Goal: Task Accomplishment & Management: Use online tool/utility

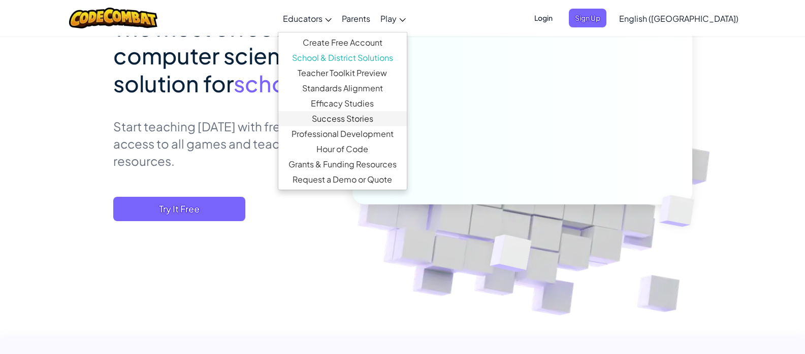
scroll to position [152, 0]
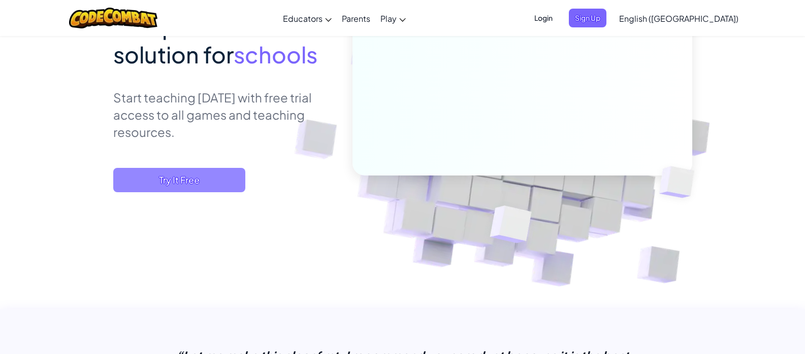
click at [235, 173] on span "Try It Free" at bounding box center [179, 180] width 132 height 24
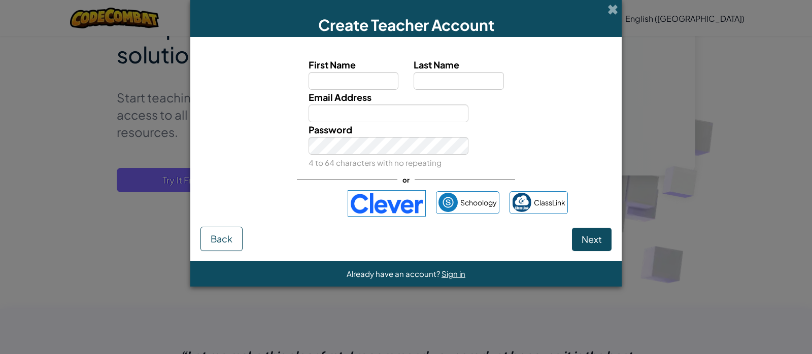
click at [122, 76] on div "Create Teacher Account First Name Last Name Email Address Password 4 to 64 char…" at bounding box center [406, 177] width 812 height 354
click at [616, 11] on span at bounding box center [613, 9] width 11 height 11
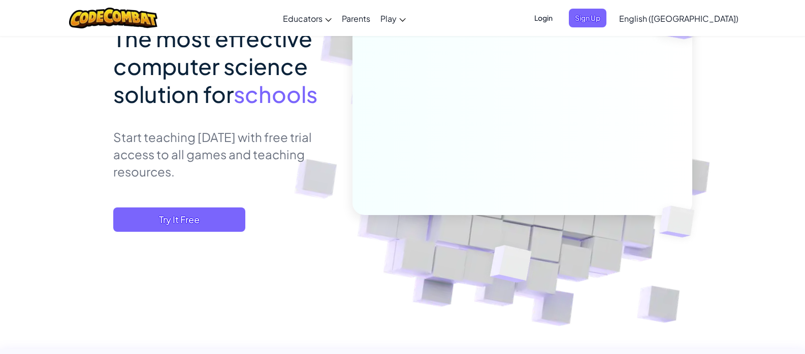
scroll to position [0, 0]
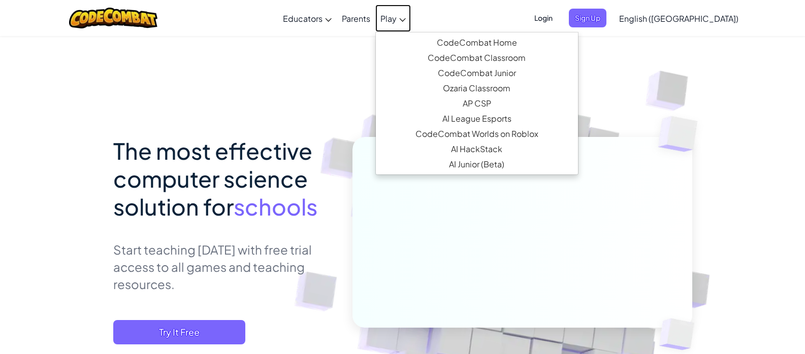
click at [396, 23] on span "Play" at bounding box center [388, 18] width 16 height 11
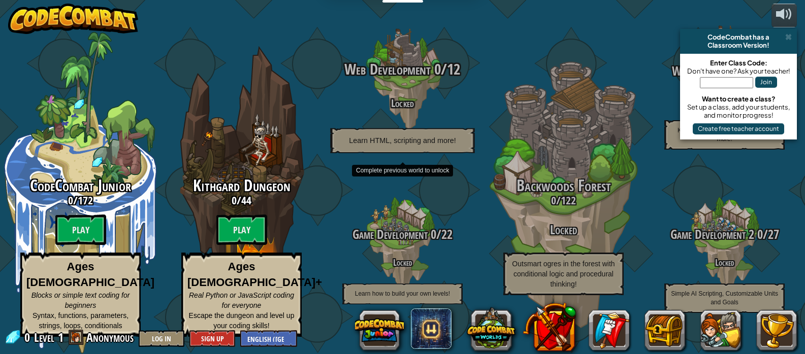
scroll to position [1, 0]
click at [400, 74] on span "Web Development" at bounding box center [388, 68] width 86 height 21
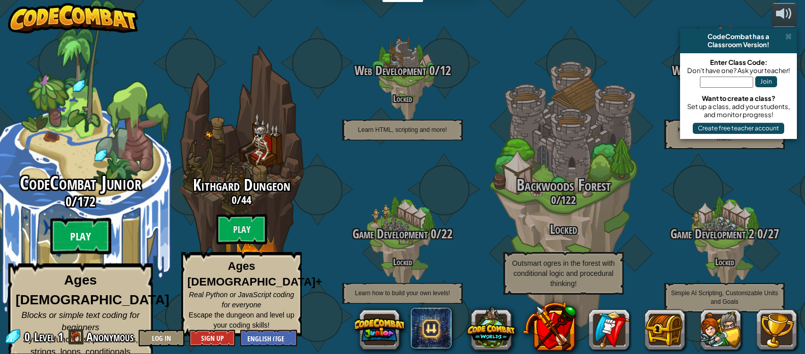
click at [76, 232] on btn "Play" at bounding box center [80, 236] width 61 height 37
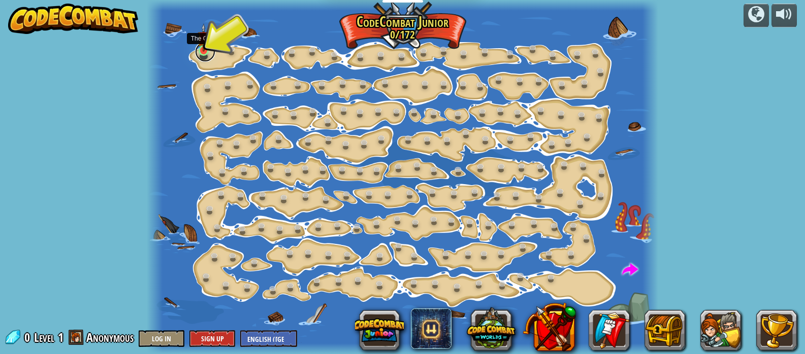
click at [206, 52] on link at bounding box center [205, 52] width 20 height 20
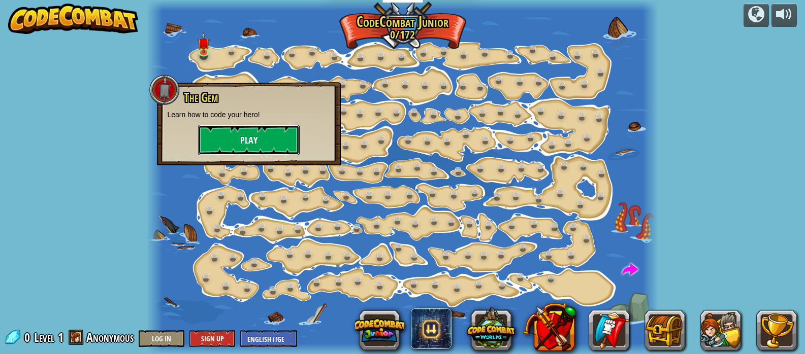
click at [262, 138] on button "Play" at bounding box center [249, 140] width 102 height 30
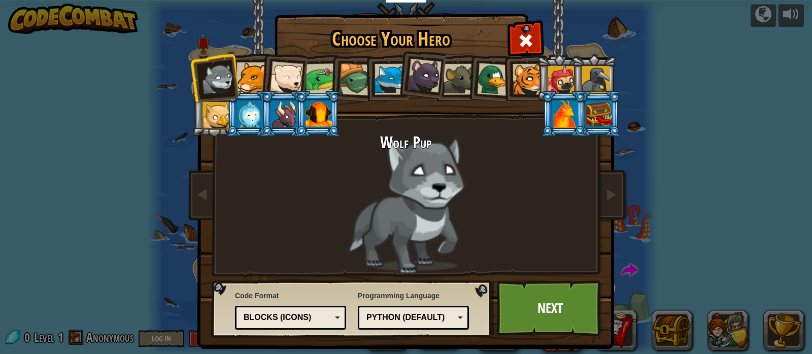
click at [252, 83] on div at bounding box center [252, 77] width 31 height 31
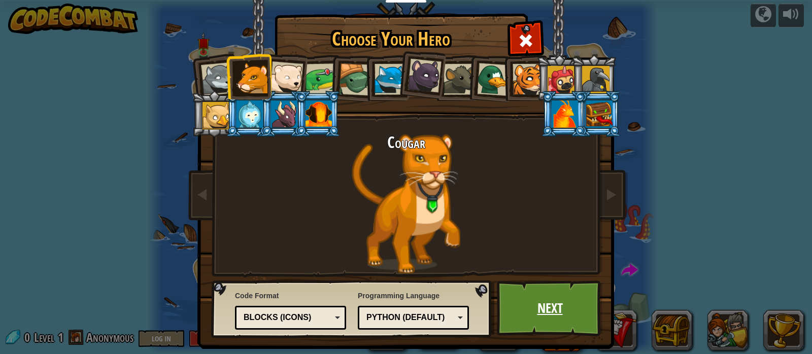
click at [546, 294] on link "Next" at bounding box center [550, 309] width 106 height 56
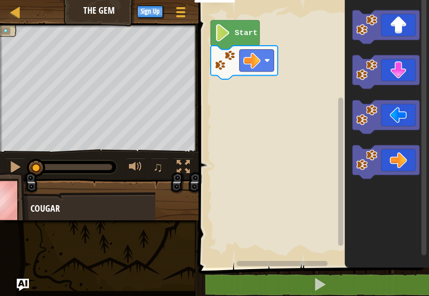
click at [233, 39] on icon "Blockly Workspace" at bounding box center [235, 34] width 49 height 29
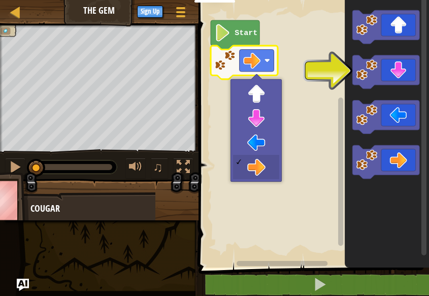
click at [266, 61] on image "Blockly Workspace" at bounding box center [267, 61] width 6 height 6
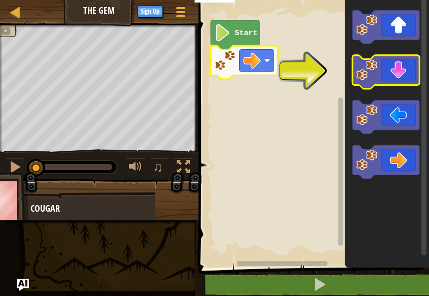
click at [394, 71] on icon "Blockly Workspace" at bounding box center [385, 72] width 67 height 34
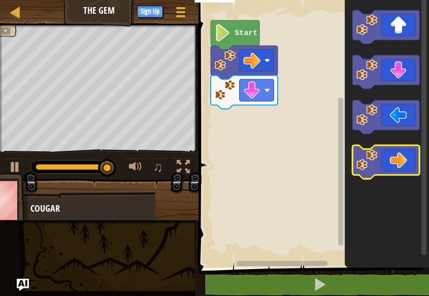
click at [388, 159] on icon "Blockly Workspace" at bounding box center [385, 162] width 67 height 34
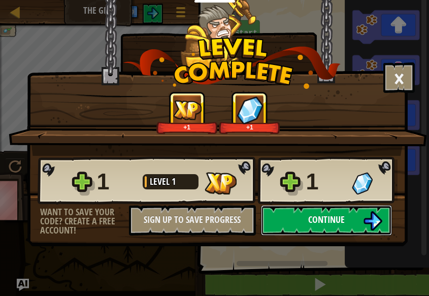
click at [333, 214] on span "Continue" at bounding box center [326, 219] width 37 height 13
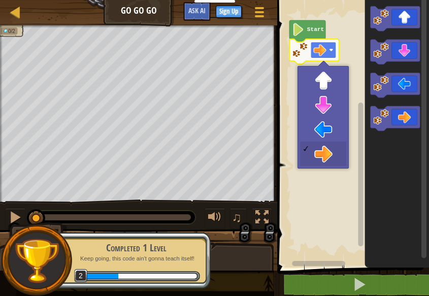
click at [332, 55] on rect "Blockly Workspace" at bounding box center [323, 50] width 25 height 16
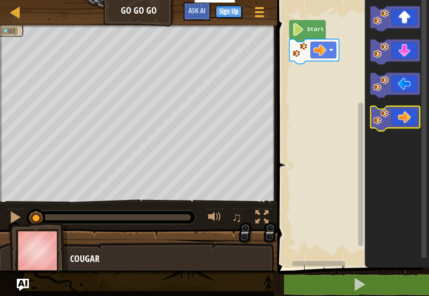
click at [397, 123] on icon "Blockly Workspace" at bounding box center [396, 118] width 50 height 25
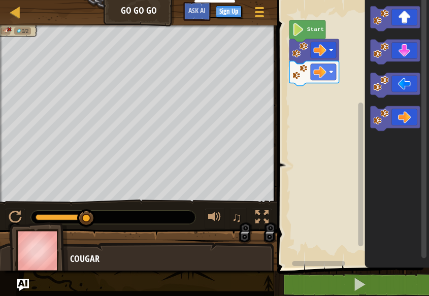
click at [306, 30] on icon "Blockly Workspace" at bounding box center [307, 31] width 36 height 22
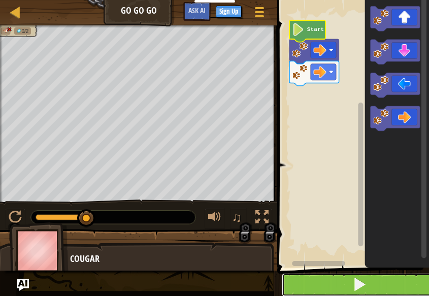
click at [344, 293] on button at bounding box center [359, 284] width 155 height 23
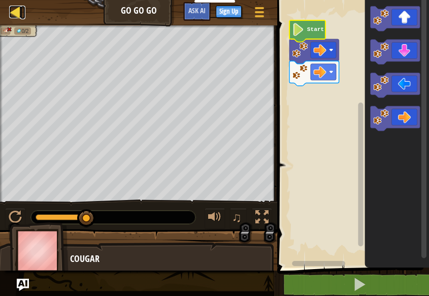
click at [22, 11] on link "Map" at bounding box center [22, 13] width 5 height 14
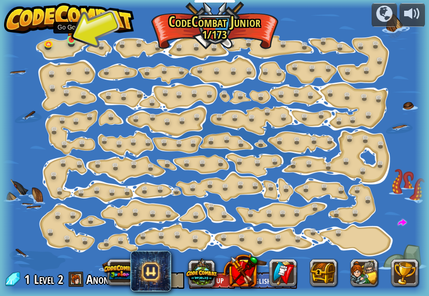
click at [73, 38] on img at bounding box center [71, 29] width 9 height 21
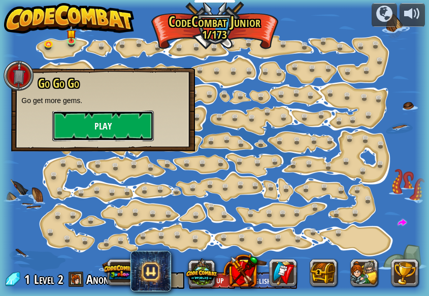
click at [95, 123] on button "Play" at bounding box center [103, 126] width 102 height 30
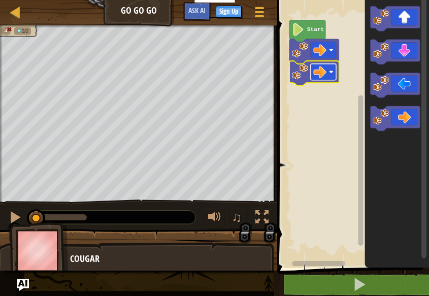
click at [334, 78] on rect "Blockly Workspace" at bounding box center [323, 72] width 25 height 16
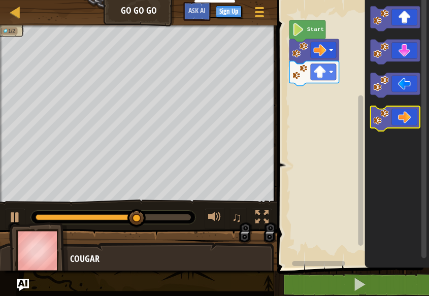
click at [404, 109] on icon "Blockly Workspace" at bounding box center [396, 118] width 50 height 25
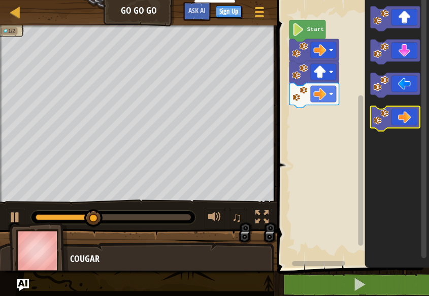
click at [404, 117] on icon "Blockly Workspace" at bounding box center [396, 118] width 50 height 25
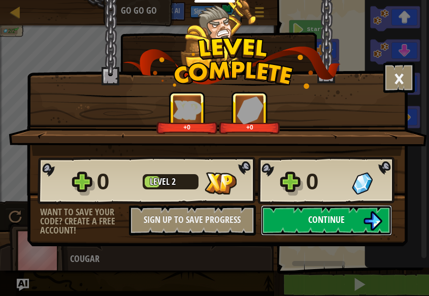
click at [332, 217] on span "Continue" at bounding box center [326, 219] width 37 height 13
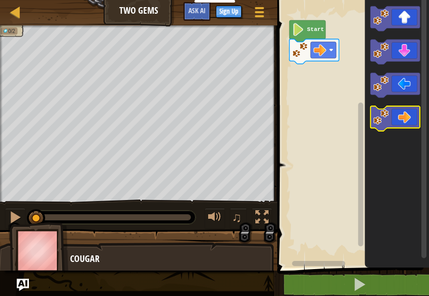
click at [407, 119] on icon "Blockly Workspace" at bounding box center [396, 118] width 50 height 25
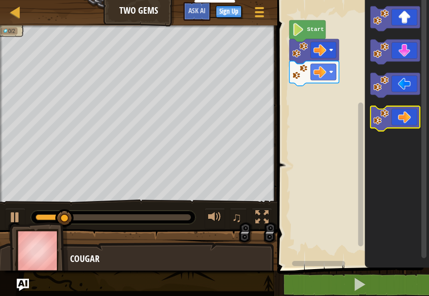
click at [407, 125] on icon "Blockly Workspace" at bounding box center [396, 118] width 50 height 25
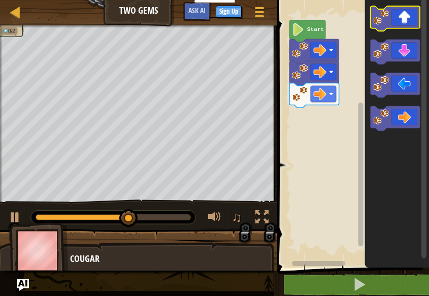
click at [406, 26] on icon "Blockly Workspace" at bounding box center [396, 18] width 50 height 25
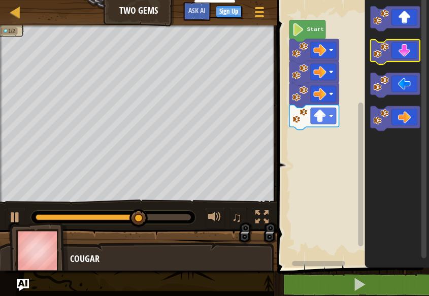
click at [412, 59] on icon "Blockly Workspace" at bounding box center [396, 52] width 50 height 25
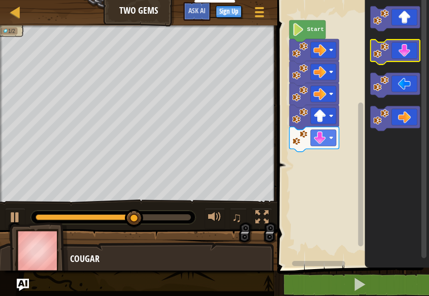
click at [412, 59] on icon "Blockly Workspace" at bounding box center [396, 52] width 50 height 25
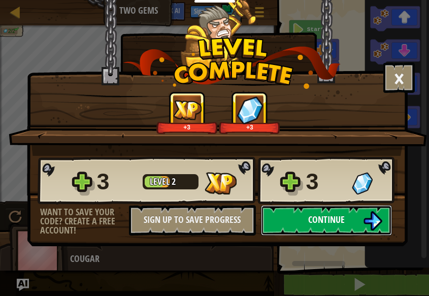
click at [338, 214] on span "Continue" at bounding box center [326, 219] width 37 height 13
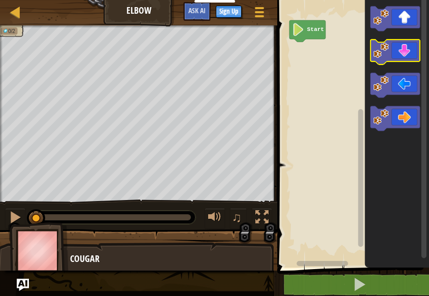
click at [402, 57] on icon "Blockly Workspace" at bounding box center [396, 52] width 50 height 25
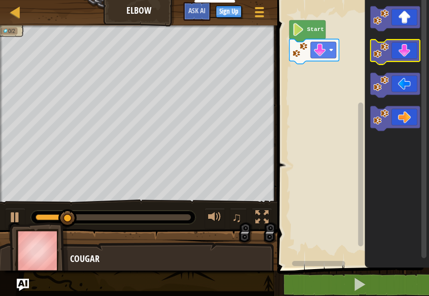
click at [402, 57] on icon "Blockly Workspace" at bounding box center [396, 52] width 50 height 25
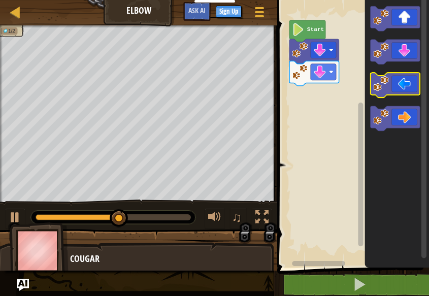
click at [390, 94] on icon "Blockly Workspace" at bounding box center [396, 85] width 50 height 25
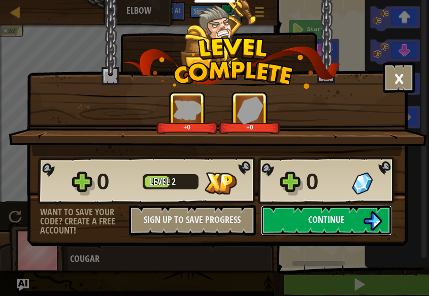
click at [325, 212] on button "Continue" at bounding box center [326, 220] width 131 height 30
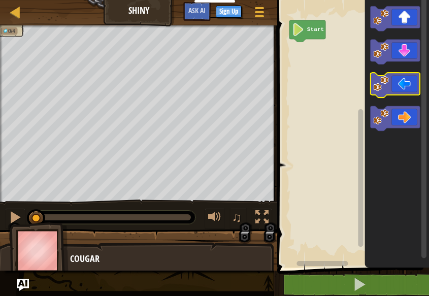
click at [405, 82] on icon "Blockly Workspace" at bounding box center [396, 85] width 50 height 25
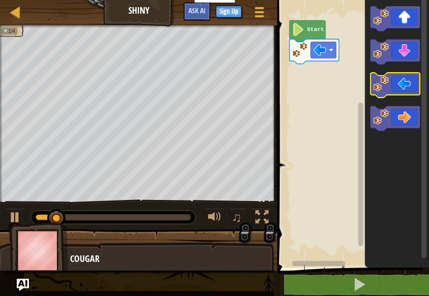
click at [405, 82] on icon "Blockly Workspace" at bounding box center [396, 85] width 50 height 25
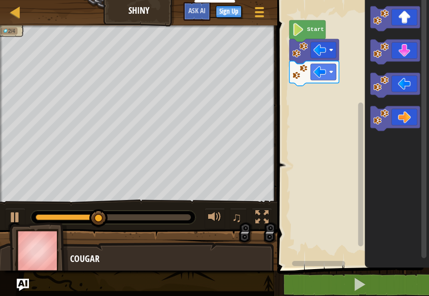
click at [404, 57] on icon "Blockly Workspace" at bounding box center [396, 52] width 50 height 25
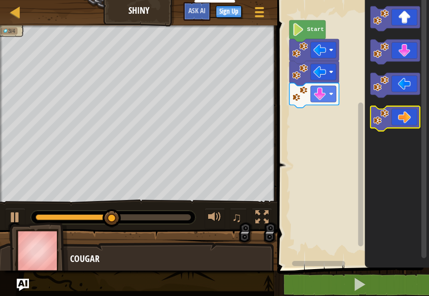
click at [412, 115] on icon "Blockly Workspace" at bounding box center [396, 118] width 50 height 25
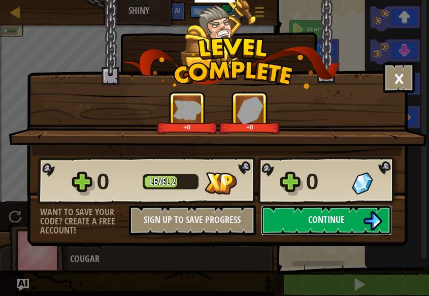
click at [314, 221] on span "Continue" at bounding box center [326, 219] width 37 height 13
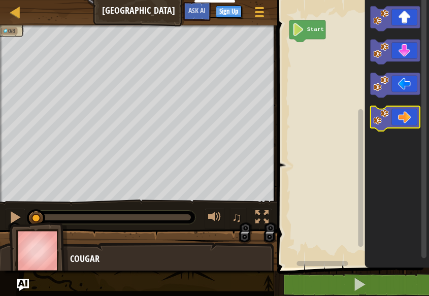
click at [402, 112] on icon "Blockly Workspace" at bounding box center [396, 118] width 50 height 25
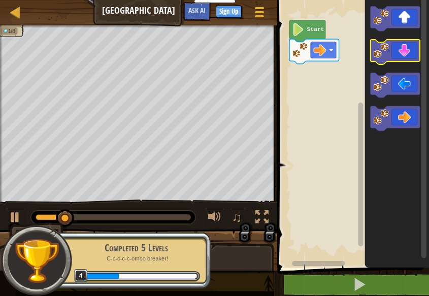
click at [402, 51] on icon "Blockly Workspace" at bounding box center [396, 52] width 50 height 25
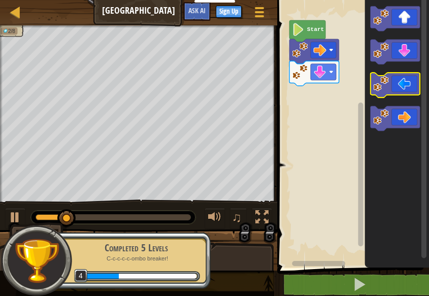
click at [397, 85] on icon "Blockly Workspace" at bounding box center [396, 85] width 50 height 25
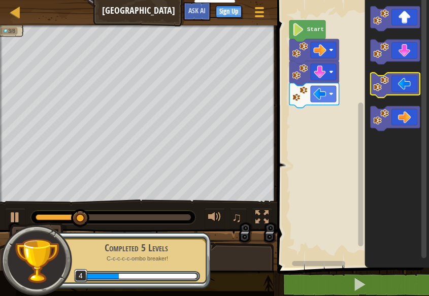
click at [397, 85] on icon "Blockly Workspace" at bounding box center [396, 85] width 50 height 25
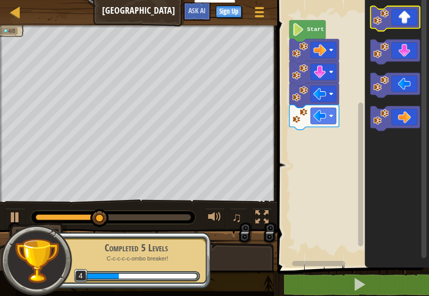
click at [408, 23] on icon "Blockly Workspace" at bounding box center [396, 18] width 50 height 25
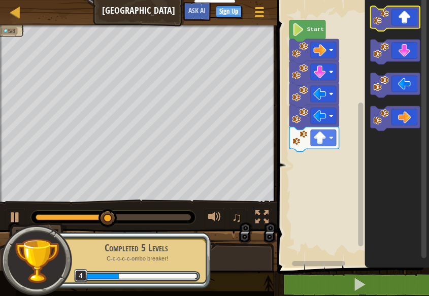
click at [408, 23] on icon "Blockly Workspace" at bounding box center [396, 18] width 50 height 25
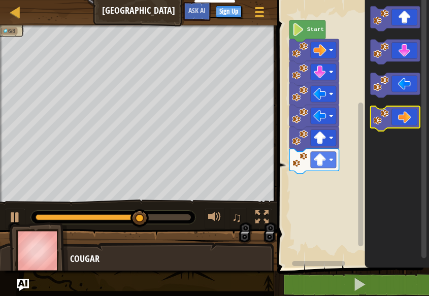
click at [410, 111] on icon "Blockly Workspace" at bounding box center [396, 118] width 50 height 25
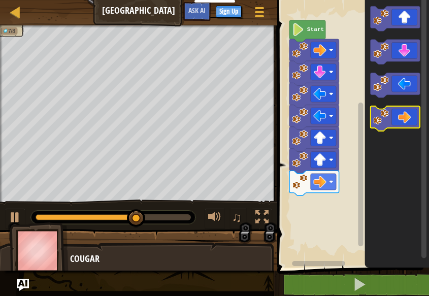
click at [410, 111] on icon "Blockly Workspace" at bounding box center [396, 118] width 50 height 25
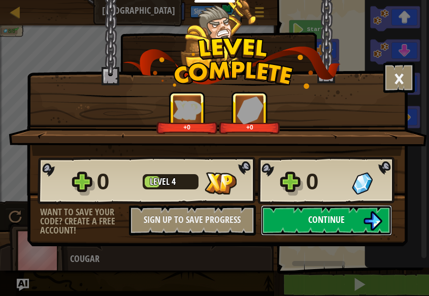
click at [292, 211] on button "Continue" at bounding box center [326, 220] width 131 height 30
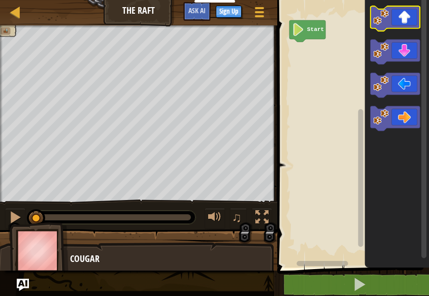
click at [412, 24] on icon "Blockly Workspace" at bounding box center [396, 18] width 50 height 25
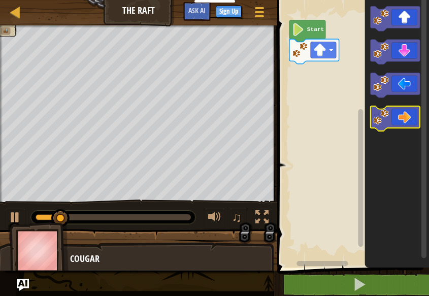
click at [396, 123] on icon "Blockly Workspace" at bounding box center [396, 118] width 50 height 25
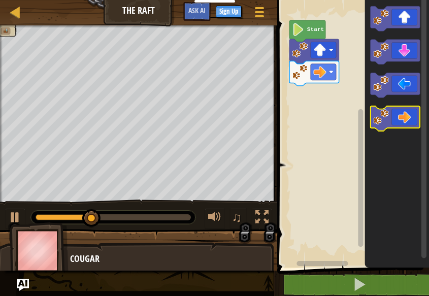
click at [396, 123] on icon "Blockly Workspace" at bounding box center [396, 118] width 50 height 25
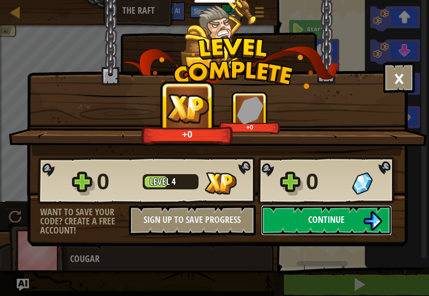
click at [290, 223] on button "Continue" at bounding box center [326, 220] width 131 height 30
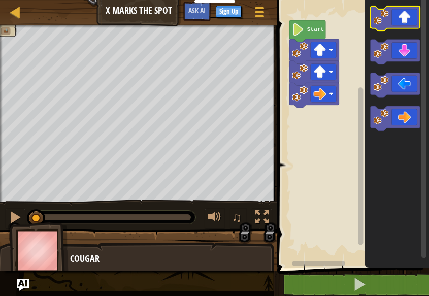
click at [409, 26] on icon "Blockly Workspace" at bounding box center [396, 18] width 50 height 25
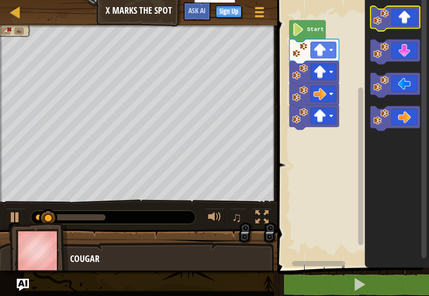
click at [409, 26] on icon "Blockly Workspace" at bounding box center [396, 18] width 50 height 25
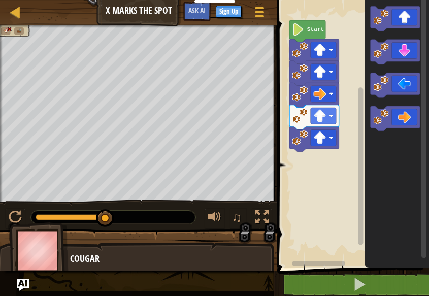
click at [163, 15] on div "Map X Marks the Spot Game Menu Sign Up Ask AI" at bounding box center [138, 12] width 277 height 25
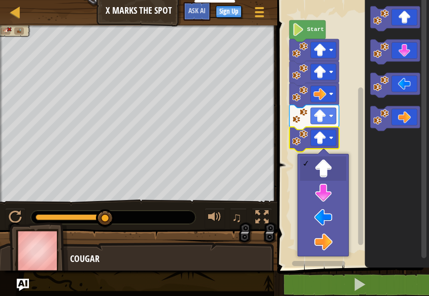
click at [335, 141] on rect "Blockly Workspace" at bounding box center [323, 137] width 25 height 16
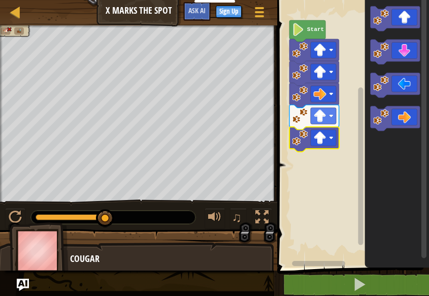
click at [308, 34] on icon "Blockly Workspace" at bounding box center [307, 31] width 36 height 22
click at [6, 27] on div at bounding box center [138, 26] width 277 height 3
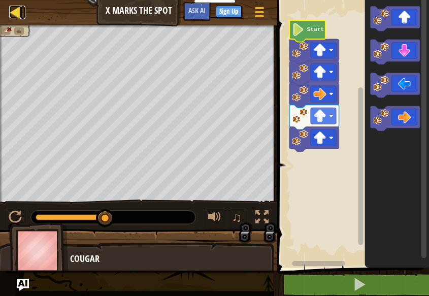
click at [18, 13] on div at bounding box center [15, 12] width 13 height 13
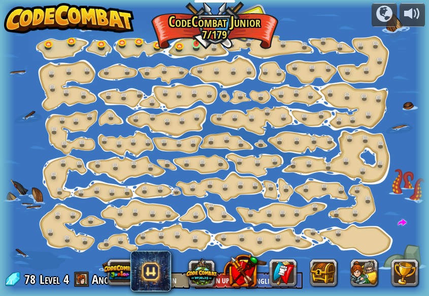
click at [197, 44] on img at bounding box center [196, 33] width 9 height 21
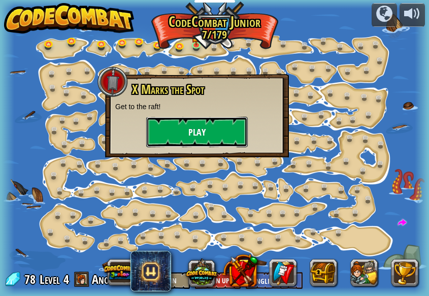
click at [195, 131] on button "Play" at bounding box center [197, 132] width 102 height 30
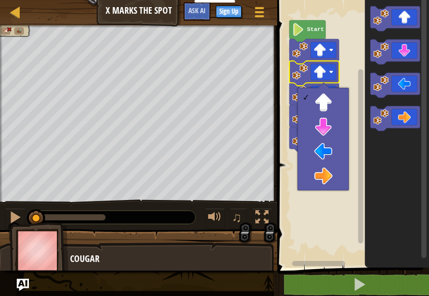
click at [300, 225] on rect "Blockly Workspace" at bounding box center [351, 131] width 155 height 273
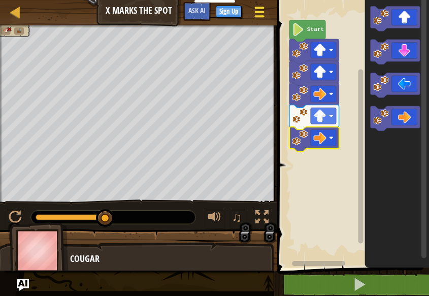
click at [251, 12] on button "Game Menu" at bounding box center [259, 14] width 27 height 25
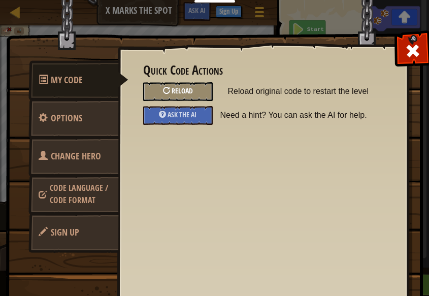
click at [188, 85] on div "Reload" at bounding box center [178, 91] width 70 height 19
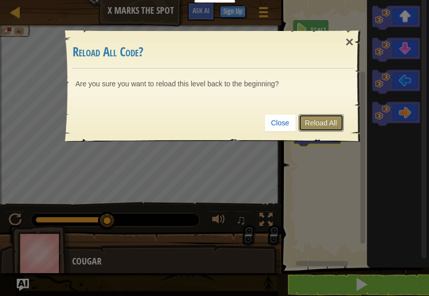
click at [303, 122] on link "Reload All" at bounding box center [320, 122] width 45 height 17
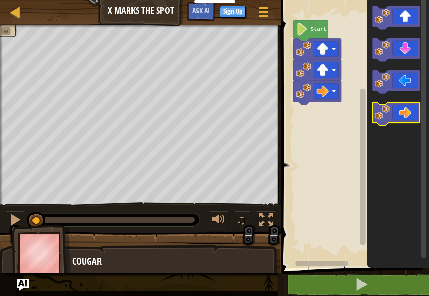
click at [403, 106] on icon "Blockly Workspace" at bounding box center [397, 114] width 48 height 24
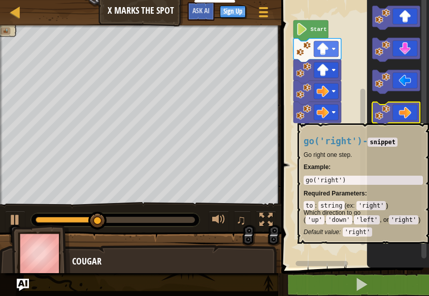
click at [403, 121] on icon "Blockly Workspace" at bounding box center [397, 114] width 48 height 24
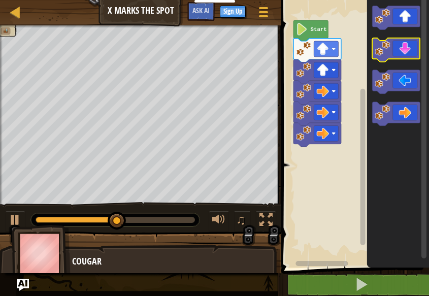
click at [409, 58] on icon "Blockly Workspace" at bounding box center [397, 50] width 48 height 24
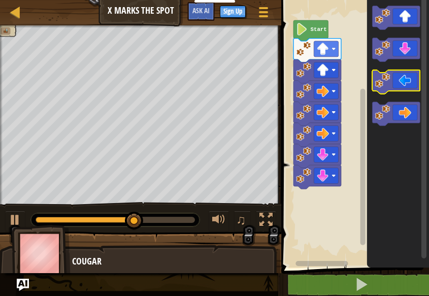
click at [398, 88] on icon "Blockly Workspace" at bounding box center [397, 82] width 48 height 24
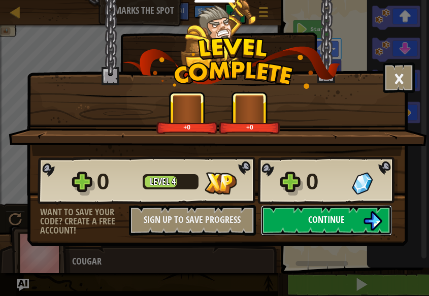
click at [309, 211] on button "Continue" at bounding box center [326, 220] width 131 height 30
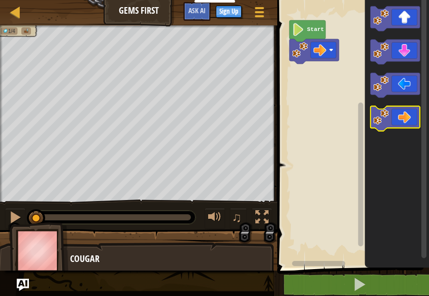
click at [406, 117] on icon "Blockly Workspace" at bounding box center [396, 118] width 50 height 25
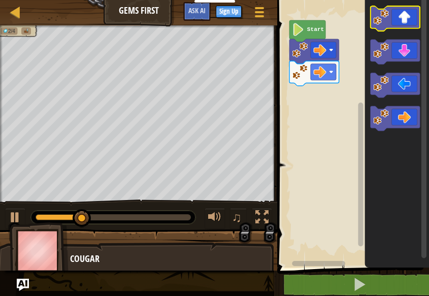
click at [399, 22] on icon "Blockly Workspace" at bounding box center [396, 18] width 50 height 25
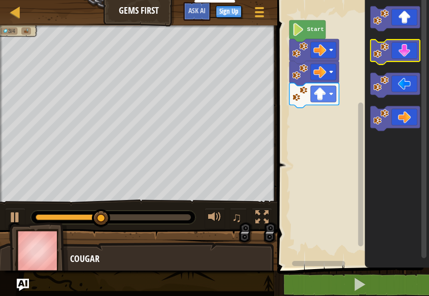
click at [409, 56] on icon "Blockly Workspace" at bounding box center [396, 52] width 50 height 25
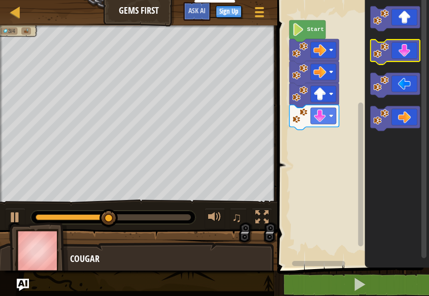
click at [409, 56] on icon "Blockly Workspace" at bounding box center [396, 52] width 50 height 25
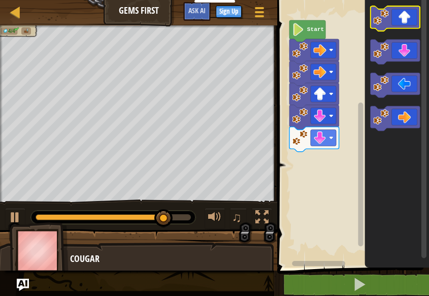
click at [407, 30] on rect "Blockly Workspace" at bounding box center [396, 18] width 50 height 25
click at [402, 25] on icon "Blockly Workspace" at bounding box center [396, 18] width 50 height 25
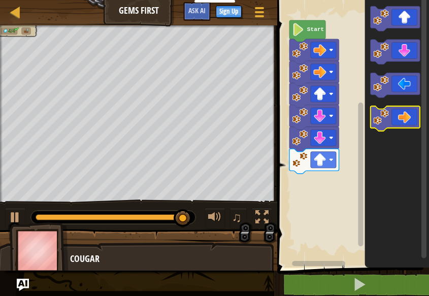
click at [407, 116] on icon "Blockly Workspace" at bounding box center [396, 118] width 50 height 25
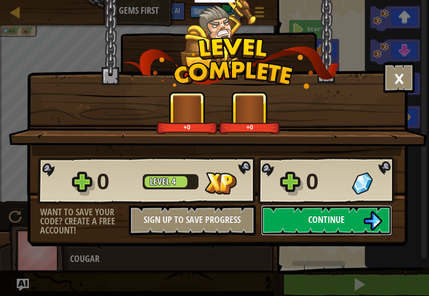
click at [286, 214] on button "Continue" at bounding box center [326, 220] width 131 height 30
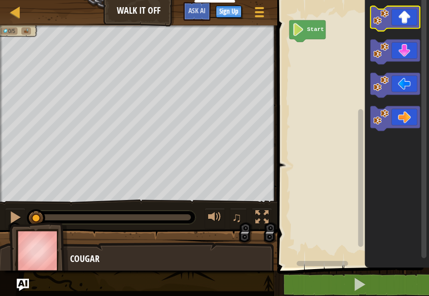
click at [401, 25] on icon "Blockly Workspace" at bounding box center [396, 18] width 50 height 25
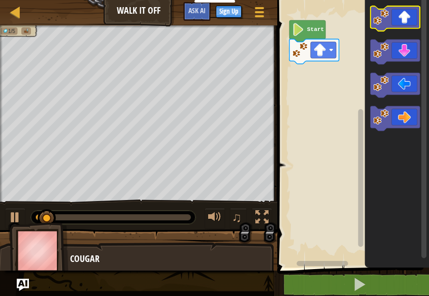
click at [401, 25] on icon "Blockly Workspace" at bounding box center [396, 18] width 50 height 25
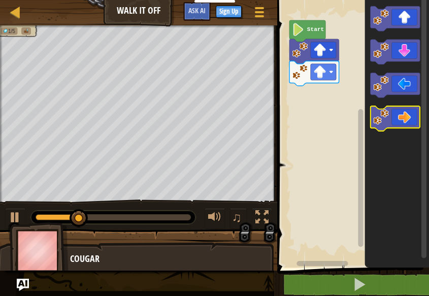
click at [401, 112] on icon "Blockly Workspace" at bounding box center [396, 118] width 50 height 25
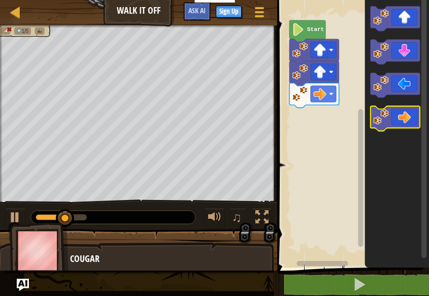
click at [401, 112] on icon "Blockly Workspace" at bounding box center [396, 118] width 50 height 25
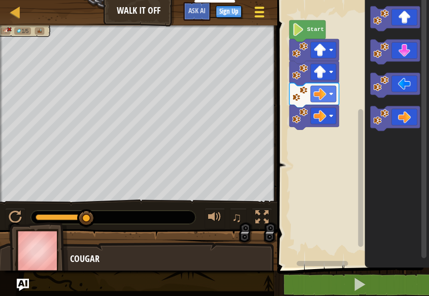
click at [262, 10] on div at bounding box center [259, 12] width 14 height 15
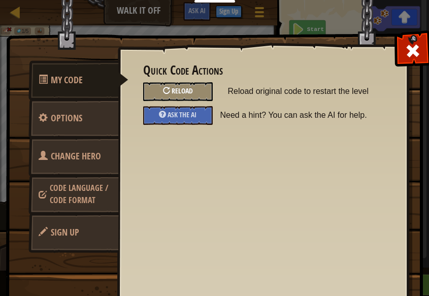
click at [181, 94] on span "Reload" at bounding box center [182, 91] width 21 height 10
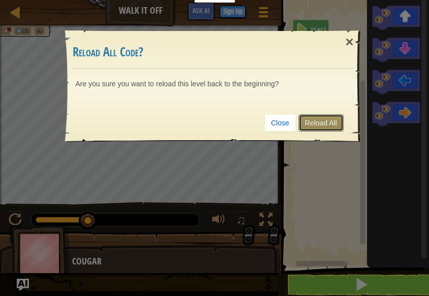
click at [306, 125] on link "Reload All" at bounding box center [320, 122] width 45 height 17
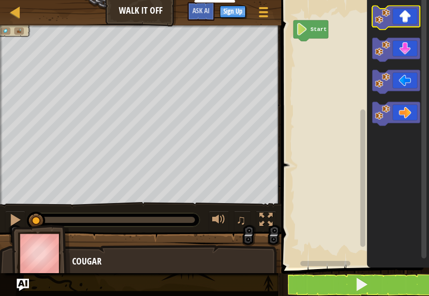
click at [405, 21] on icon "Blockly Workspace" at bounding box center [397, 18] width 48 height 24
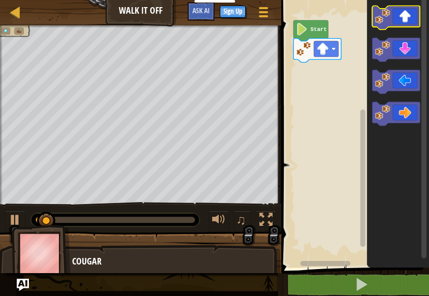
click at [405, 21] on icon "Blockly Workspace" at bounding box center [397, 18] width 48 height 24
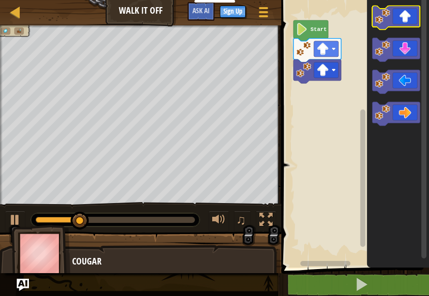
click at [400, 18] on icon "Blockly Workspace" at bounding box center [397, 18] width 48 height 24
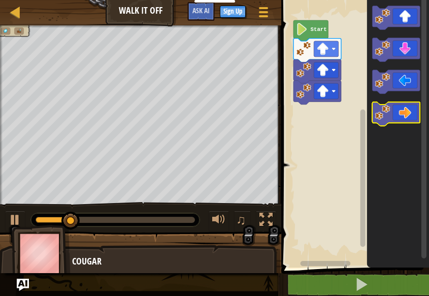
click at [400, 119] on icon "Blockly Workspace" at bounding box center [397, 114] width 48 height 24
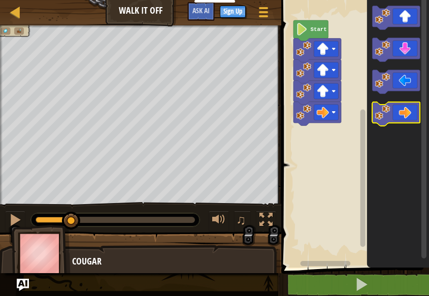
click at [400, 119] on icon "Blockly Workspace" at bounding box center [397, 114] width 48 height 24
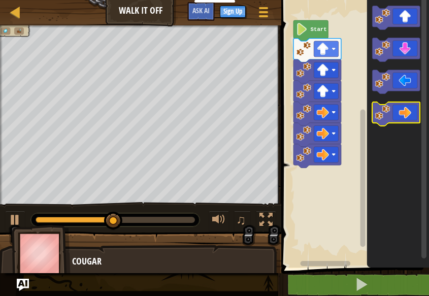
click at [400, 119] on icon "Blockly Workspace" at bounding box center [397, 114] width 48 height 24
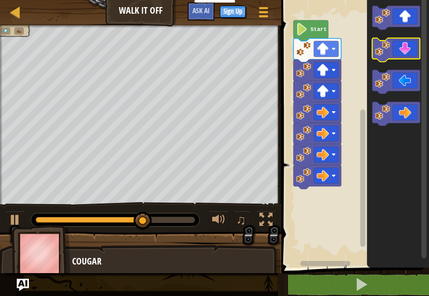
click at [413, 54] on icon "Blockly Workspace" at bounding box center [397, 50] width 48 height 24
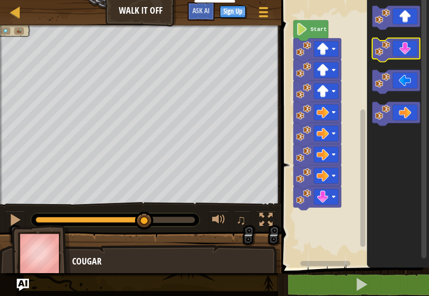
click at [413, 54] on icon "Blockly Workspace" at bounding box center [397, 50] width 48 height 24
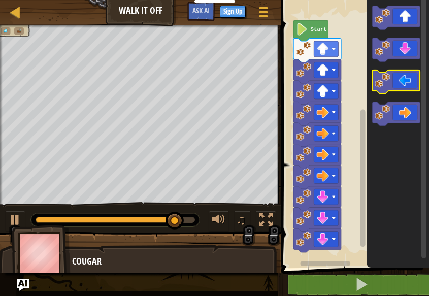
click at [393, 84] on icon "Blockly Workspace" at bounding box center [397, 82] width 48 height 24
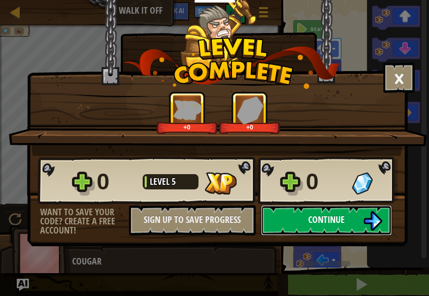
click at [331, 212] on button "Continue" at bounding box center [326, 220] width 131 height 30
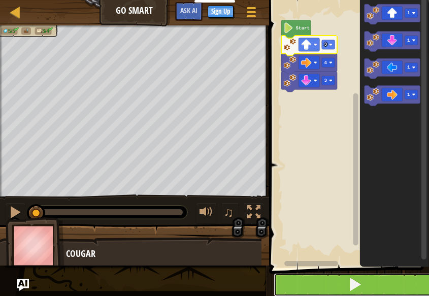
click at [328, 283] on button at bounding box center [355, 284] width 163 height 23
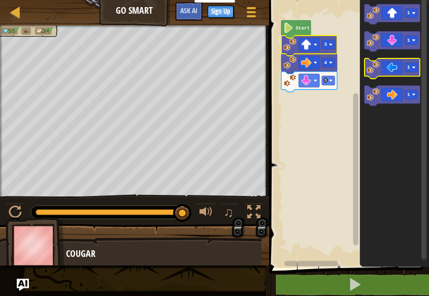
click at [387, 74] on icon "Blockly Workspace" at bounding box center [392, 68] width 56 height 20
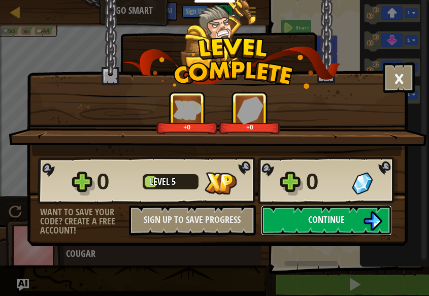
click at [350, 222] on button "Continue" at bounding box center [326, 220] width 131 height 30
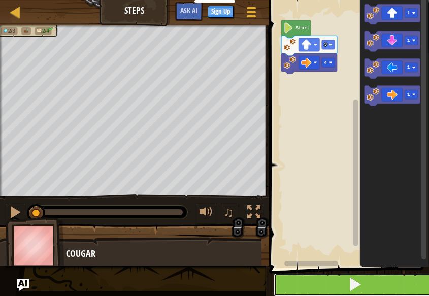
click at [350, 288] on span at bounding box center [355, 284] width 14 height 14
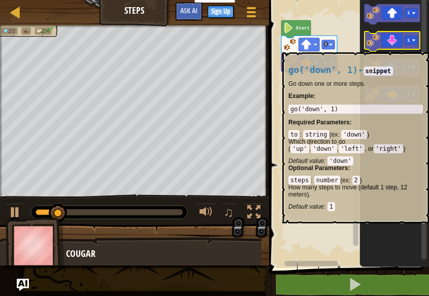
click at [387, 47] on icon "Blockly Workspace" at bounding box center [392, 41] width 56 height 20
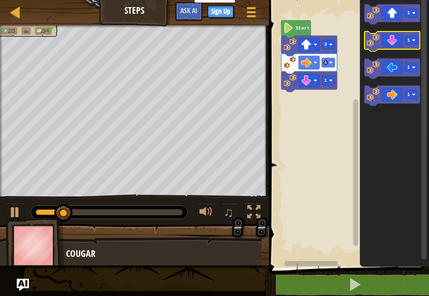
click at [387, 47] on icon "Blockly Workspace" at bounding box center [392, 41] width 56 height 20
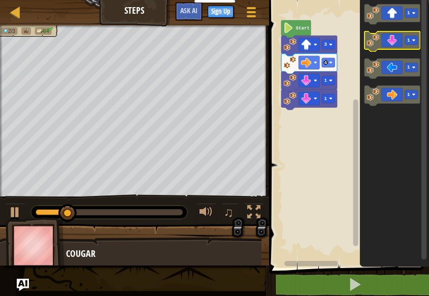
click at [387, 47] on icon "Blockly Workspace" at bounding box center [392, 41] width 56 height 20
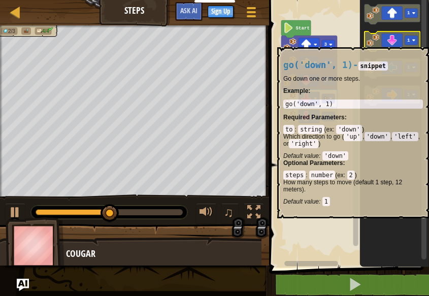
click at [390, 42] on icon "Blockly Workspace" at bounding box center [392, 41] width 56 height 20
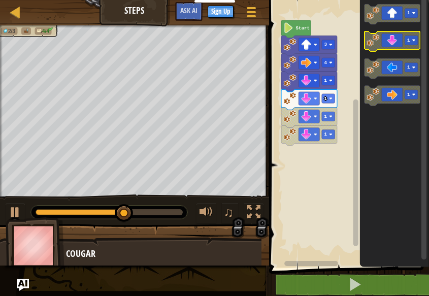
click at [390, 42] on icon "Blockly Workspace" at bounding box center [392, 41] width 56 height 20
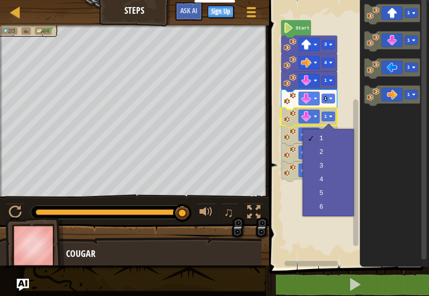
click at [284, 171] on image "Blockly Workspace" at bounding box center [289, 170] width 13 height 13
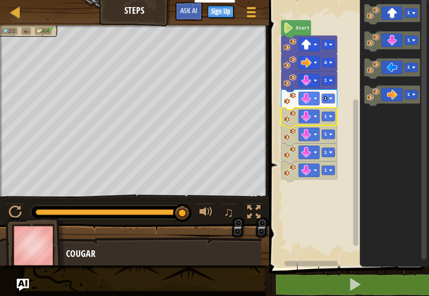
click at [327, 121] on icon "Blockly Workspace" at bounding box center [309, 118] width 56 height 20
click at [312, 124] on icon "Blockly Workspace" at bounding box center [309, 118] width 56 height 20
click at [315, 118] on image "Blockly Workspace" at bounding box center [316, 117] width 4 height 4
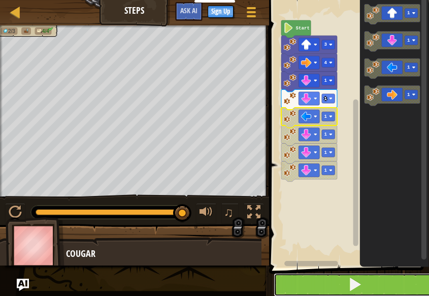
click at [379, 275] on button at bounding box center [355, 284] width 163 height 23
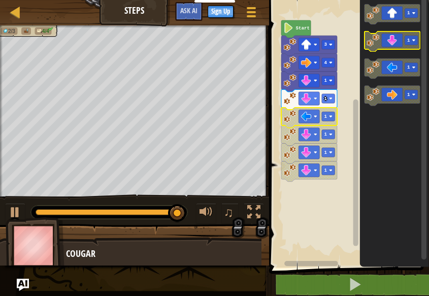
click at [398, 41] on icon "Blockly Workspace" at bounding box center [392, 41] width 56 height 20
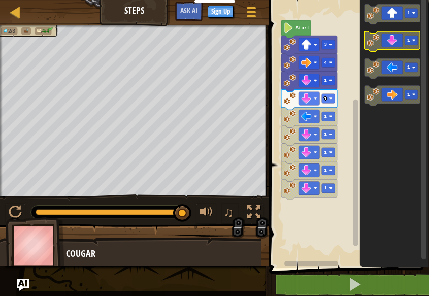
click at [398, 41] on icon "Blockly Workspace" at bounding box center [392, 41] width 56 height 20
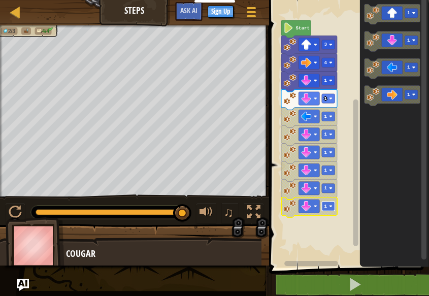
click at [335, 206] on rect "Blockly Workspace" at bounding box center [328, 206] width 13 height 9
click at [248, 14] on div at bounding box center [251, 12] width 14 height 15
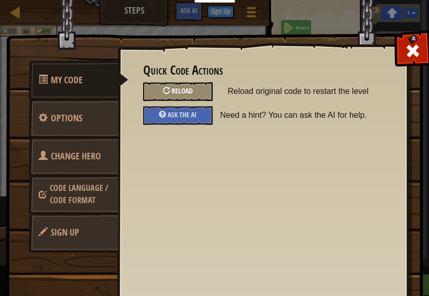
click at [193, 95] on div "Reload" at bounding box center [178, 91] width 70 height 19
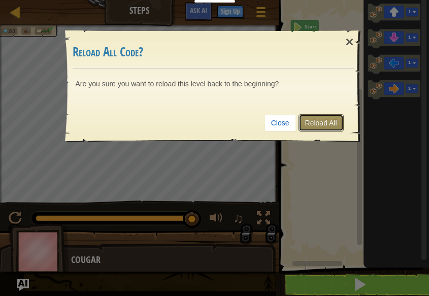
click at [324, 126] on link "Reload All" at bounding box center [320, 122] width 45 height 17
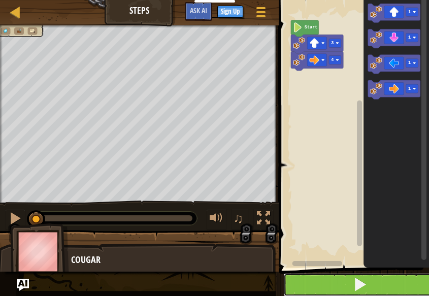
click at [358, 286] on span at bounding box center [360, 284] width 14 height 14
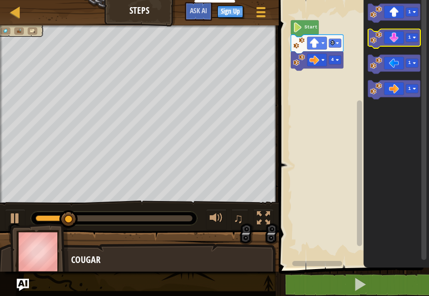
click at [397, 44] on icon "Blockly Workspace" at bounding box center [394, 38] width 52 height 19
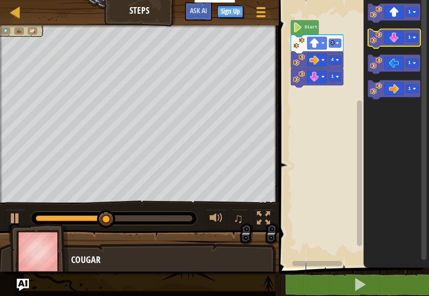
click at [397, 44] on icon "Blockly Workspace" at bounding box center [394, 38] width 52 height 19
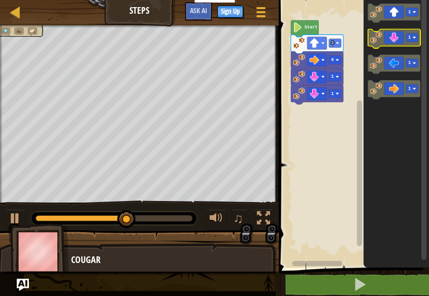
click at [397, 44] on icon "Blockly Workspace" at bounding box center [394, 38] width 52 height 19
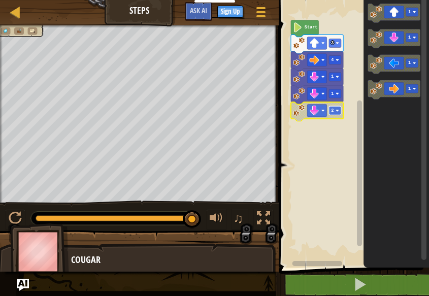
click at [339, 113] on rect "Blockly Workspace" at bounding box center [335, 110] width 12 height 9
click at [319, 112] on image "Blockly Workspace" at bounding box center [314, 111] width 10 height 10
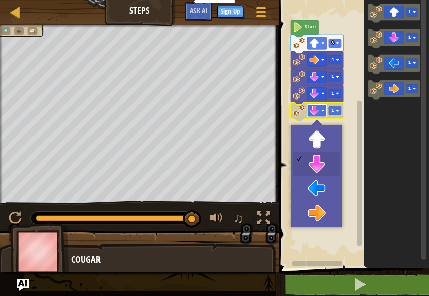
click at [308, 107] on rect "Blockly Workspace" at bounding box center [317, 110] width 20 height 13
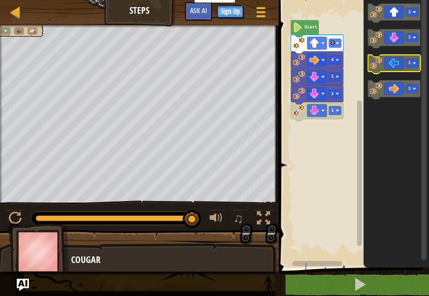
click at [394, 69] on icon "Blockly Workspace" at bounding box center [394, 64] width 52 height 19
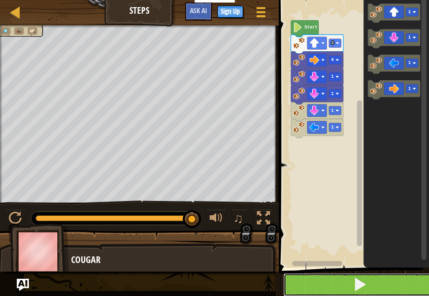
click at [374, 277] on button at bounding box center [359, 284] width 153 height 23
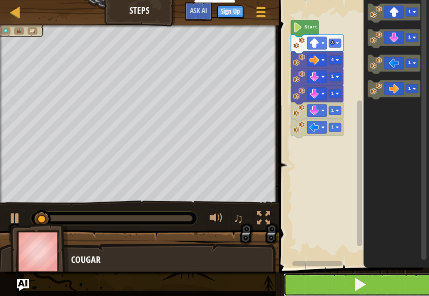
click at [374, 277] on button at bounding box center [359, 284] width 153 height 23
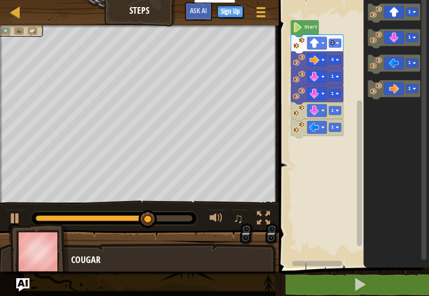
click at [18, 283] on img "Ask AI" at bounding box center [22, 284] width 13 height 13
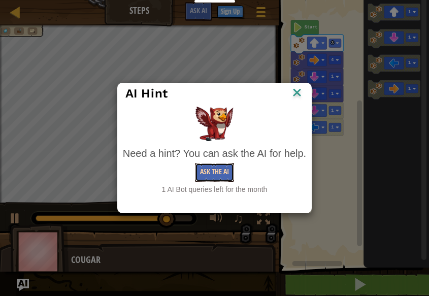
click at [205, 171] on button "Ask the AI" at bounding box center [214, 172] width 39 height 19
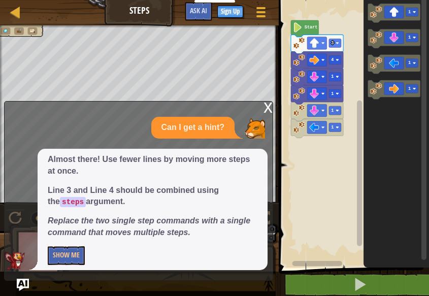
click at [266, 106] on div "x" at bounding box center [267, 107] width 9 height 10
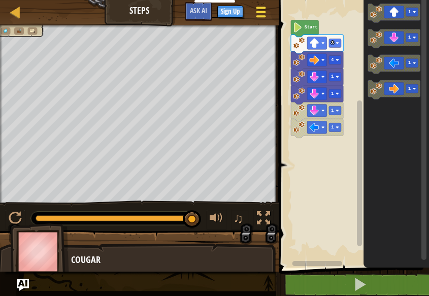
click at [259, 9] on span at bounding box center [261, 8] width 10 height 2
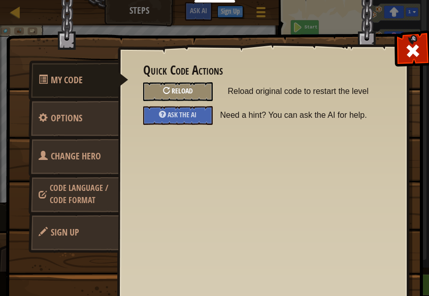
click at [190, 92] on div "Reload" at bounding box center [178, 91] width 70 height 19
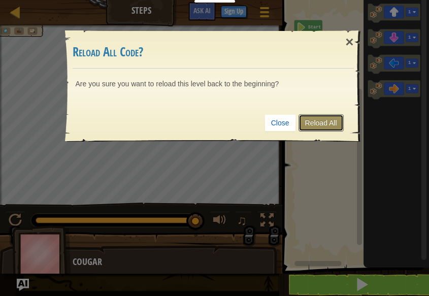
click at [331, 125] on link "Reload All" at bounding box center [320, 122] width 45 height 17
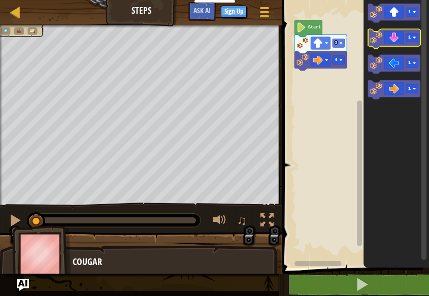
click at [398, 45] on icon "Blockly Workspace" at bounding box center [394, 38] width 52 height 19
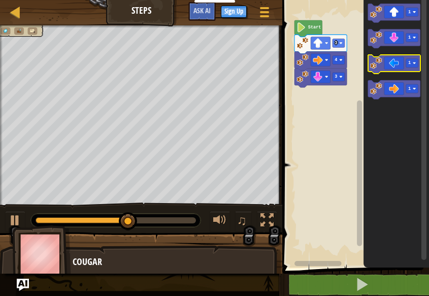
click at [392, 67] on icon "Blockly Workspace" at bounding box center [394, 64] width 52 height 19
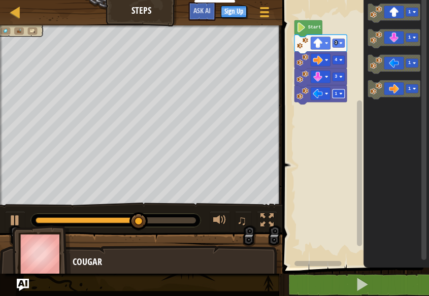
click at [338, 94] on rect "Blockly Workspace" at bounding box center [338, 93] width 12 height 9
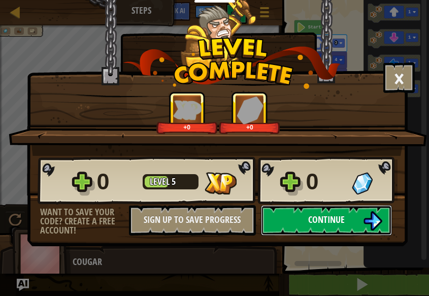
click at [305, 218] on button "Continue" at bounding box center [326, 220] width 131 height 30
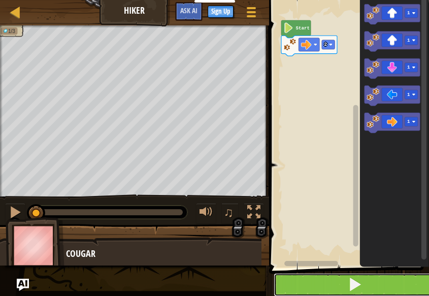
click at [363, 279] on button at bounding box center [355, 284] width 163 height 23
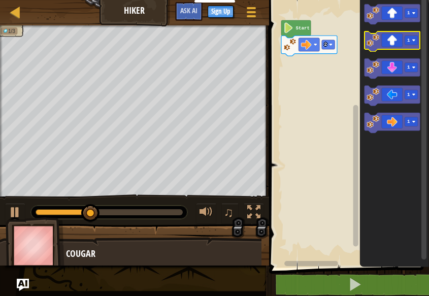
click at [393, 43] on icon "Blockly Workspace" at bounding box center [392, 41] width 56 height 20
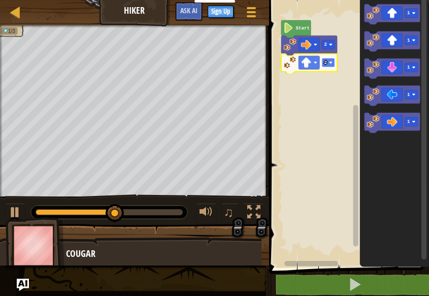
click at [332, 64] on rect "Blockly Workspace" at bounding box center [328, 62] width 13 height 9
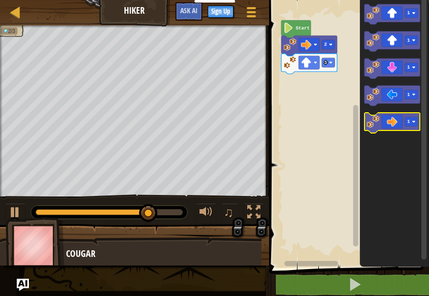
click at [397, 120] on icon "Blockly Workspace" at bounding box center [392, 123] width 56 height 20
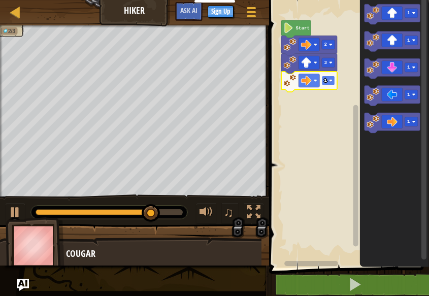
click at [327, 84] on rect "Blockly Workspace" at bounding box center [328, 80] width 13 height 9
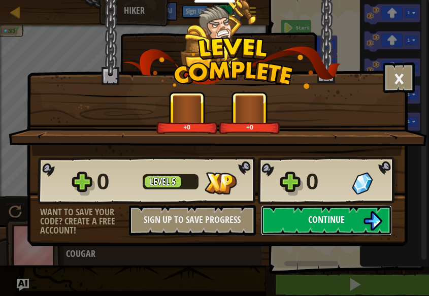
click at [283, 215] on button "Continue" at bounding box center [326, 220] width 131 height 30
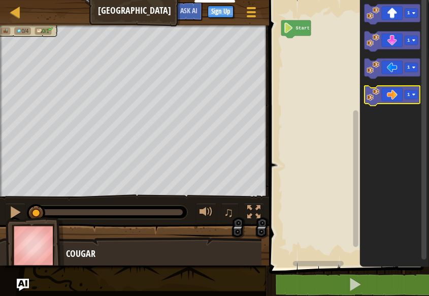
click at [391, 94] on icon "Blockly Workspace" at bounding box center [392, 96] width 56 height 20
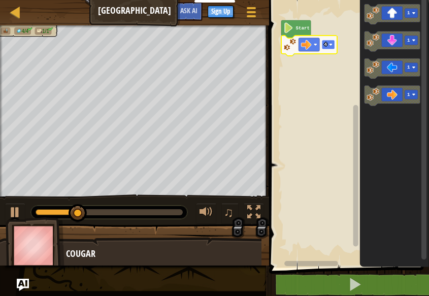
click at [326, 48] on rect "Blockly Workspace" at bounding box center [328, 44] width 13 height 9
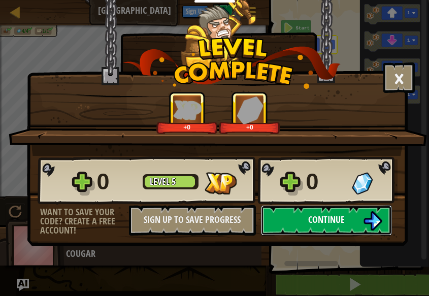
click at [276, 218] on button "Continue" at bounding box center [326, 220] width 131 height 30
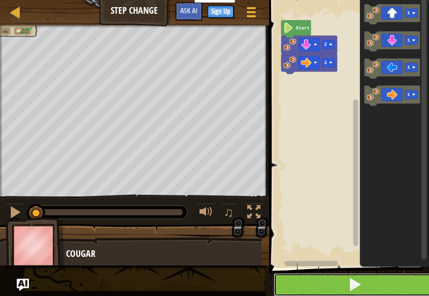
click at [358, 281] on span at bounding box center [355, 284] width 14 height 14
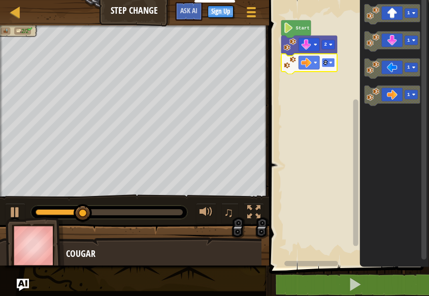
click at [330, 66] on rect "Blockly Workspace" at bounding box center [328, 62] width 13 height 9
click at [328, 66] on rect "Blockly Workspace" at bounding box center [328, 62] width 13 height 9
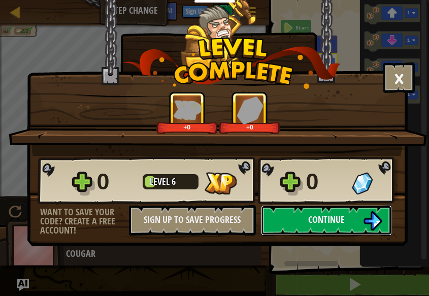
click at [317, 220] on span "Continue" at bounding box center [326, 219] width 37 height 13
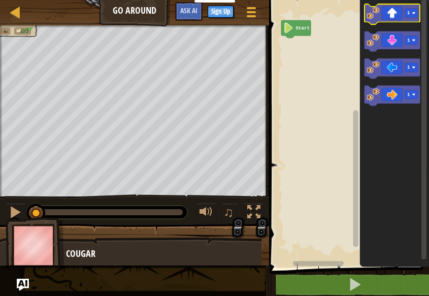
click at [396, 20] on icon "Blockly Workspace" at bounding box center [392, 14] width 56 height 20
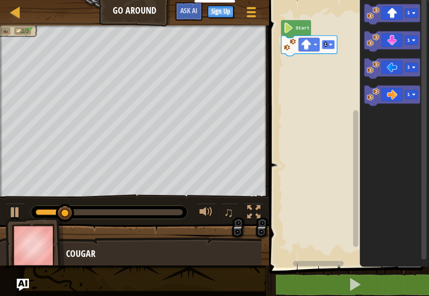
click at [332, 42] on rect "Blockly Workspace" at bounding box center [328, 44] width 13 height 9
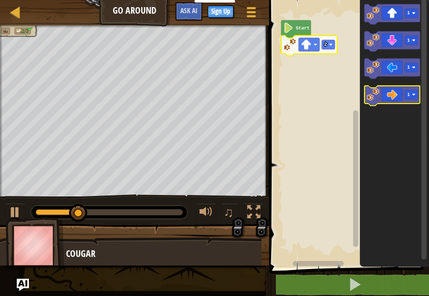
click at [396, 92] on icon "Blockly Workspace" at bounding box center [392, 96] width 56 height 20
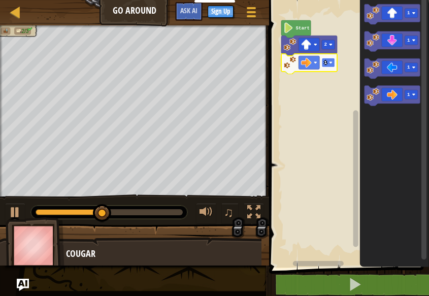
click at [335, 60] on rect "Blockly Workspace" at bounding box center [328, 62] width 13 height 9
click at [393, 46] on icon "Blockly Workspace" at bounding box center [392, 41] width 56 height 20
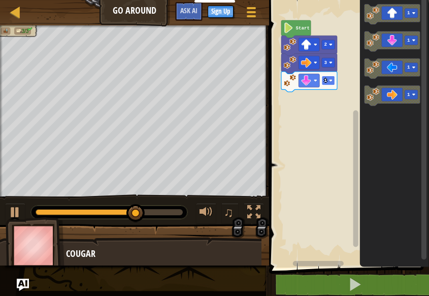
click at [331, 82] on image "Blockly Workspace" at bounding box center [331, 81] width 4 height 4
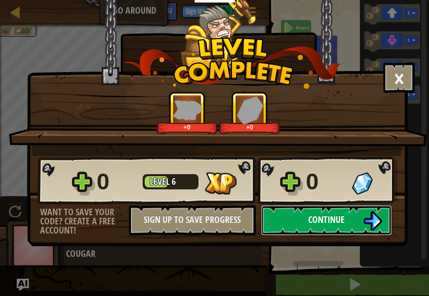
click at [302, 221] on button "Continue" at bounding box center [326, 220] width 131 height 30
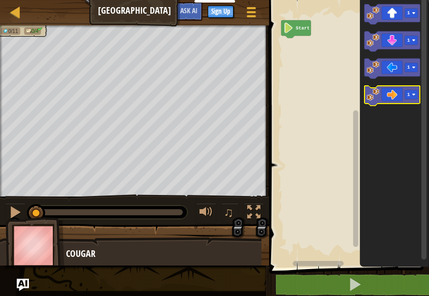
click at [398, 91] on icon "Blockly Workspace" at bounding box center [392, 96] width 56 height 20
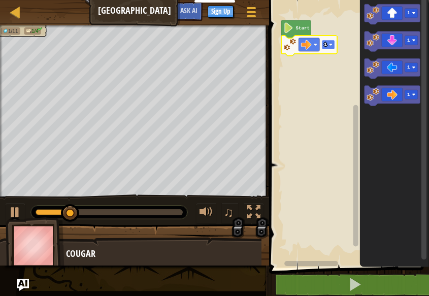
click at [331, 45] on image "Blockly Workspace" at bounding box center [331, 45] width 4 height 4
click at [412, 16] on rect "Blockly Workspace" at bounding box center [411, 13] width 13 height 9
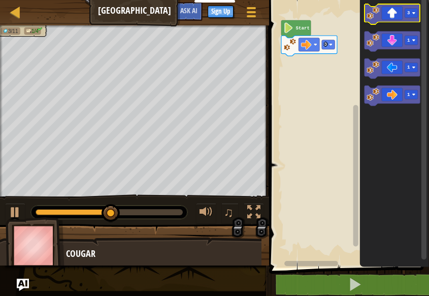
click at [396, 18] on icon "Blockly Workspace" at bounding box center [392, 14] width 56 height 20
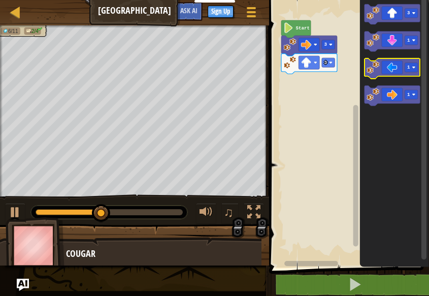
click at [412, 73] on icon "Blockly Workspace" at bounding box center [392, 68] width 56 height 20
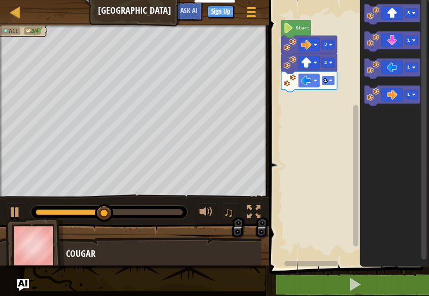
click at [330, 81] on image "Blockly Workspace" at bounding box center [331, 81] width 4 height 4
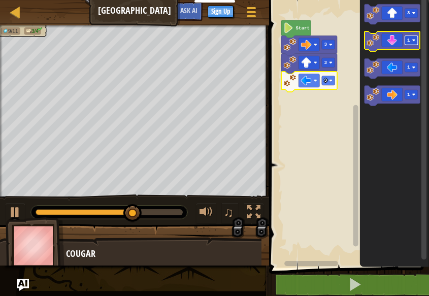
click at [410, 44] on rect "Blockly Workspace" at bounding box center [411, 40] width 13 height 9
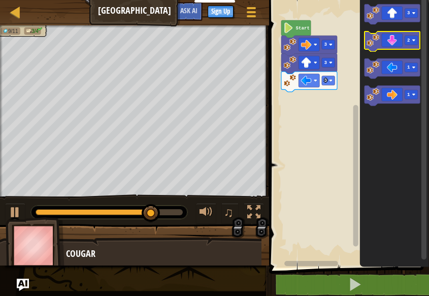
click at [391, 49] on icon "Blockly Workspace" at bounding box center [392, 41] width 56 height 20
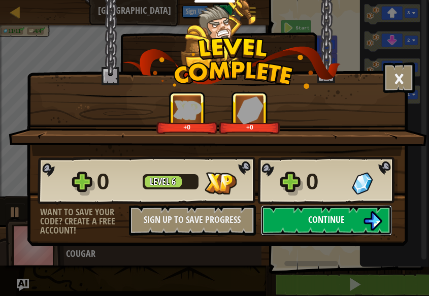
click at [290, 220] on button "Continue" at bounding box center [326, 220] width 131 height 30
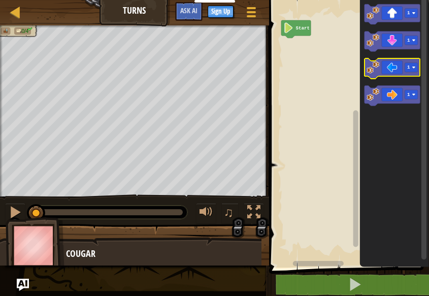
click at [407, 75] on icon "Blockly Workspace" at bounding box center [392, 68] width 56 height 20
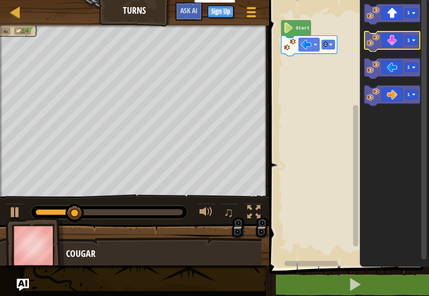
click at [418, 43] on icon "Blockly Workspace" at bounding box center [392, 41] width 56 height 20
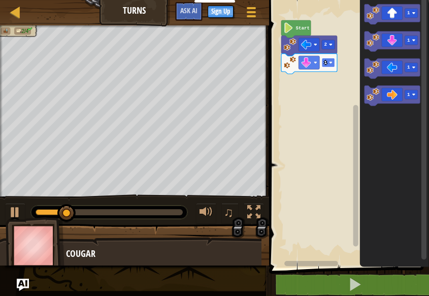
click at [326, 65] on rect "Blockly Workspace" at bounding box center [328, 62] width 13 height 9
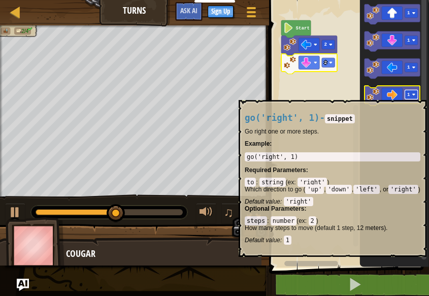
click at [415, 95] on image "Blockly Workspace" at bounding box center [414, 95] width 4 height 4
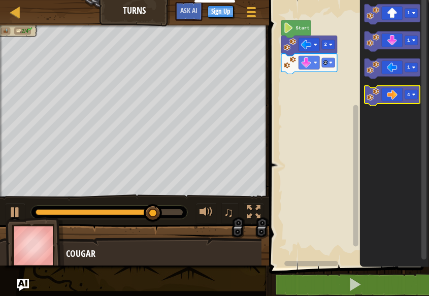
click at [388, 101] on icon "Blockly Workspace" at bounding box center [392, 96] width 56 height 20
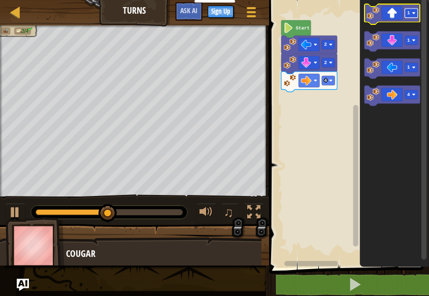
click at [416, 16] on rect "Blockly Workspace" at bounding box center [411, 13] width 13 height 9
click at [388, 24] on rect "Blockly Workspace" at bounding box center [392, 14] width 56 height 20
click at [389, 20] on icon "Blockly Workspace" at bounding box center [392, 14] width 56 height 20
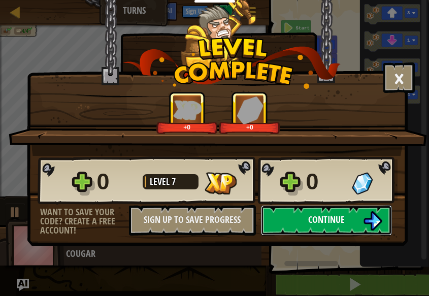
click at [274, 210] on button "Continue" at bounding box center [326, 220] width 131 height 30
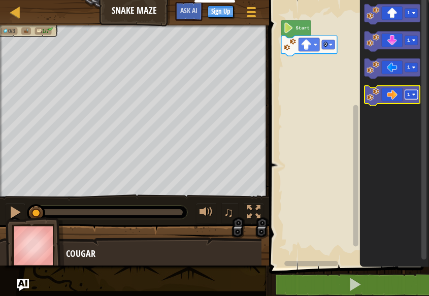
click at [410, 98] on rect "Blockly Workspace" at bounding box center [411, 94] width 13 height 9
click at [392, 98] on icon "Blockly Workspace" at bounding box center [392, 96] width 56 height 20
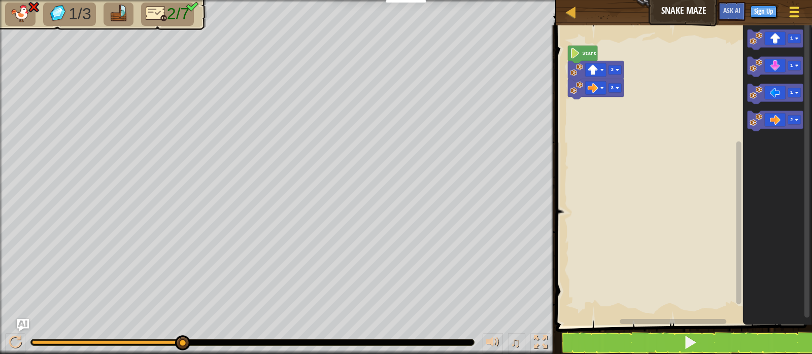
click at [792, 4] on button "Game Menu" at bounding box center [794, 14] width 27 height 25
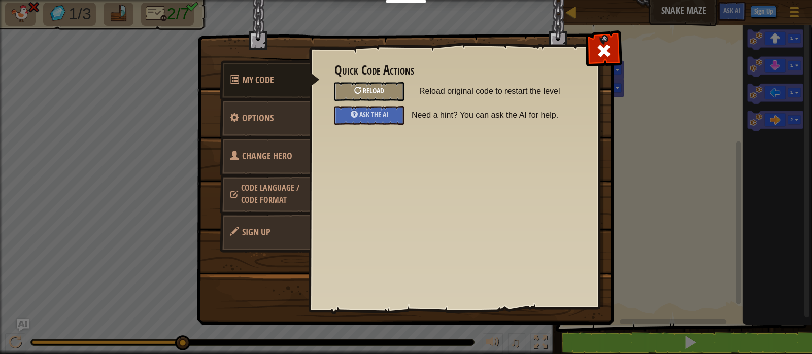
click at [380, 90] on span "Reload" at bounding box center [373, 91] width 21 height 10
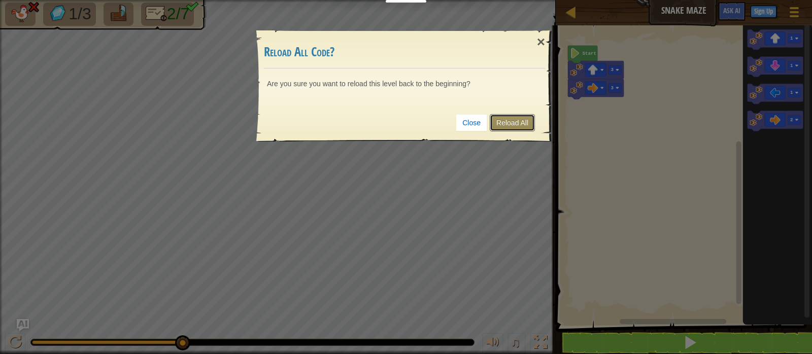
click at [512, 118] on link "Reload All" at bounding box center [512, 122] width 45 height 17
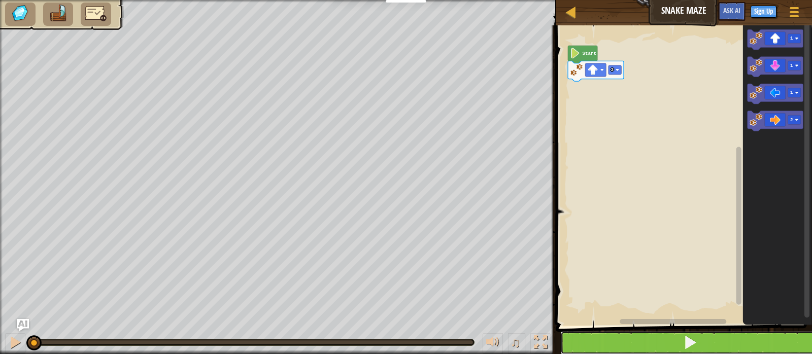
click at [683, 342] on span at bounding box center [690, 343] width 14 height 14
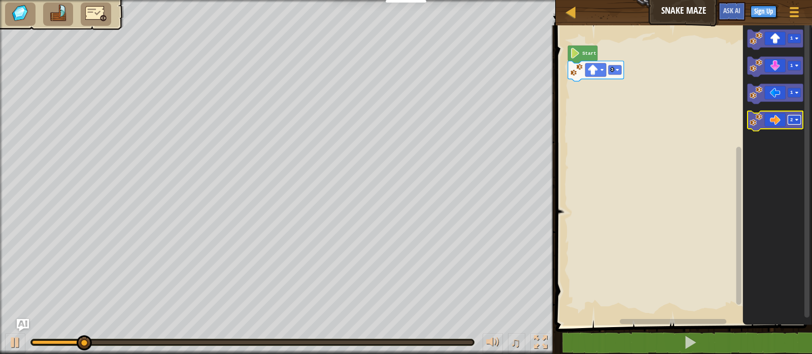
click at [796, 120] on image "Blockly Workspace" at bounding box center [797, 120] width 4 height 4
click at [780, 124] on icon "Blockly Workspace" at bounding box center [776, 121] width 56 height 20
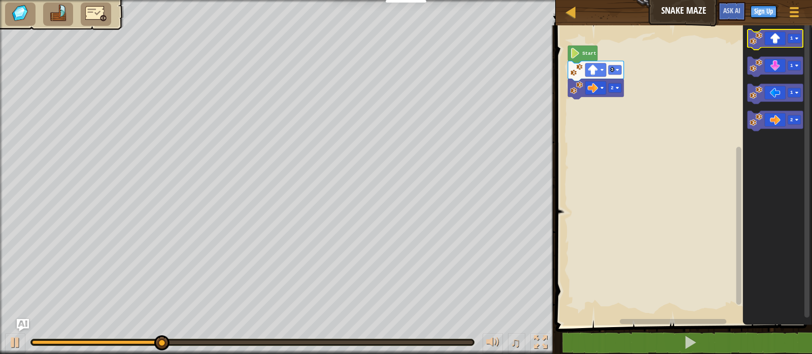
click at [784, 42] on icon "Blockly Workspace" at bounding box center [776, 39] width 56 height 20
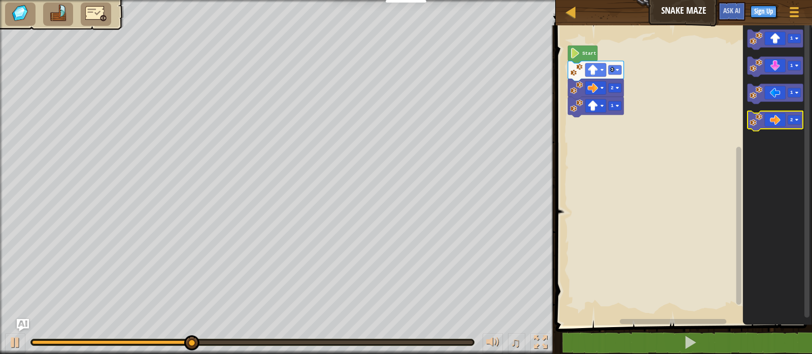
click at [780, 125] on icon "Blockly Workspace" at bounding box center [776, 121] width 56 height 20
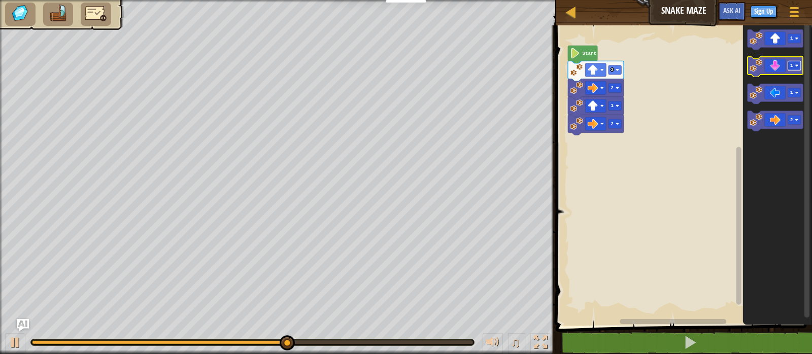
click at [793, 70] on rect "Blockly Workspace" at bounding box center [794, 65] width 13 height 9
click at [778, 71] on icon "Blockly Workspace" at bounding box center [776, 67] width 56 height 20
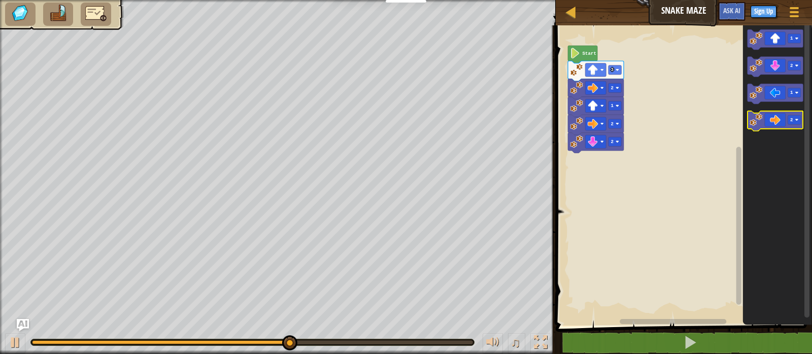
click at [774, 123] on icon "Blockly Workspace" at bounding box center [776, 121] width 56 height 20
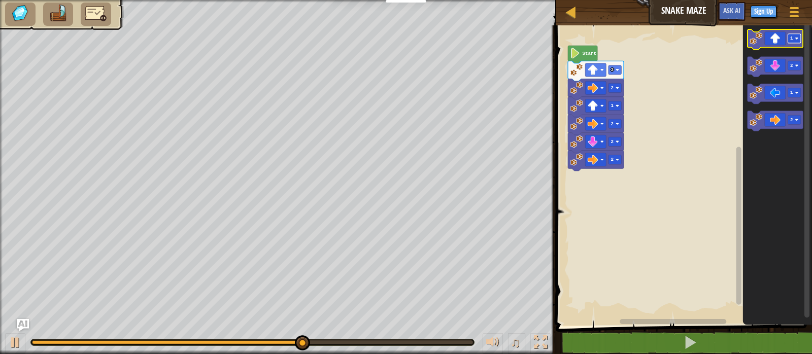
click at [796, 42] on rect "Blockly Workspace" at bounding box center [794, 38] width 13 height 9
click at [776, 42] on icon "Blockly Workspace" at bounding box center [776, 39] width 56 height 20
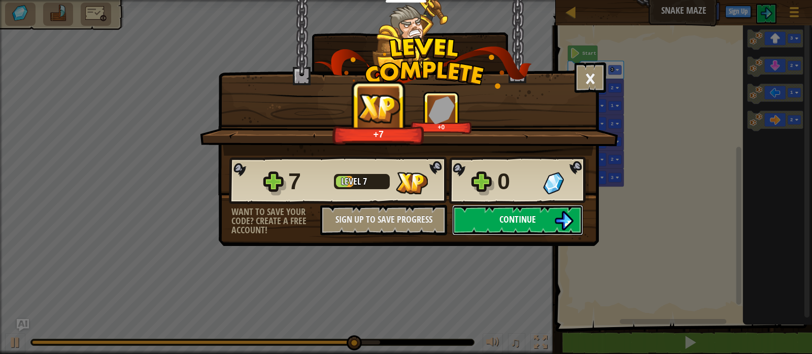
click at [535, 212] on button "Continue" at bounding box center [517, 220] width 131 height 30
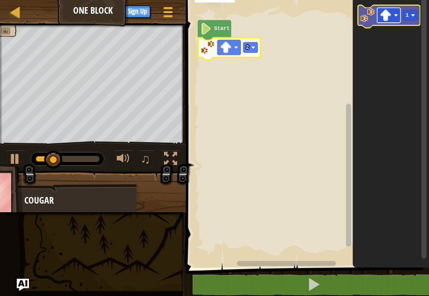
click at [392, 15] on rect "Blockly Workspace" at bounding box center [388, 15] width 23 height 15
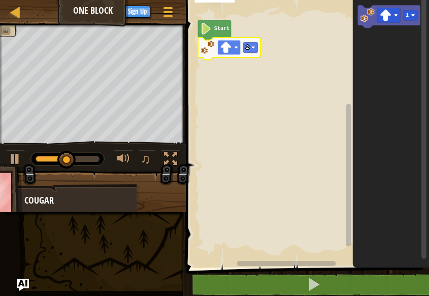
click at [236, 49] on image "Blockly Workspace" at bounding box center [236, 48] width 4 height 4
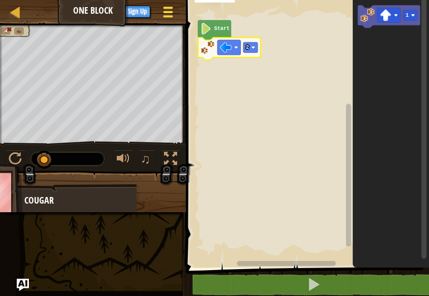
click at [170, 9] on div at bounding box center [168, 12] width 14 height 15
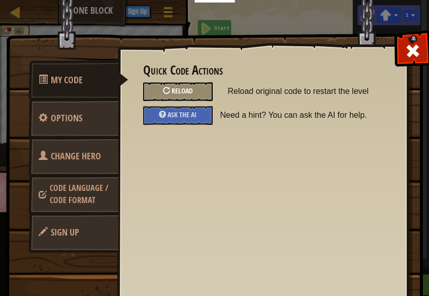
click at [166, 85] on div "Reload" at bounding box center [178, 91] width 70 height 19
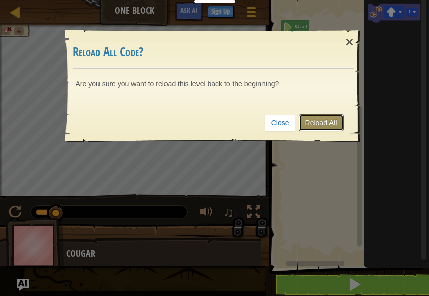
click at [311, 121] on link "Reload All" at bounding box center [320, 122] width 45 height 17
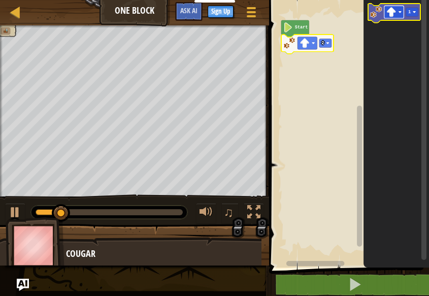
click at [402, 13] on rect "Blockly Workspace" at bounding box center [394, 12] width 20 height 13
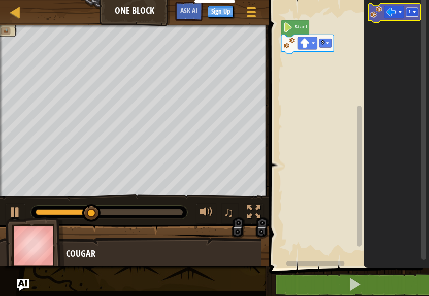
click at [411, 14] on rect "Blockly Workspace" at bounding box center [412, 12] width 12 height 9
click at [392, 14] on image "Blockly Workspace" at bounding box center [391, 12] width 10 height 10
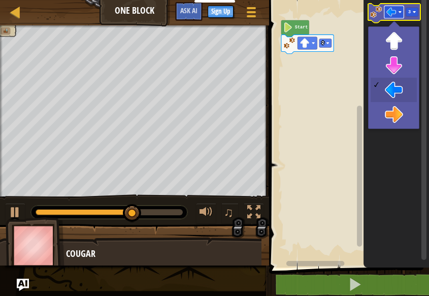
click at [392, 14] on image "Blockly Workspace" at bounding box center [391, 12] width 10 height 10
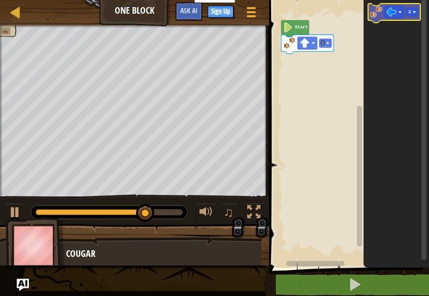
click at [378, 18] on icon "Blockly Workspace" at bounding box center [394, 13] width 52 height 19
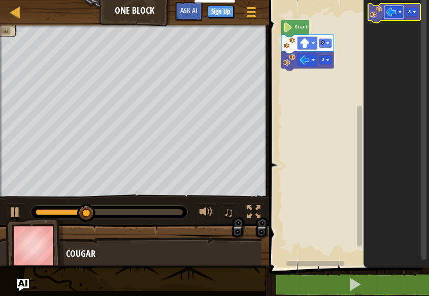
click at [403, 10] on rect "Blockly Workspace" at bounding box center [394, 12] width 20 height 13
click at [412, 14] on rect "Blockly Workspace" at bounding box center [412, 12] width 12 height 9
click at [395, 13] on image "Blockly Workspace" at bounding box center [391, 12] width 10 height 10
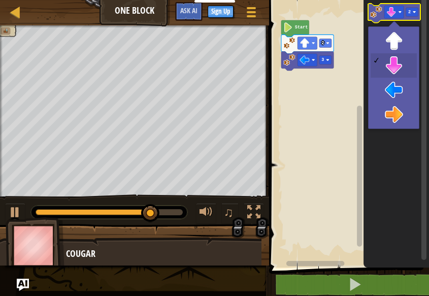
click at [373, 13] on image "Blockly Workspace" at bounding box center [376, 12] width 12 height 12
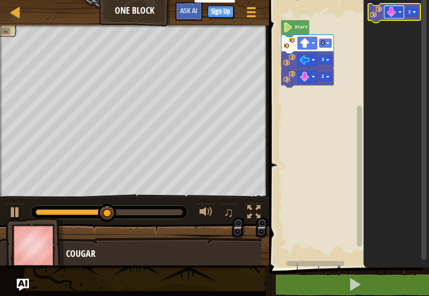
click at [398, 15] on rect "Blockly Workspace" at bounding box center [394, 12] width 20 height 13
click at [412, 15] on rect "Blockly Workspace" at bounding box center [412, 12] width 12 height 9
click at [395, 17] on rect "Blockly Workspace" at bounding box center [394, 12] width 20 height 13
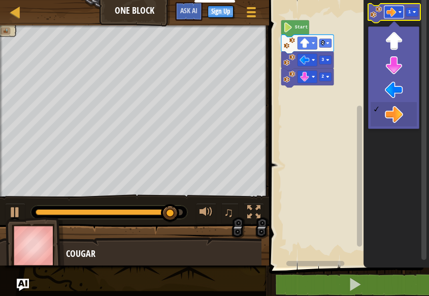
click at [395, 17] on rect "Blockly Workspace" at bounding box center [394, 12] width 20 height 13
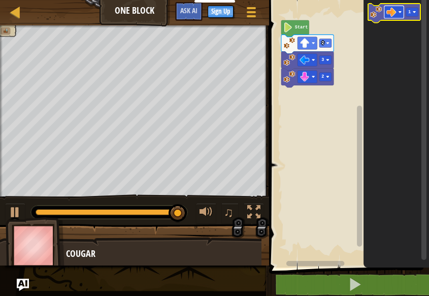
click at [390, 16] on image "Blockly Workspace" at bounding box center [391, 12] width 10 height 10
click at [381, 12] on image "Blockly Workspace" at bounding box center [376, 12] width 12 height 12
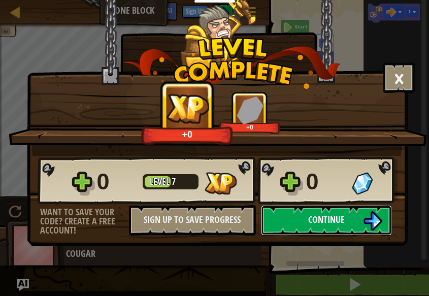
click at [309, 219] on span "Continue" at bounding box center [326, 219] width 37 height 13
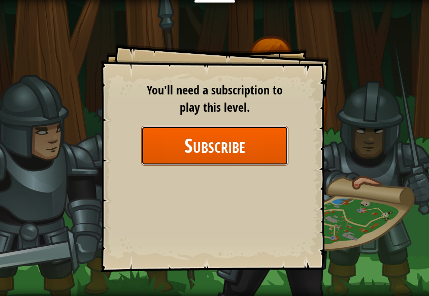
click at [235, 156] on button "Subscribe" at bounding box center [214, 145] width 147 height 39
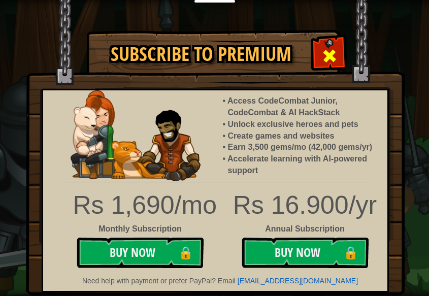
click at [341, 53] on div at bounding box center [329, 55] width 32 height 32
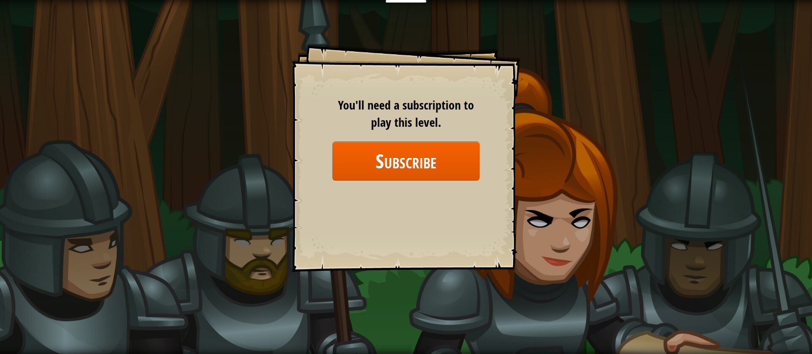
click at [265, 109] on div "Goals Start Level Error loading from server. Try refreshing the page. You'll ne…" at bounding box center [406, 177] width 812 height 354
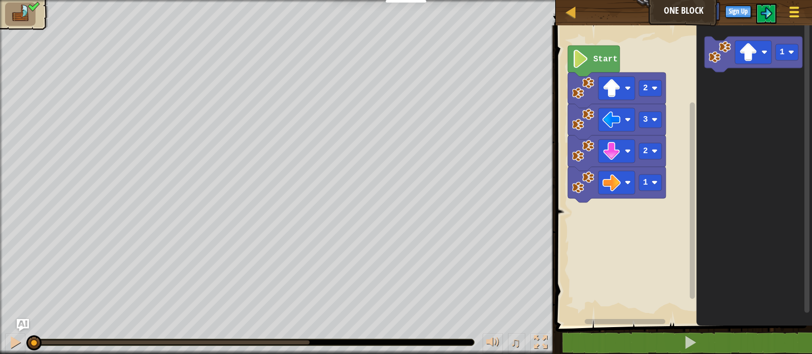
click at [792, 8] on span at bounding box center [795, 8] width 10 height 2
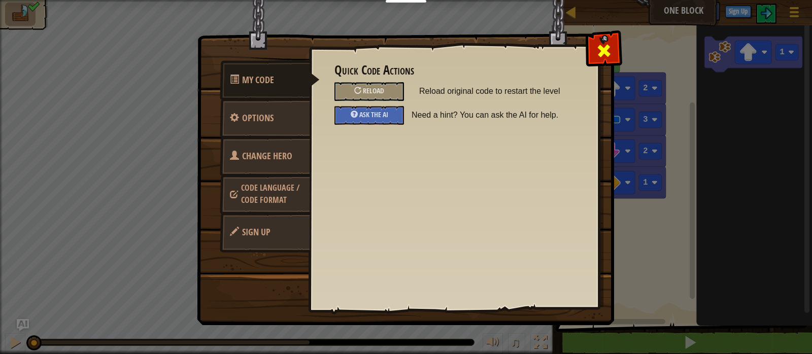
click at [596, 46] on span at bounding box center [604, 51] width 16 height 16
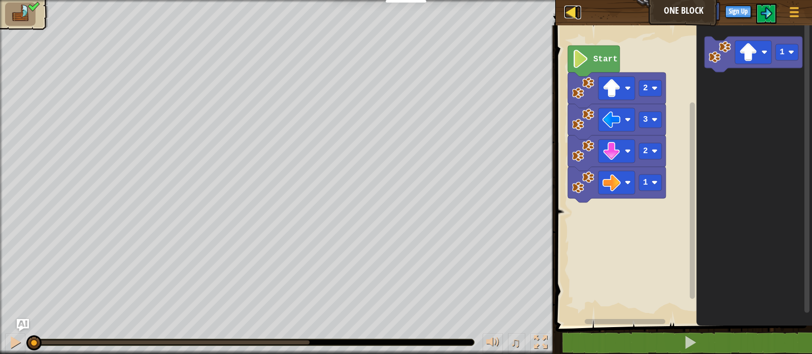
click at [575, 15] on div at bounding box center [570, 12] width 13 height 13
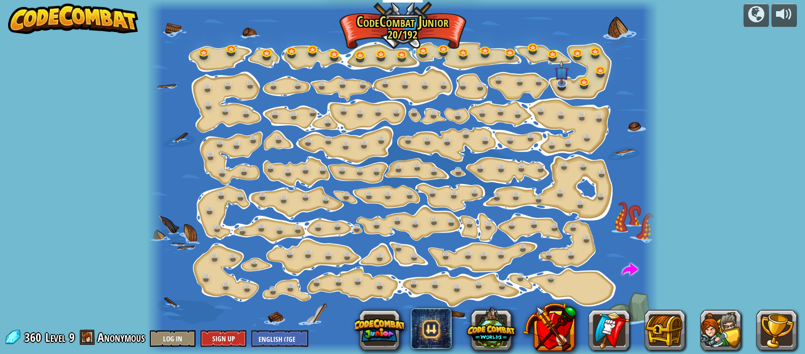
scroll to position [1, 0]
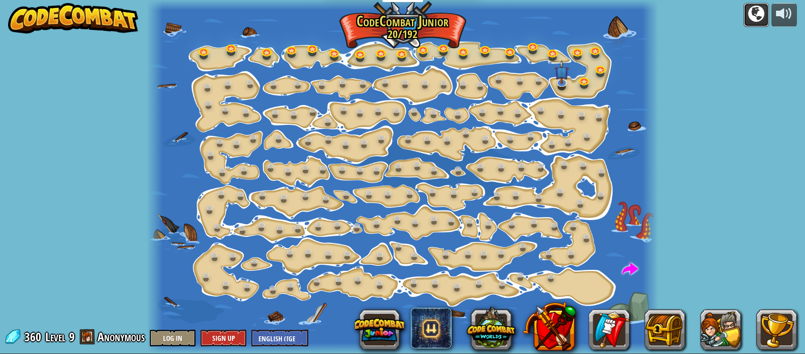
click at [763, 13] on div at bounding box center [756, 14] width 16 height 16
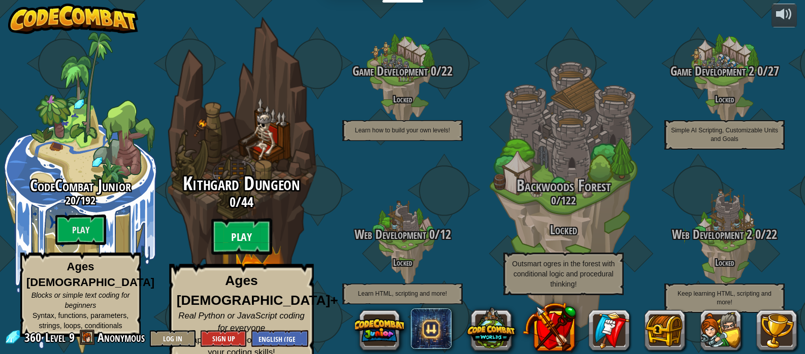
click at [246, 232] on btn "Play" at bounding box center [241, 237] width 61 height 37
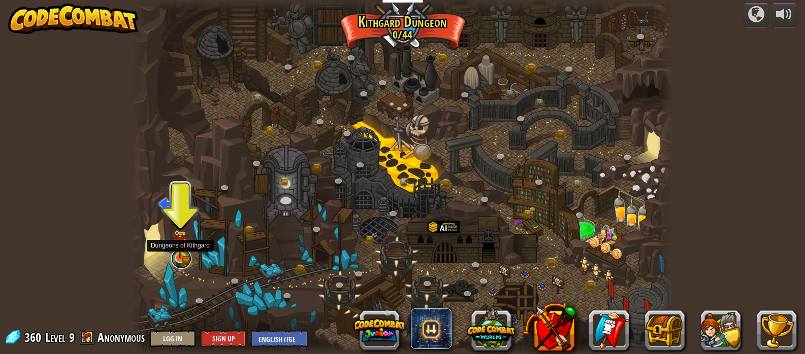
click at [180, 260] on link at bounding box center [181, 259] width 20 height 20
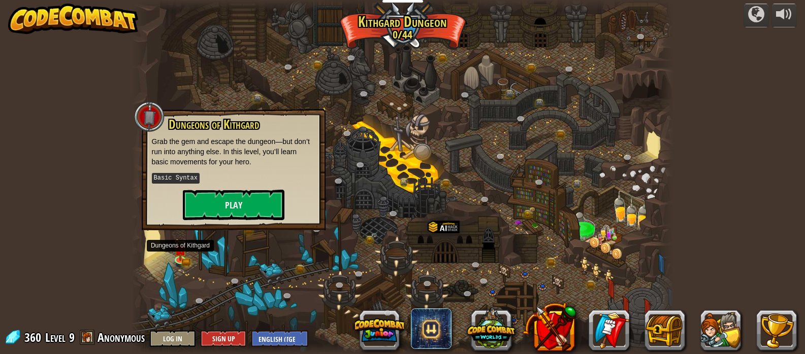
click at [232, 221] on div "Dungeons of Kithgard Grab the gem and escape the dungeon—but don’t run into any…" at bounding box center [234, 169] width 184 height 121
click at [225, 208] on button "Play" at bounding box center [234, 205] width 102 height 30
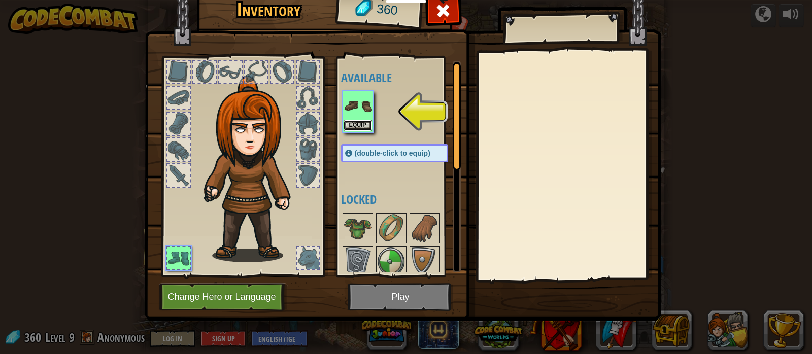
click at [345, 121] on button "Equip" at bounding box center [358, 125] width 28 height 11
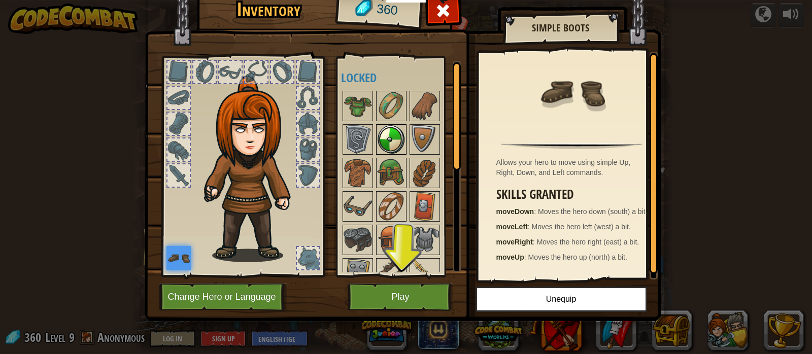
click at [394, 143] on img at bounding box center [391, 139] width 28 height 28
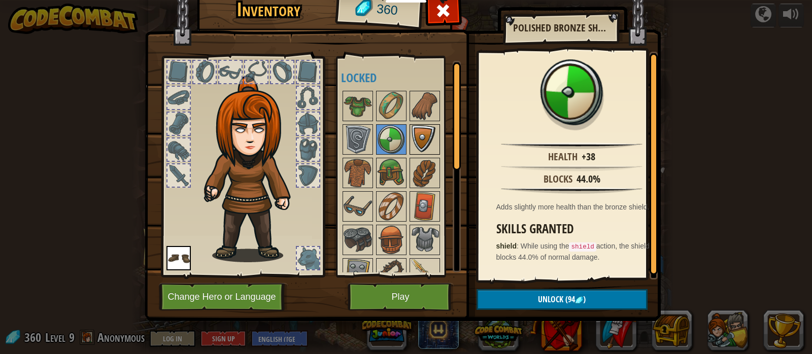
click at [421, 139] on img at bounding box center [425, 139] width 28 height 28
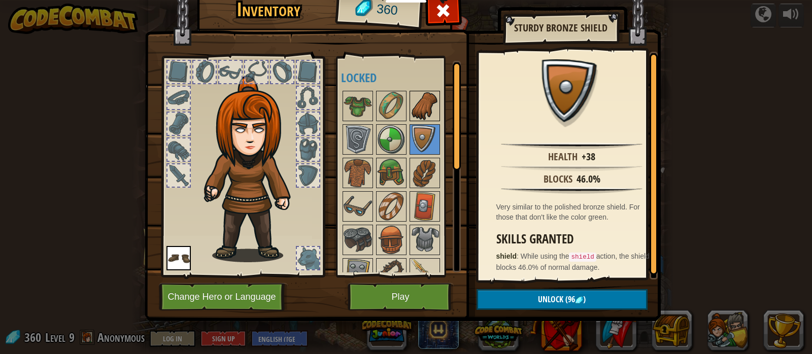
click at [431, 104] on img at bounding box center [425, 106] width 28 height 28
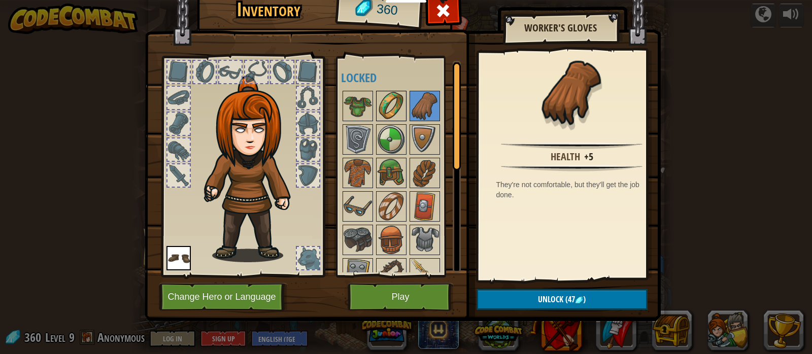
click at [391, 103] on img at bounding box center [391, 106] width 28 height 28
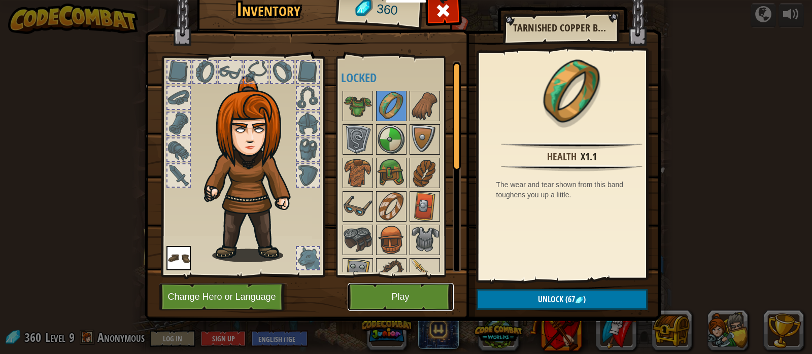
click at [399, 292] on button "Play" at bounding box center [401, 297] width 106 height 28
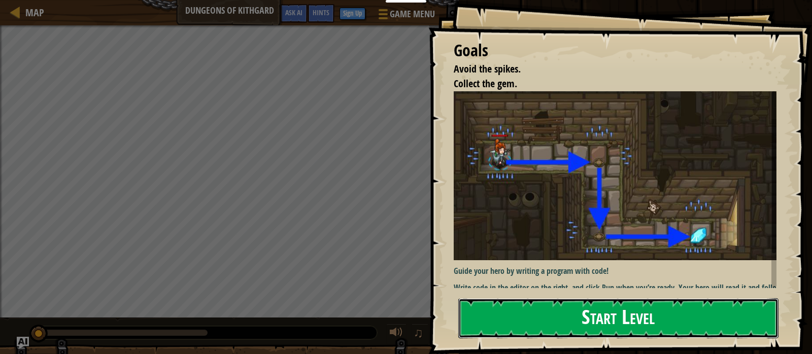
click at [546, 304] on button "Start Level" at bounding box center [618, 318] width 320 height 40
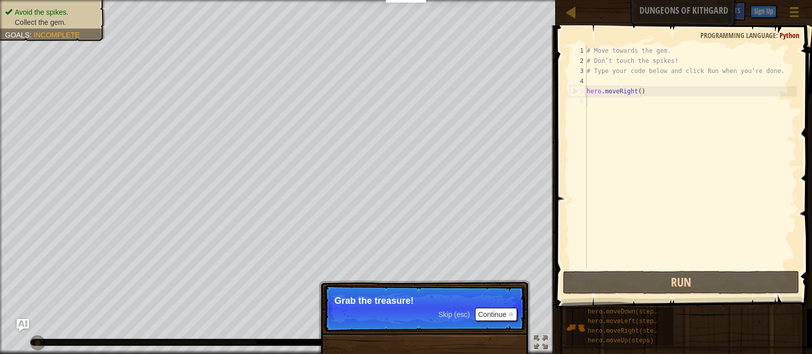
click at [501, 310] on p "Skip (esc) Continue Grab the treasure!" at bounding box center [425, 308] width 202 height 47
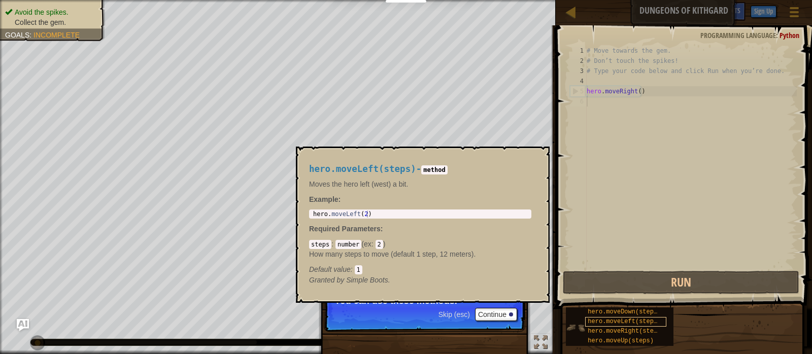
scroll to position [5, 0]
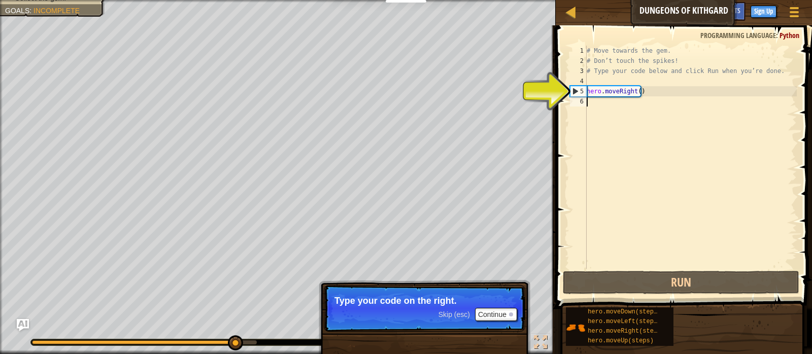
click at [657, 89] on div "# Move towards the gem. # Don’t touch the spikes! # Type your code below and cl…" at bounding box center [691, 168] width 212 height 244
type textarea "hero.moveRight()"
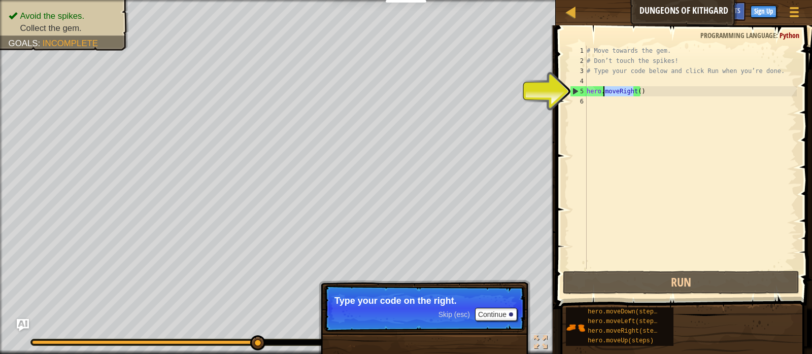
type textarea "hero.()"
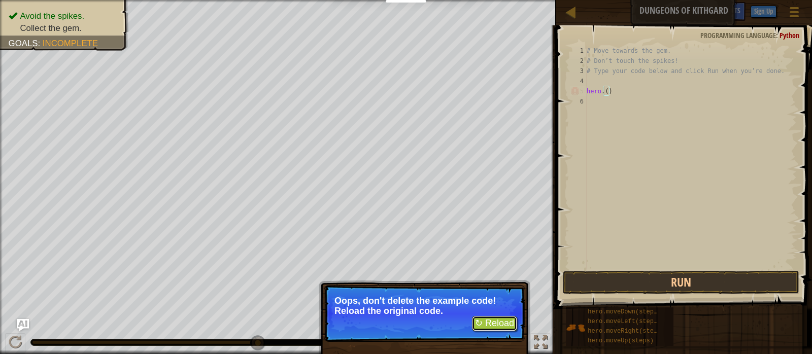
click at [495, 324] on button "↻ Reload" at bounding box center [494, 323] width 45 height 15
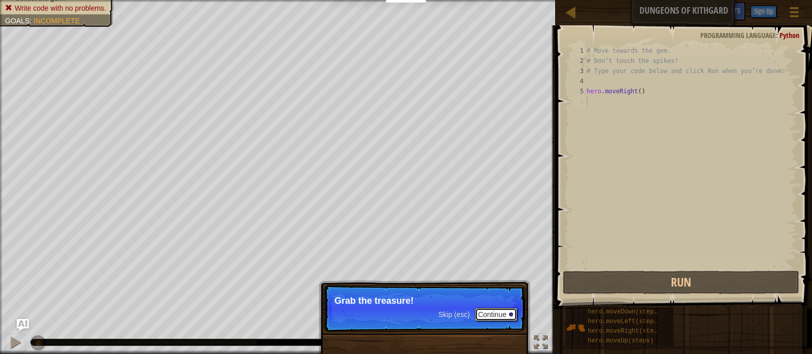
click at [492, 311] on button "Continue" at bounding box center [496, 314] width 42 height 13
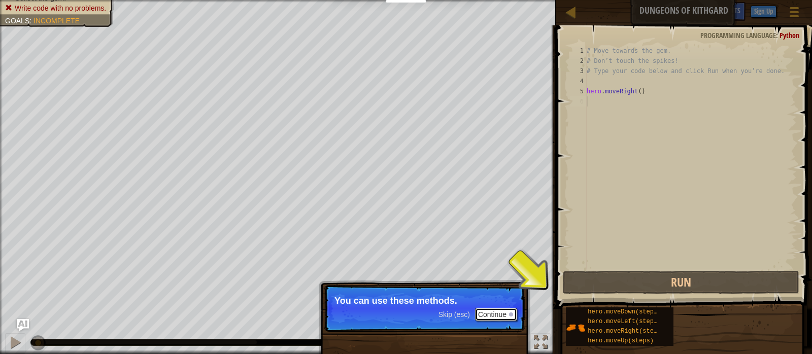
click at [484, 312] on button "Continue" at bounding box center [496, 314] width 42 height 13
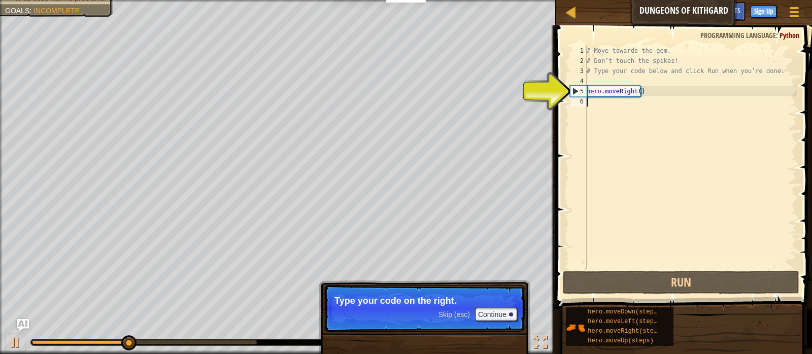
click at [601, 106] on div "# Move towards the gem. # Don’t touch the spikes! # Type your code below and cl…" at bounding box center [691, 168] width 212 height 244
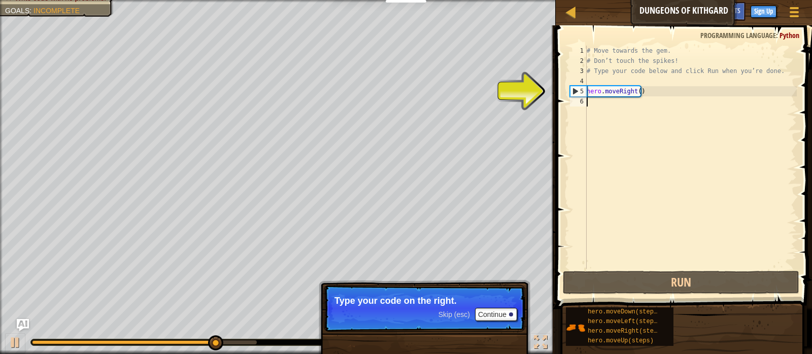
click at [606, 104] on div "# Move towards the gem. # Don’t touch the spikes! # Type your code below and cl…" at bounding box center [691, 168] width 212 height 244
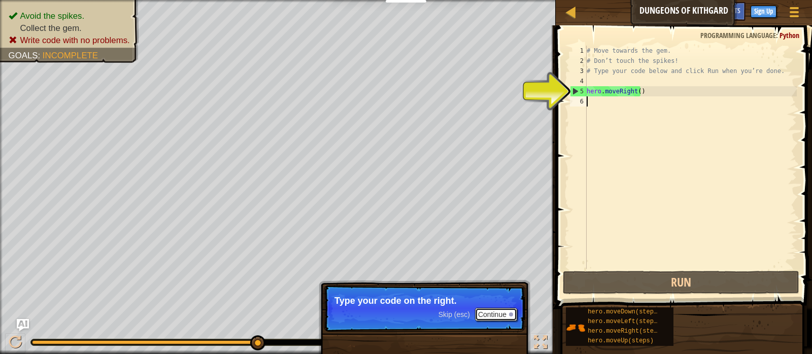
click at [509, 309] on button "Continue" at bounding box center [496, 314] width 42 height 13
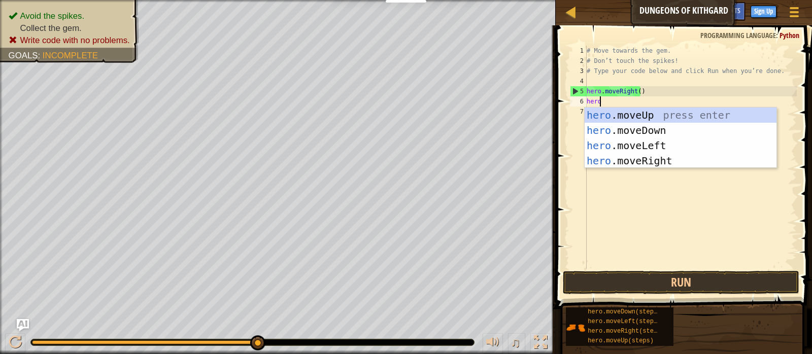
scroll to position [5, 1]
type textarea "hero."
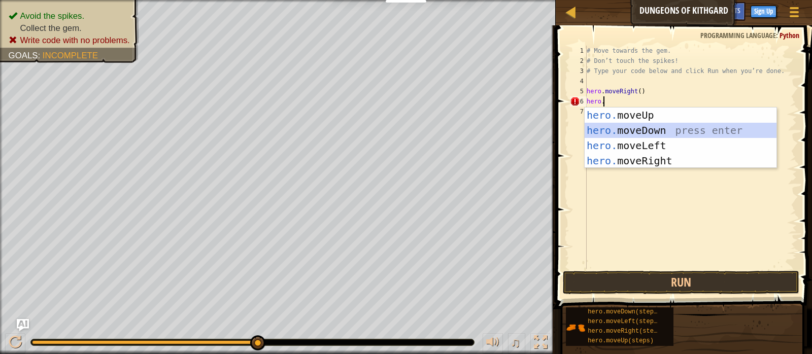
scroll to position [5, 0]
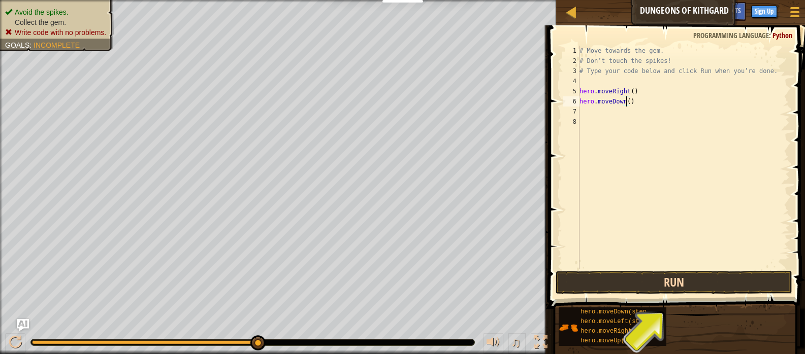
type textarea "hero.moveDown()"
click at [660, 286] on button "Run" at bounding box center [673, 282] width 237 height 23
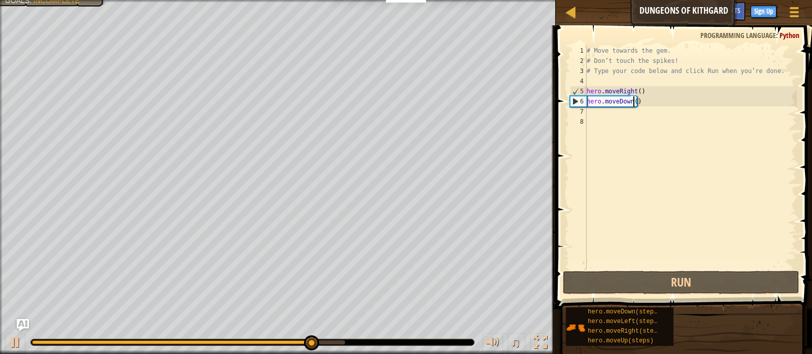
click at [625, 112] on div "# Move towards the gem. # Don’t touch the spikes! # Type your code below and cl…" at bounding box center [691, 168] width 212 height 244
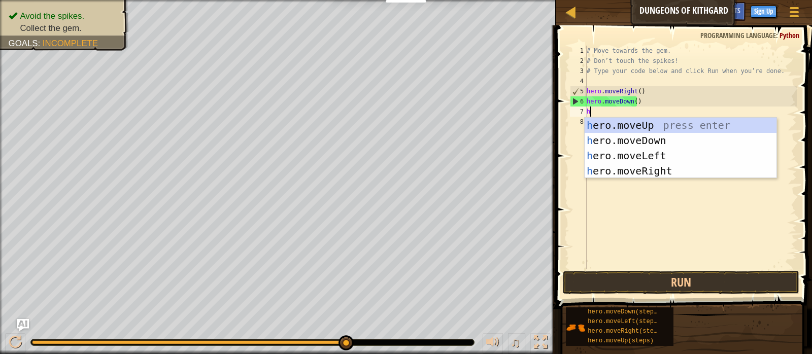
type textarea "her"
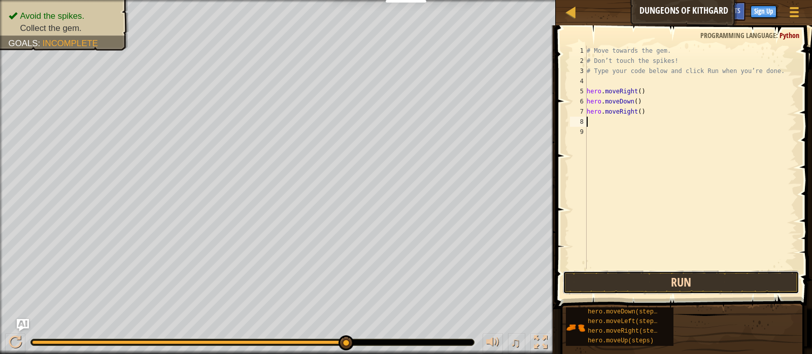
click at [682, 280] on button "Run" at bounding box center [681, 282] width 237 height 23
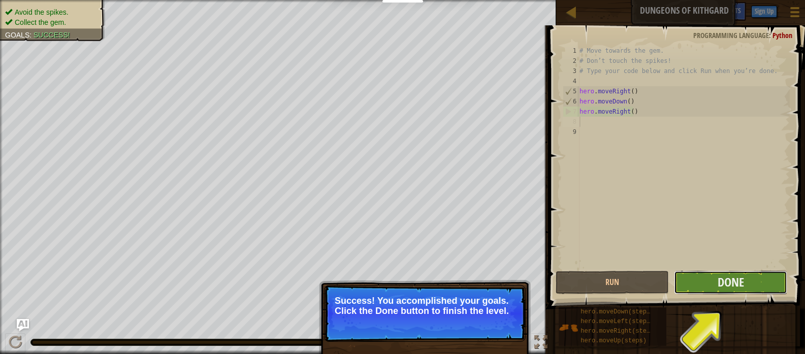
click at [713, 283] on button "Done" at bounding box center [730, 282] width 113 height 23
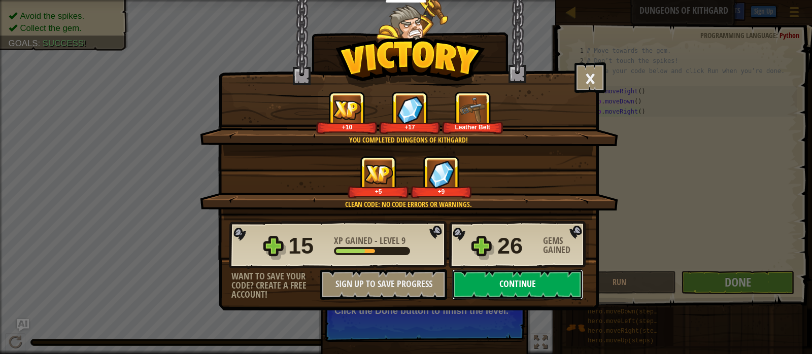
click at [504, 282] on button "Continue" at bounding box center [517, 285] width 131 height 30
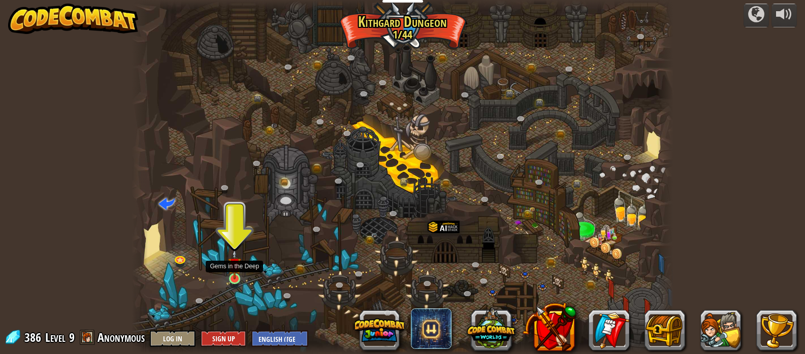
click at [237, 274] on img at bounding box center [234, 264] width 13 height 30
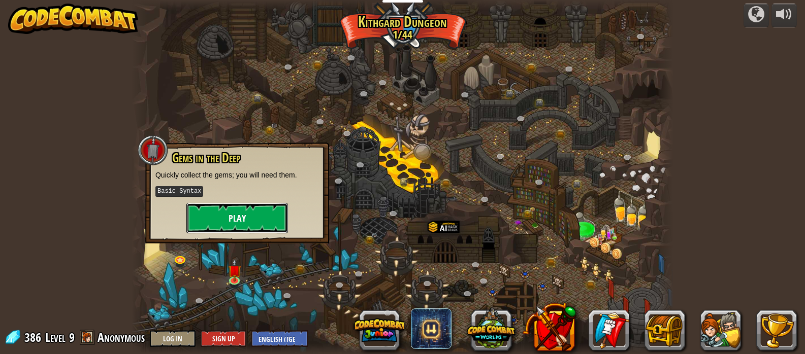
click at [237, 217] on button "Play" at bounding box center [237, 218] width 102 height 30
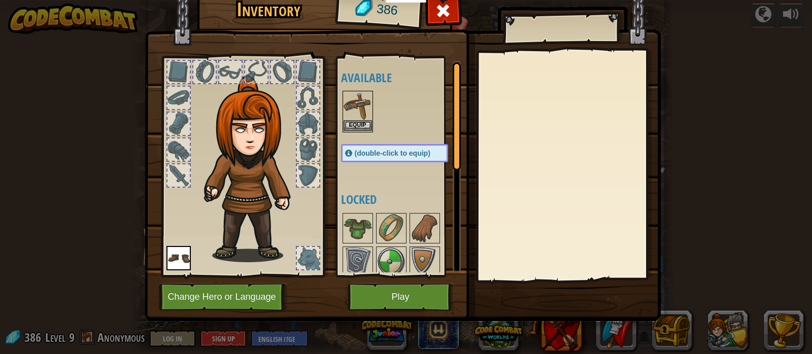
click at [355, 118] on img at bounding box center [358, 106] width 28 height 28
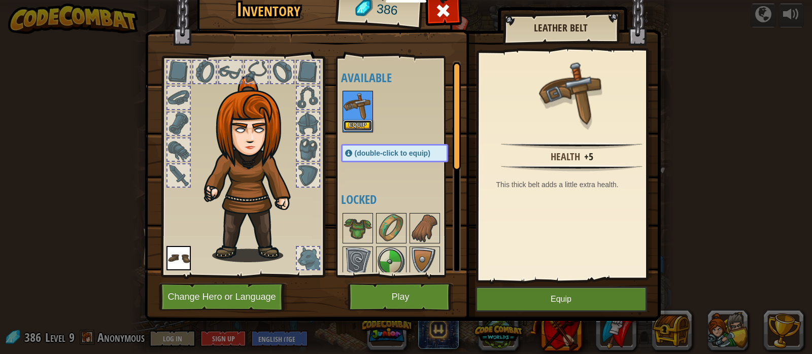
click at [358, 127] on button "Equip" at bounding box center [358, 125] width 28 height 11
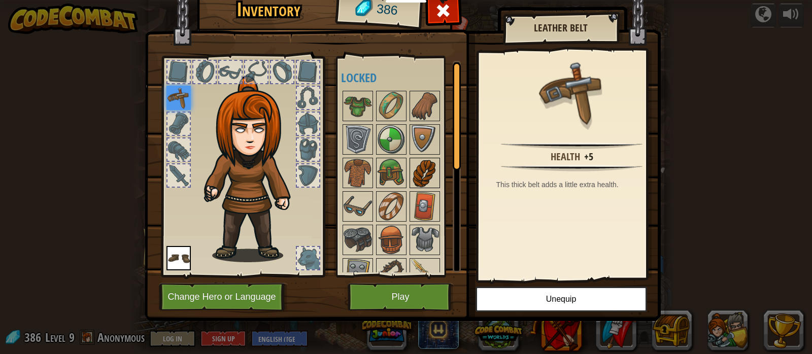
click at [424, 161] on img at bounding box center [425, 173] width 28 height 28
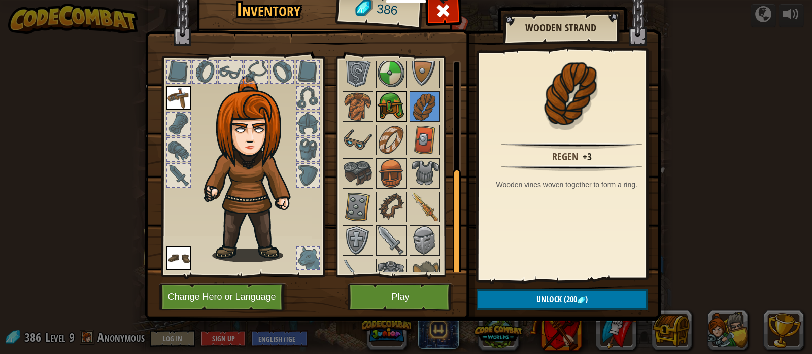
scroll to position [85, 0]
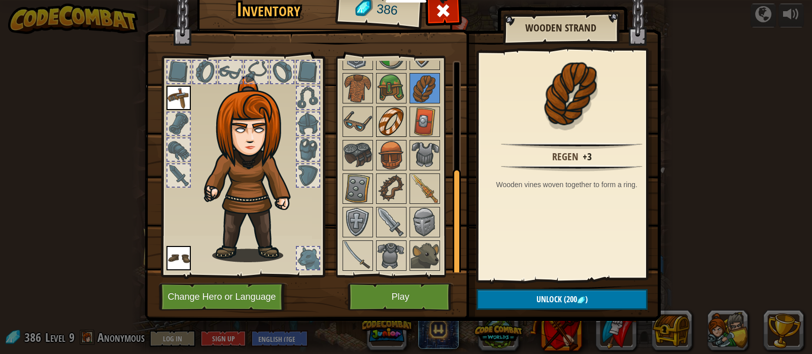
click at [395, 129] on img at bounding box center [391, 122] width 28 height 28
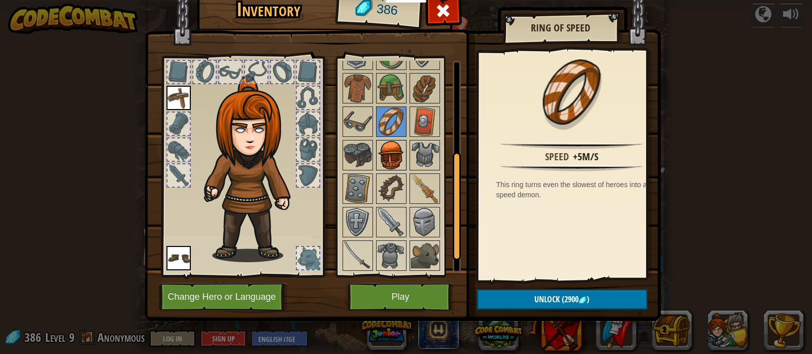
scroll to position [0, 0]
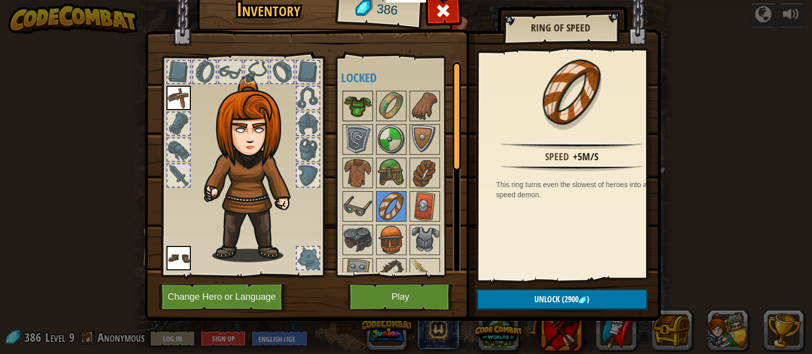
click at [361, 98] on img at bounding box center [358, 106] width 28 height 28
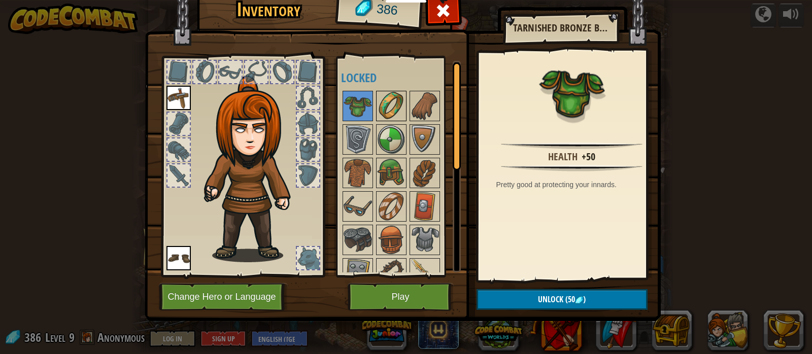
click at [384, 100] on img at bounding box center [391, 106] width 28 height 28
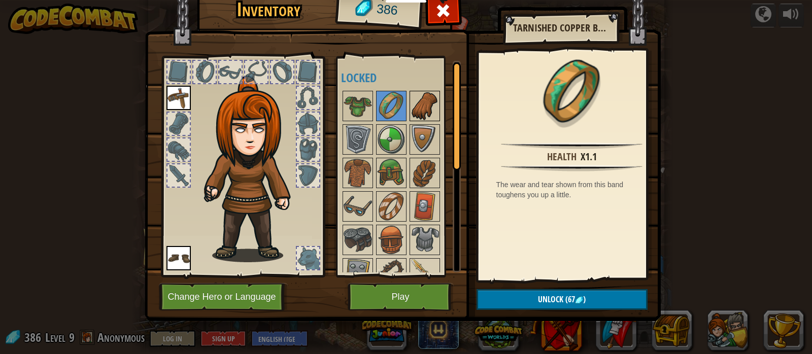
click at [417, 101] on img at bounding box center [425, 106] width 28 height 28
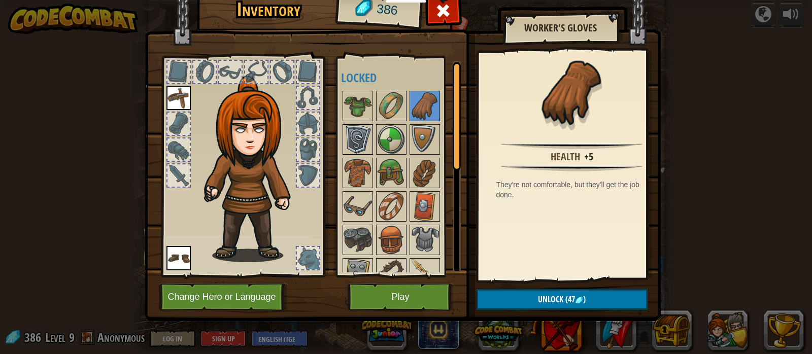
click at [357, 135] on img at bounding box center [358, 139] width 28 height 28
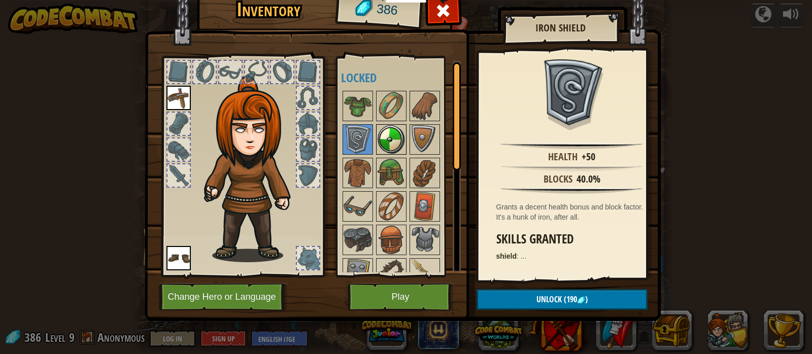
click at [388, 135] on img at bounding box center [391, 139] width 28 height 28
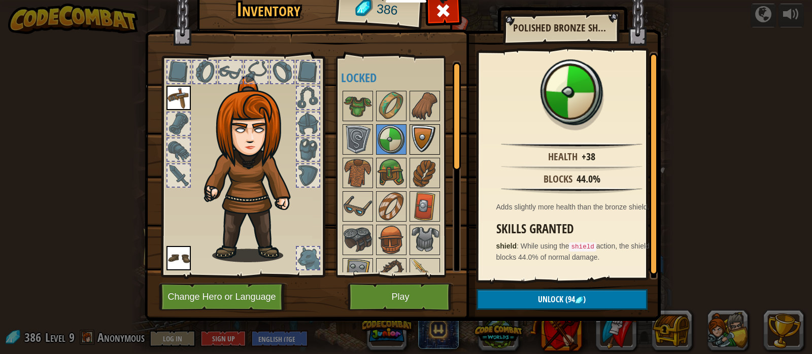
click at [427, 138] on img at bounding box center [425, 139] width 28 height 28
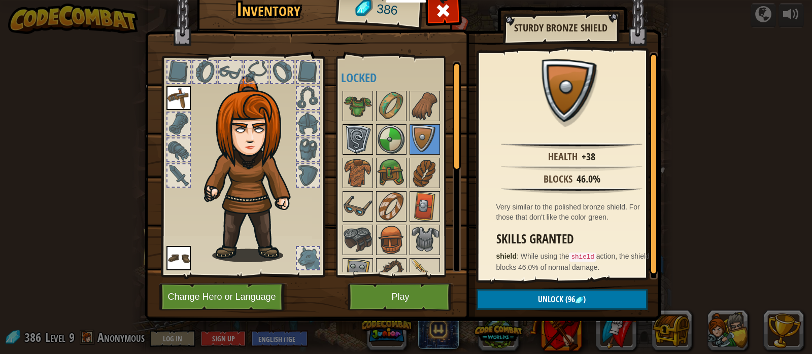
click at [370, 144] on img at bounding box center [358, 139] width 28 height 28
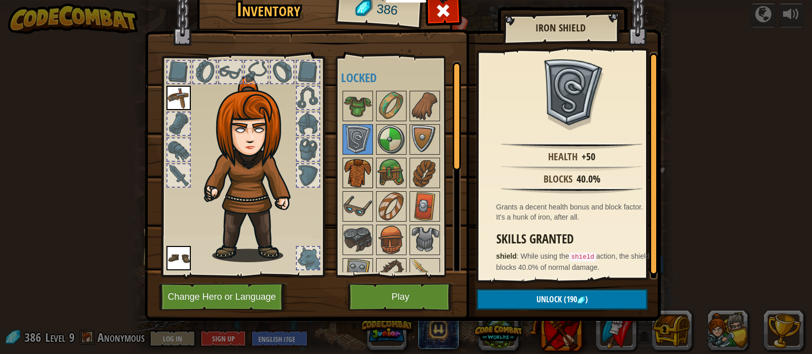
click at [363, 169] on img at bounding box center [358, 173] width 28 height 28
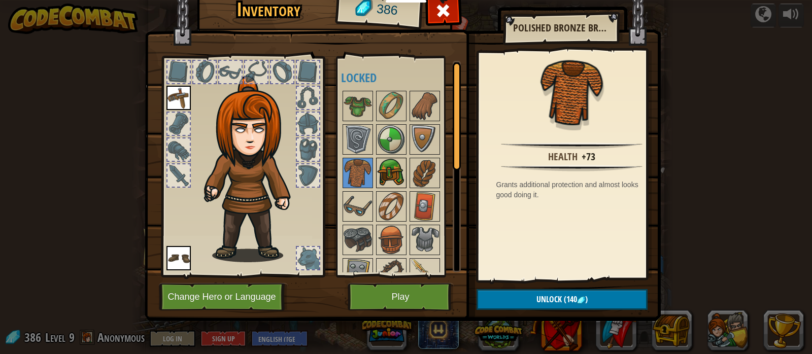
click at [389, 170] on img at bounding box center [391, 173] width 28 height 28
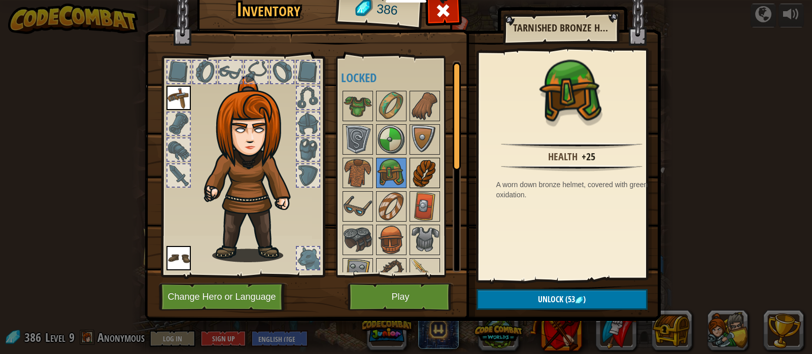
click at [416, 173] on img at bounding box center [425, 173] width 28 height 28
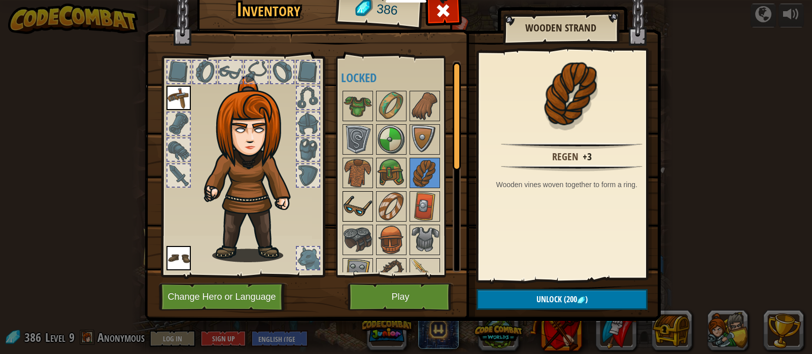
click at [367, 200] on img at bounding box center [358, 206] width 28 height 28
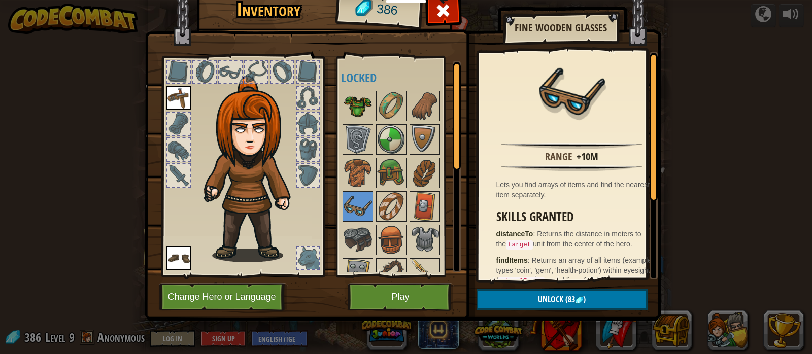
click at [367, 109] on img at bounding box center [358, 106] width 28 height 28
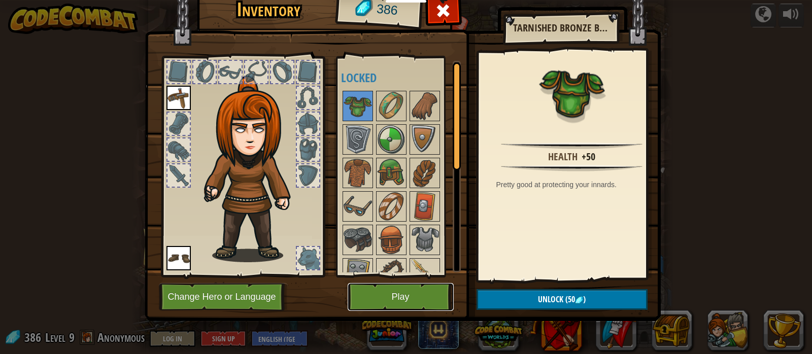
click at [411, 292] on button "Play" at bounding box center [401, 297] width 106 height 28
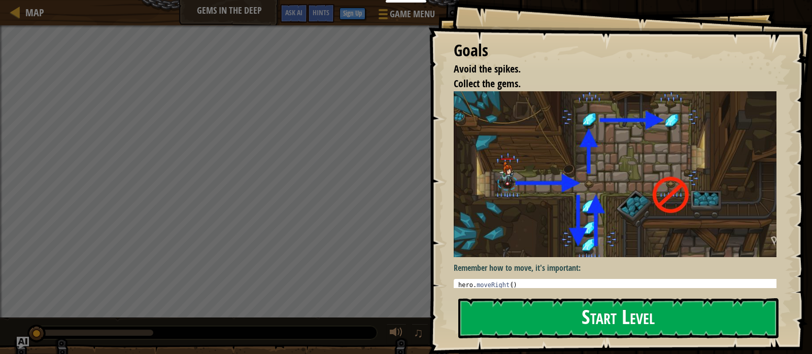
click at [520, 298] on button "Start Level" at bounding box center [618, 318] width 320 height 40
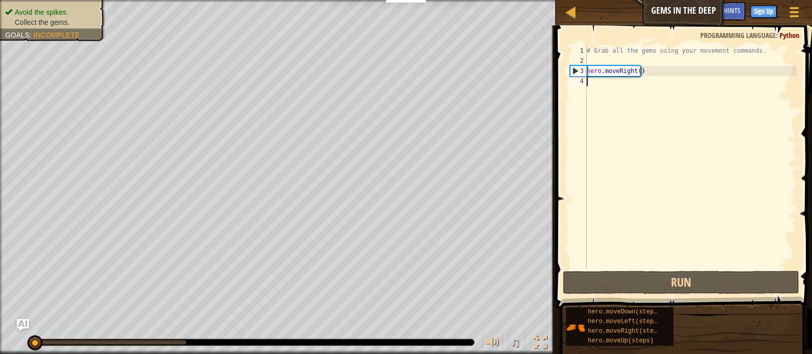
scroll to position [5, 0]
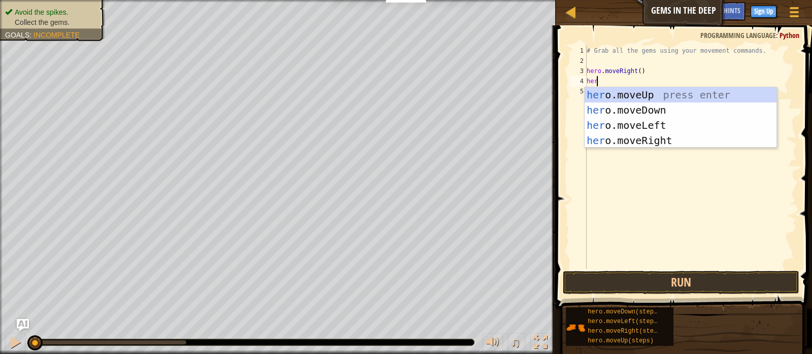
type textarea "hero"
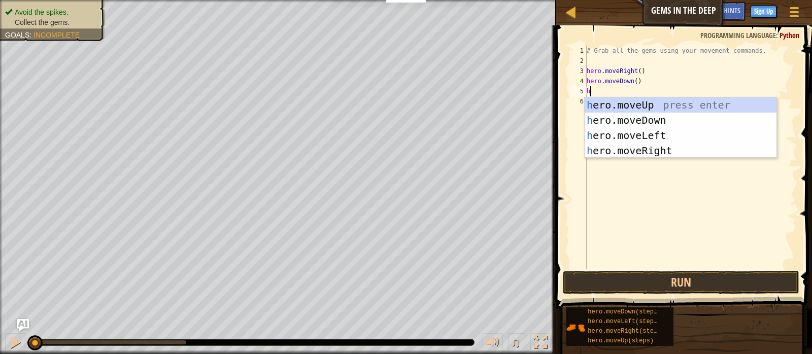
type textarea "her"
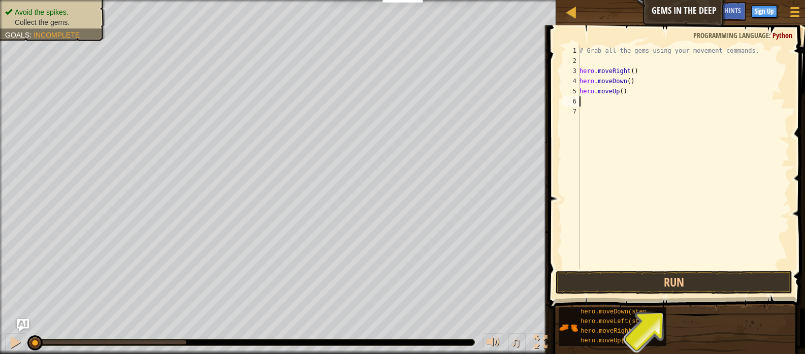
type textarea "hero.moveUp()"
type textarea "hero.moveUp(2)"
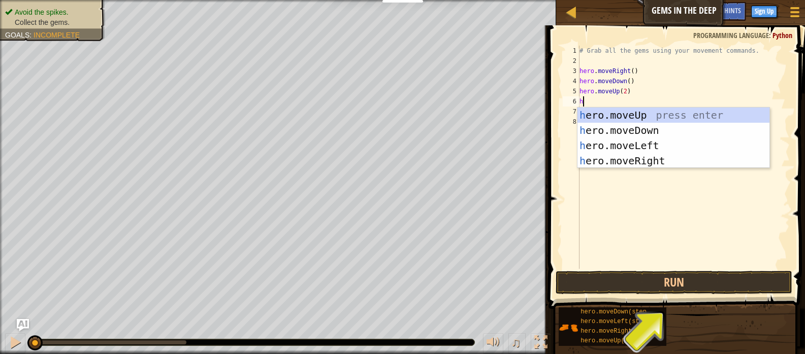
type textarea "her"
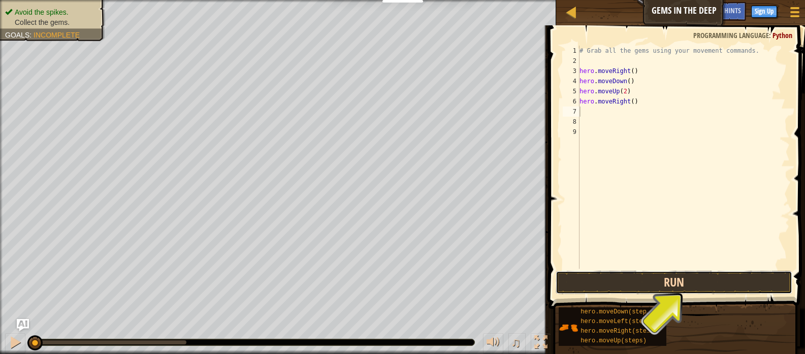
click at [631, 277] on button "Run" at bounding box center [673, 282] width 237 height 23
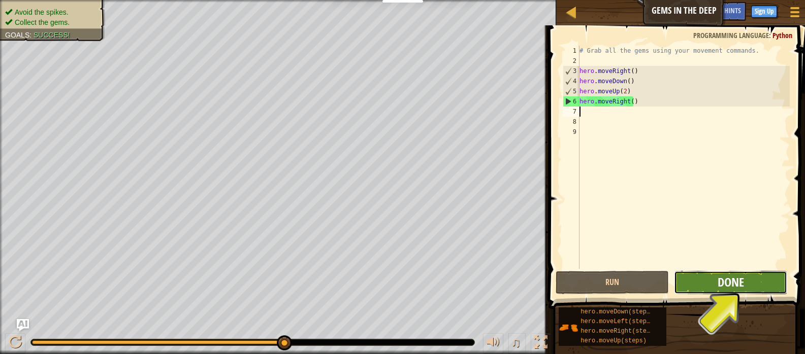
click at [743, 281] on span "Done" at bounding box center [730, 282] width 26 height 16
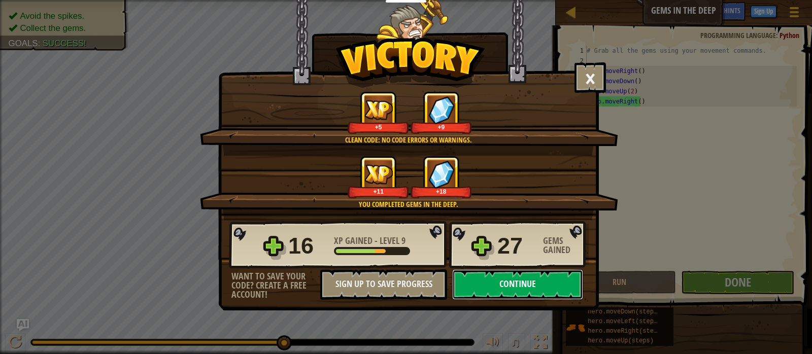
click at [522, 279] on button "Continue" at bounding box center [517, 285] width 131 height 30
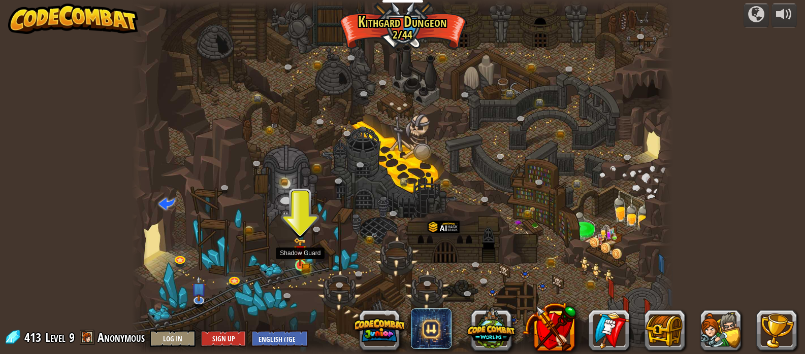
click at [300, 254] on img at bounding box center [300, 252] width 8 height 8
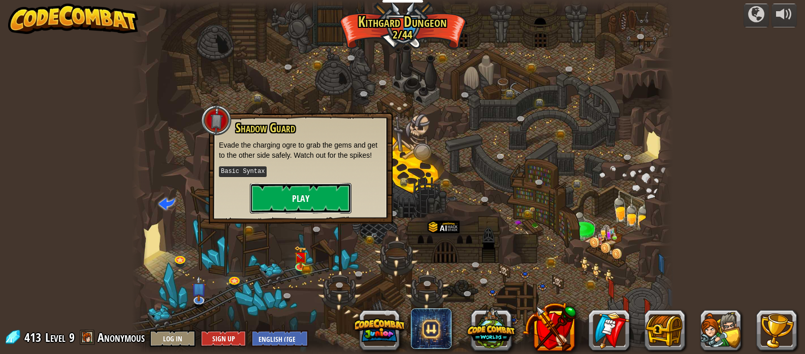
click at [348, 198] on button "Play" at bounding box center [301, 198] width 102 height 30
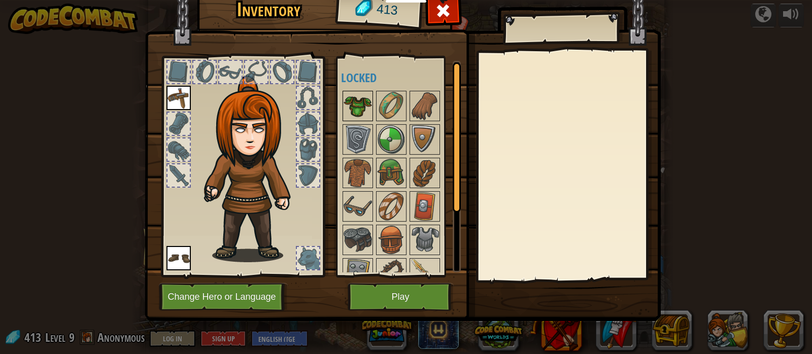
click at [356, 112] on img at bounding box center [358, 106] width 28 height 28
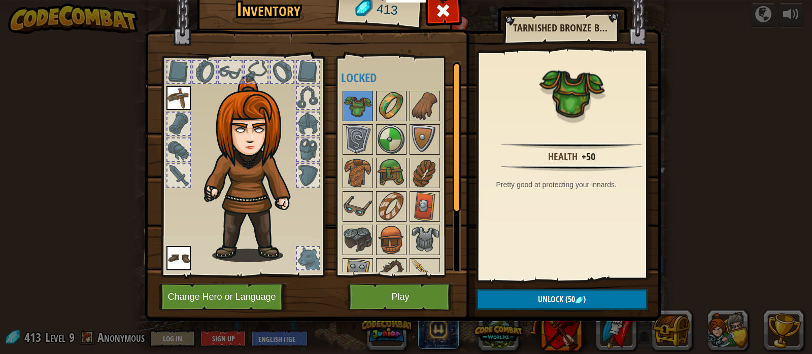
click at [394, 106] on img at bounding box center [391, 106] width 28 height 28
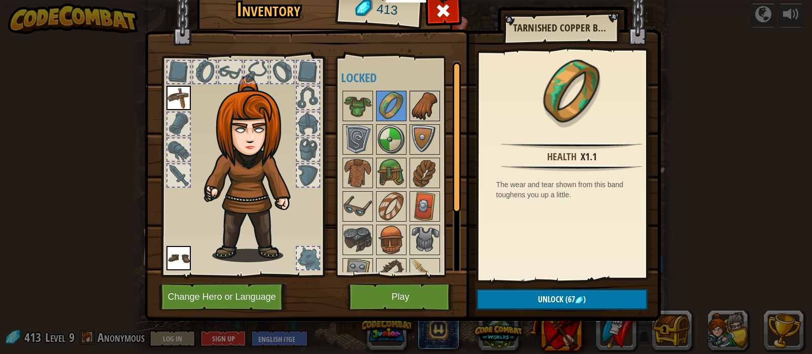
click at [412, 103] on img at bounding box center [425, 106] width 28 height 28
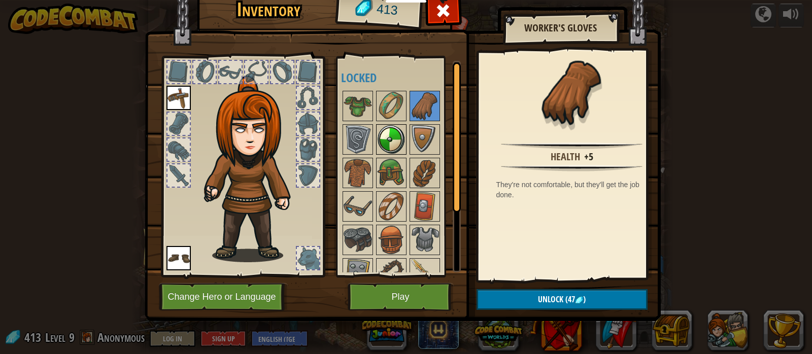
click at [382, 128] on img at bounding box center [391, 139] width 28 height 28
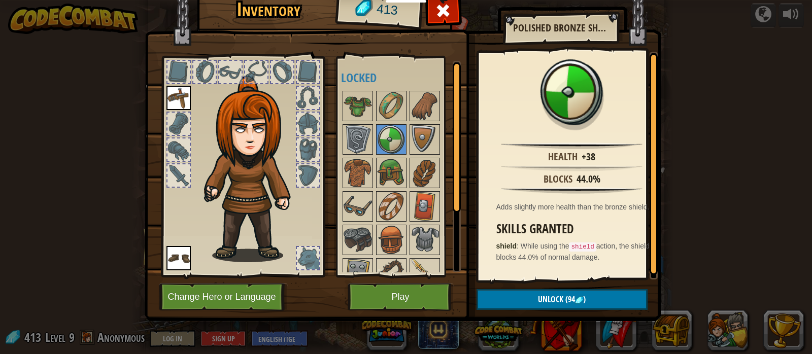
scroll to position [2, 0]
click at [554, 300] on span "Unlock" at bounding box center [550, 299] width 25 height 11
click at [548, 303] on button "Confirm" at bounding box center [562, 299] width 171 height 21
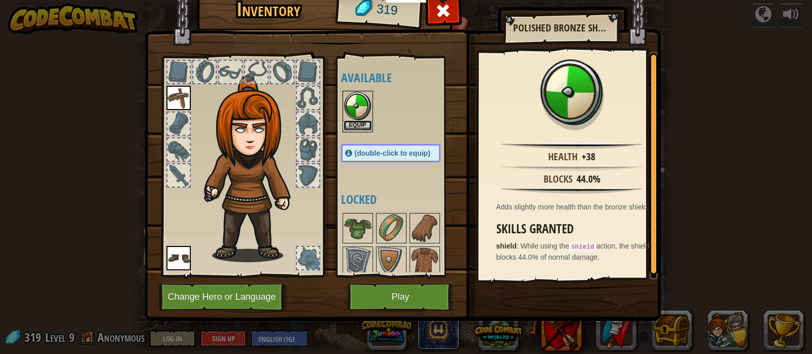
click at [355, 122] on button "Equip" at bounding box center [358, 125] width 28 height 11
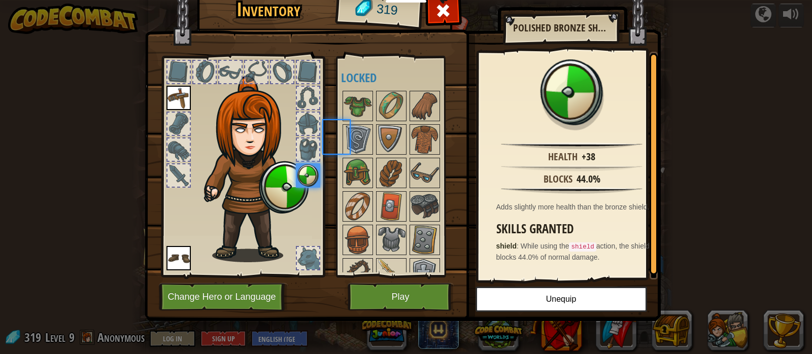
click at [355, 122] on div at bounding box center [401, 223] width 120 height 268
click at [424, 291] on button "Play" at bounding box center [401, 297] width 106 height 28
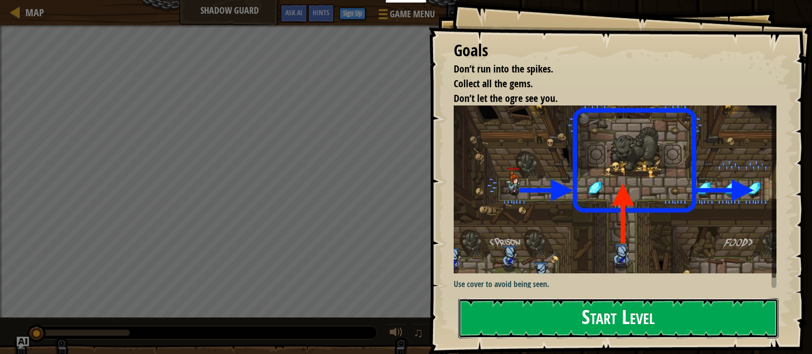
click at [559, 310] on button "Start Level" at bounding box center [618, 318] width 320 height 40
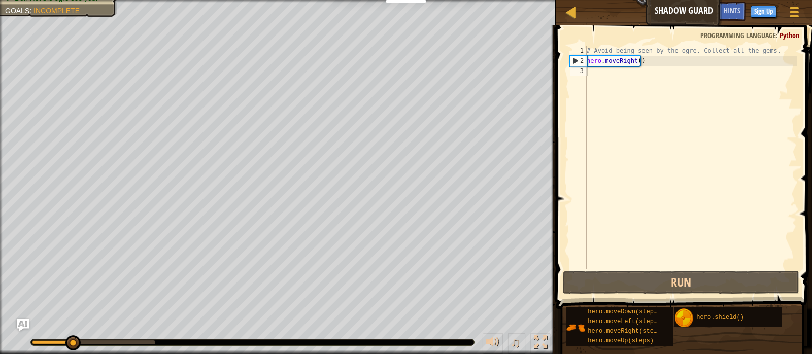
click at [791, 32] on span "Python" at bounding box center [790, 35] width 20 height 10
drag, startPoint x: 786, startPoint y: 41, endPoint x: 754, endPoint y: 38, distance: 31.6
click at [785, 41] on span at bounding box center [685, 153] width 264 height 314
click at [789, 11] on div at bounding box center [794, 12] width 14 height 15
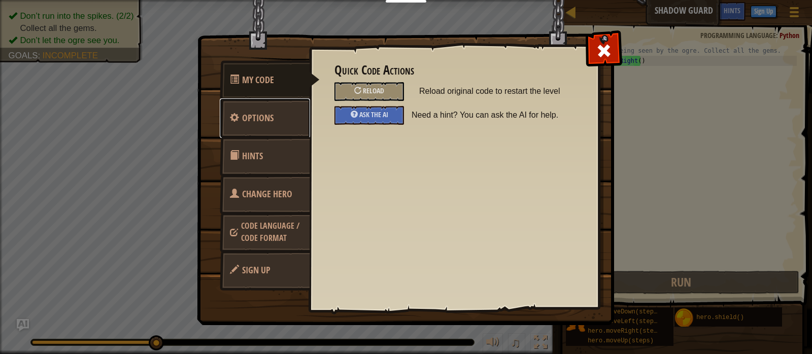
click at [266, 121] on span "Options" at bounding box center [257, 118] width 31 height 13
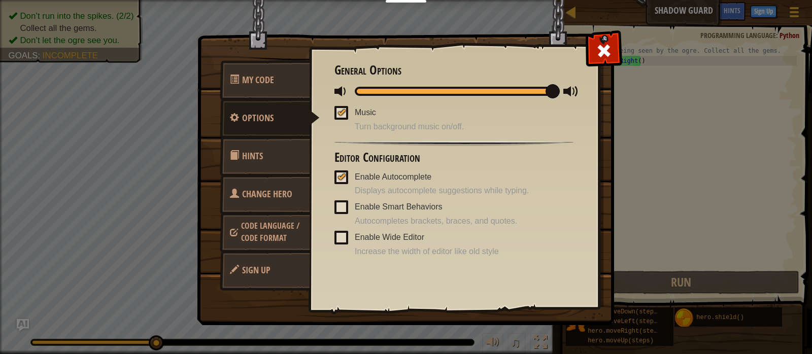
click at [275, 227] on span "Code Language / Code Format" at bounding box center [270, 231] width 58 height 23
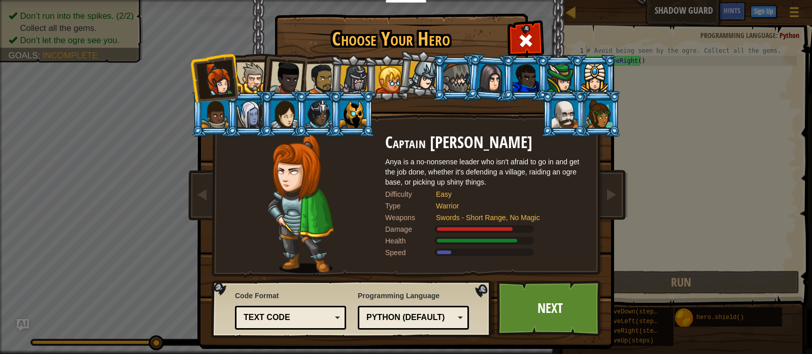
click at [410, 321] on div "Python (Default)" at bounding box center [410, 318] width 88 height 12
click at [518, 294] on link "Next" at bounding box center [550, 309] width 106 height 56
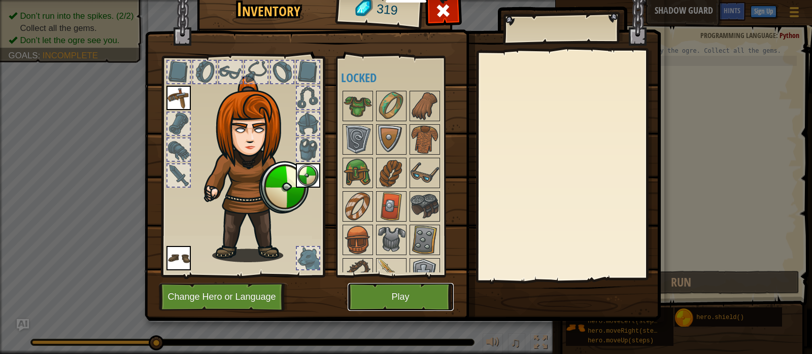
click at [427, 291] on button "Play" at bounding box center [401, 297] width 106 height 28
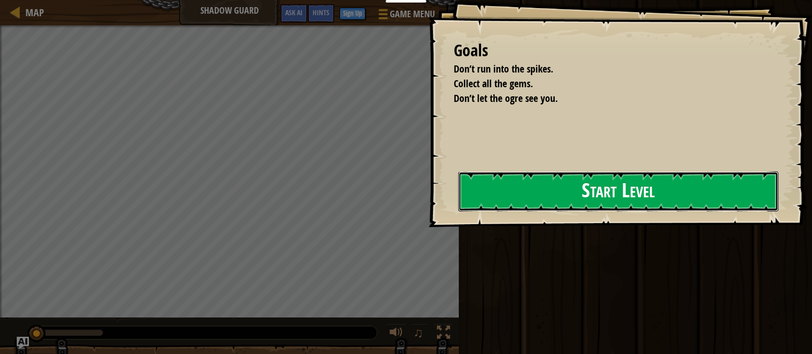
click at [546, 195] on button "Start Level" at bounding box center [618, 192] width 320 height 40
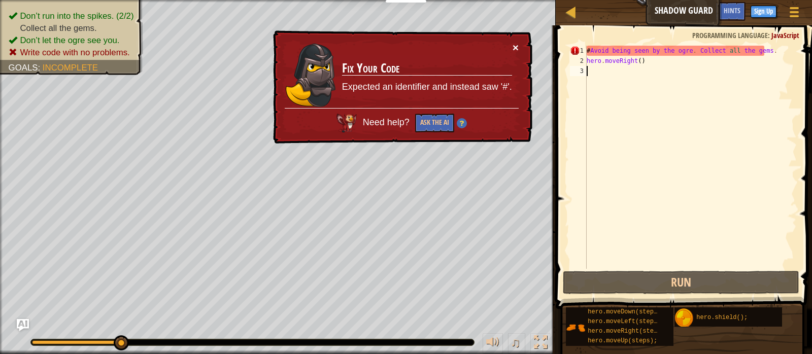
click at [515, 44] on button "×" at bounding box center [516, 47] width 6 height 11
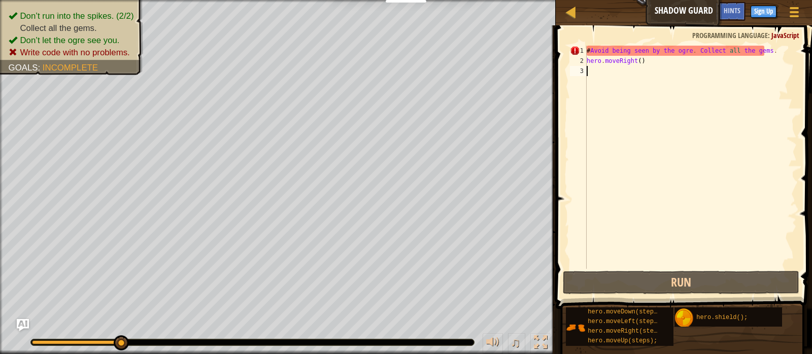
scroll to position [5, 0]
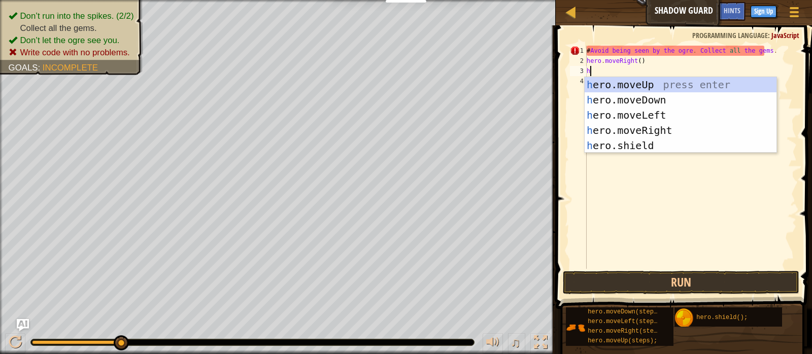
type textarea "he"
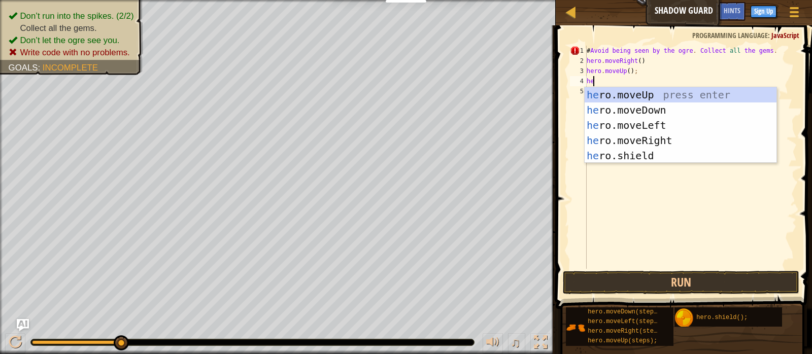
type textarea "her"
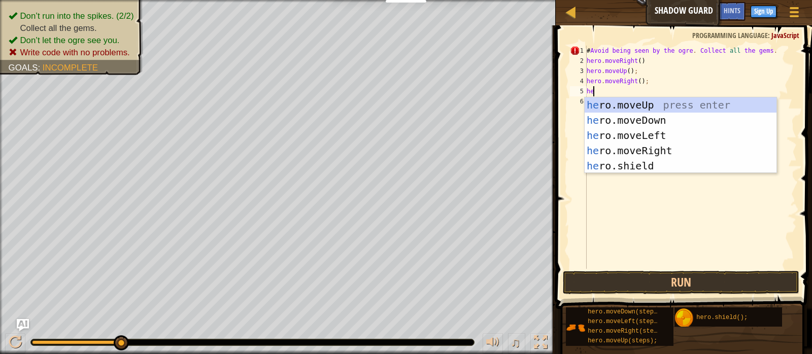
type textarea "her"
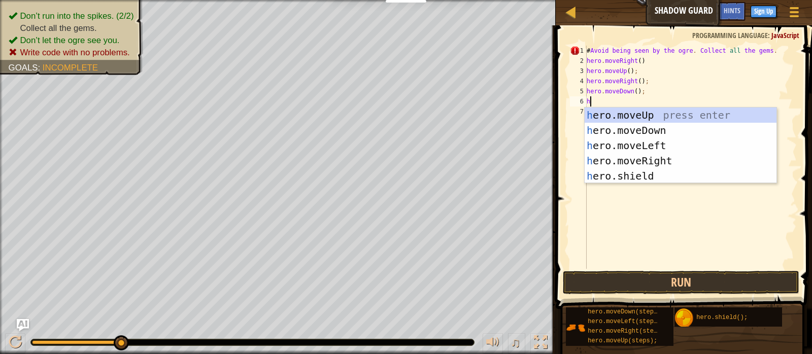
type textarea "her"
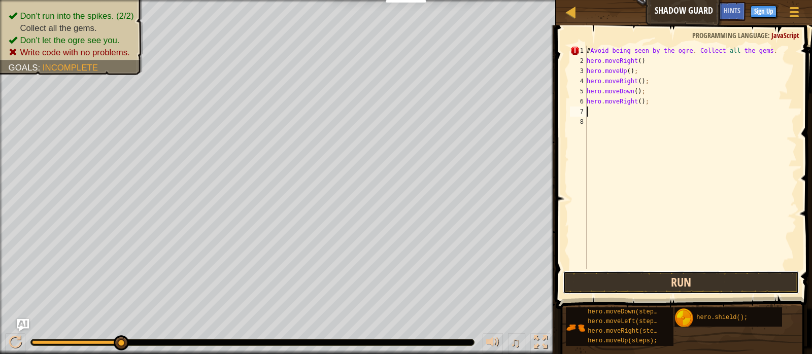
click at [689, 284] on button "Run" at bounding box center [681, 282] width 237 height 23
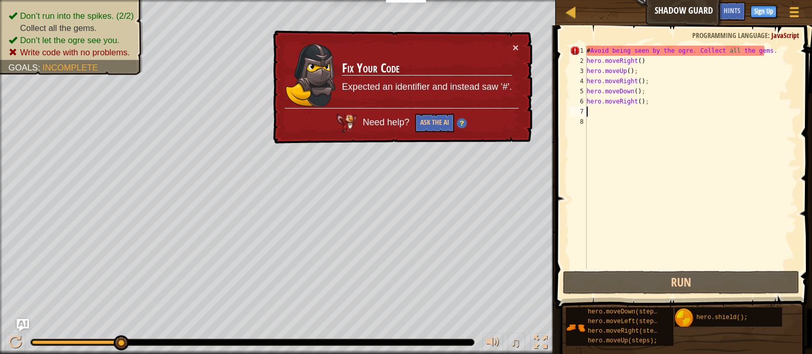
click at [593, 53] on div "# Avoid being seen by the ogre . Collect all the gems . hero . moveRight ( ) he…" at bounding box center [691, 168] width 212 height 244
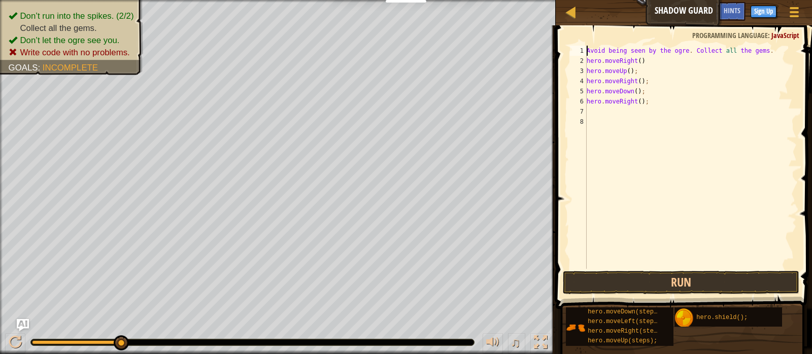
click at [763, 52] on div "Avoid being seen by the ogre . Collect all the gems . hero . moveRight ( ) hero…" at bounding box center [691, 168] width 212 height 244
click at [586, 53] on div "1" at bounding box center [578, 51] width 17 height 10
type textarea "// Avoid being seen by the ogre. Collect all the gems."
click at [667, 281] on button "Run" at bounding box center [681, 282] width 237 height 23
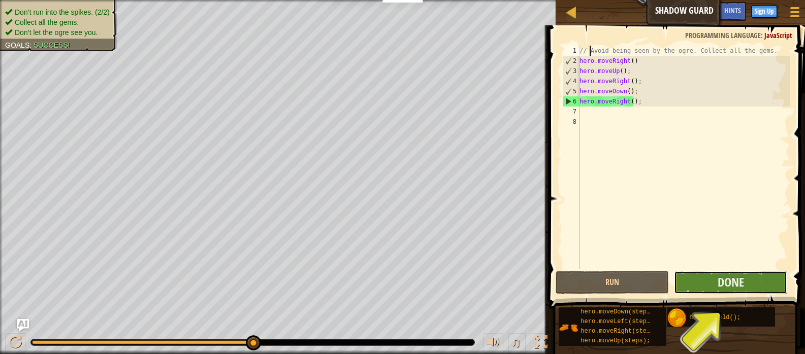
click at [759, 280] on button "Done" at bounding box center [730, 282] width 113 height 23
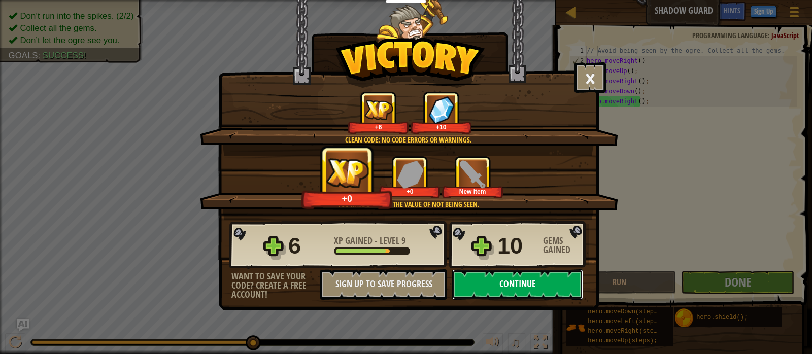
click at [516, 275] on button "Continue" at bounding box center [517, 285] width 131 height 30
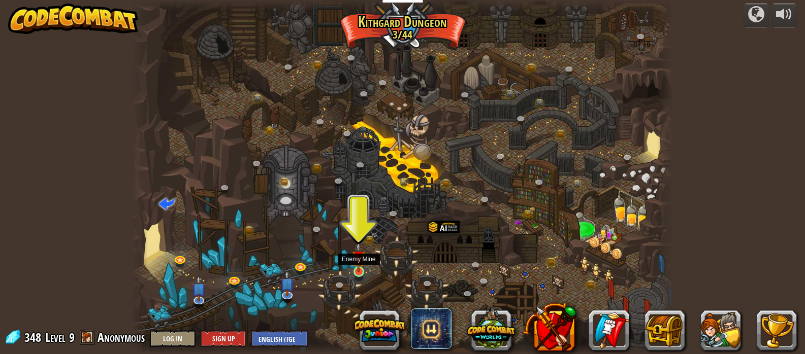
click at [355, 268] on img at bounding box center [358, 257] width 13 height 30
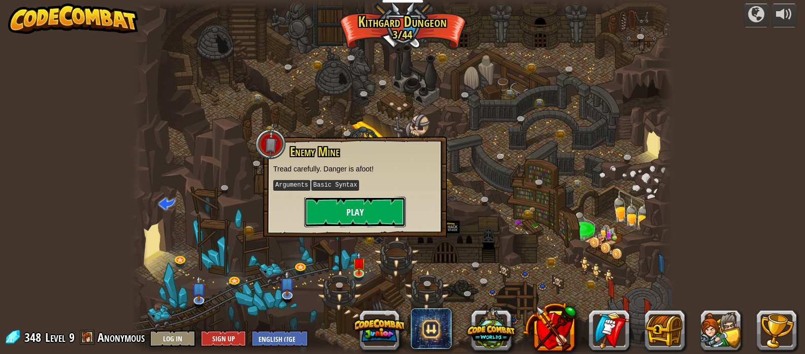
click at [350, 207] on button "Play" at bounding box center [355, 212] width 102 height 30
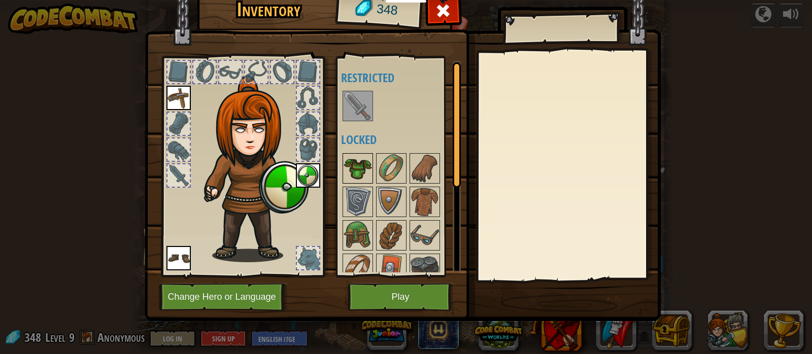
click at [371, 156] on img at bounding box center [358, 168] width 28 height 28
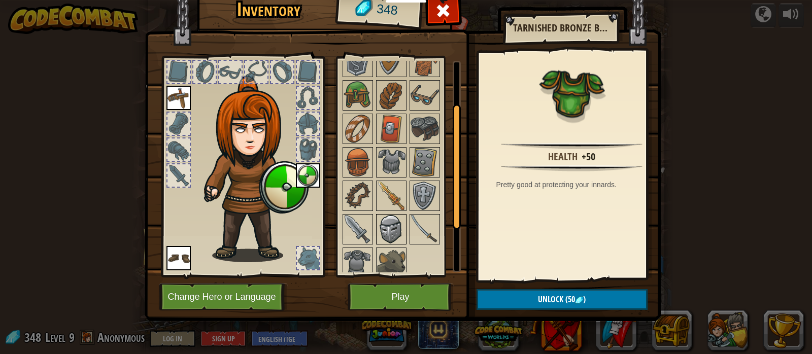
scroll to position [147, 0]
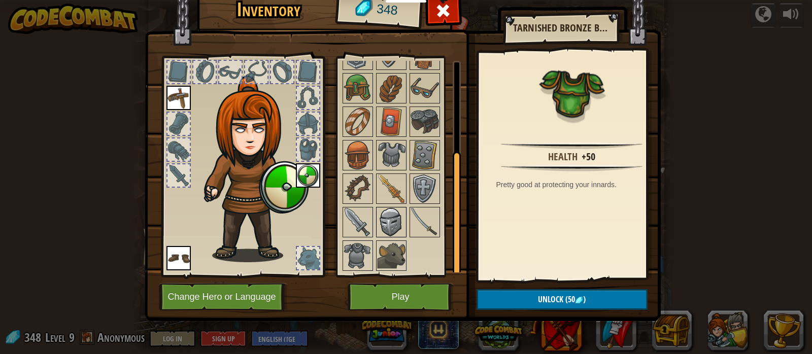
click at [393, 220] on img at bounding box center [391, 222] width 28 height 28
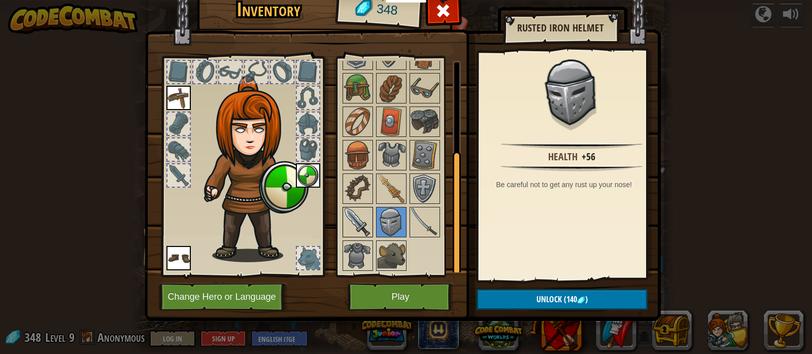
click at [370, 219] on img at bounding box center [358, 222] width 28 height 28
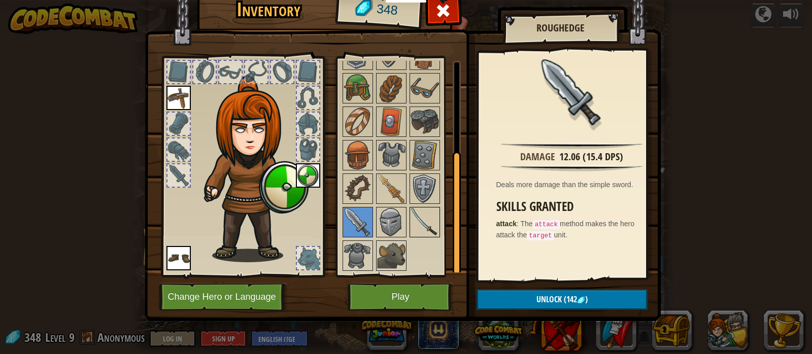
click at [418, 223] on img at bounding box center [425, 222] width 28 height 28
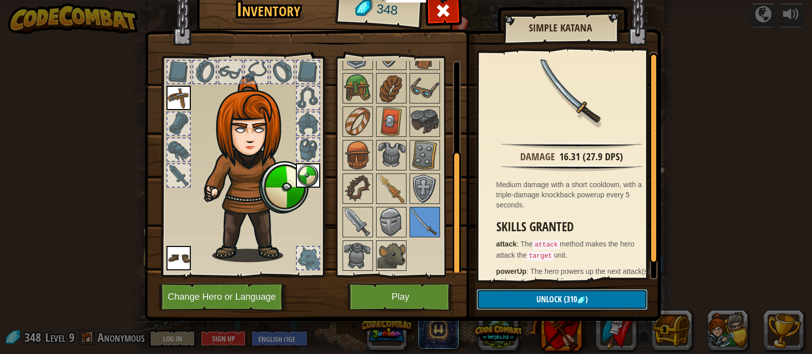
click at [541, 304] on span "Unlock" at bounding box center [549, 299] width 25 height 11
click at [541, 302] on button "Confirm" at bounding box center [562, 299] width 171 height 21
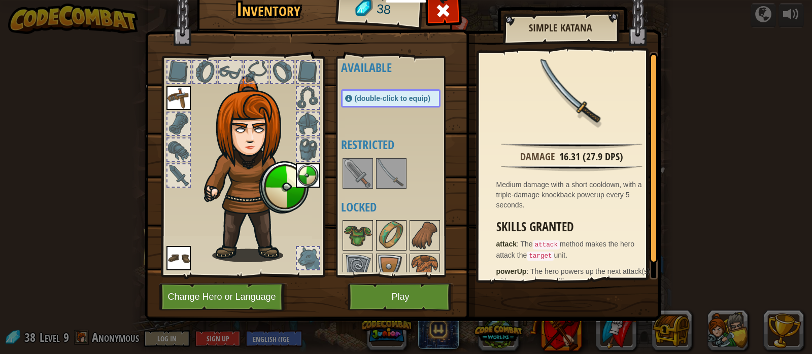
scroll to position [0, 0]
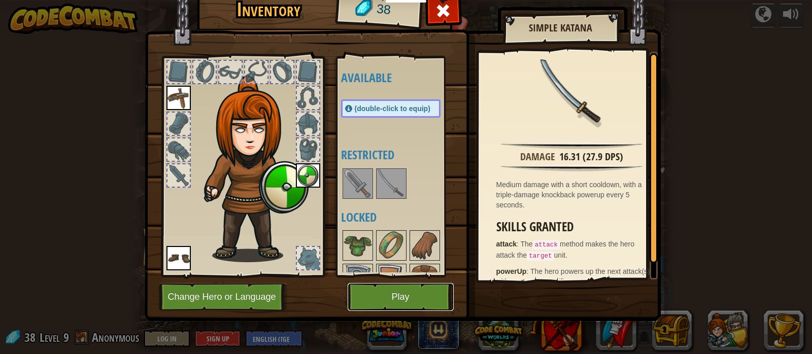
click at [397, 293] on button "Play" at bounding box center [401, 297] width 106 height 28
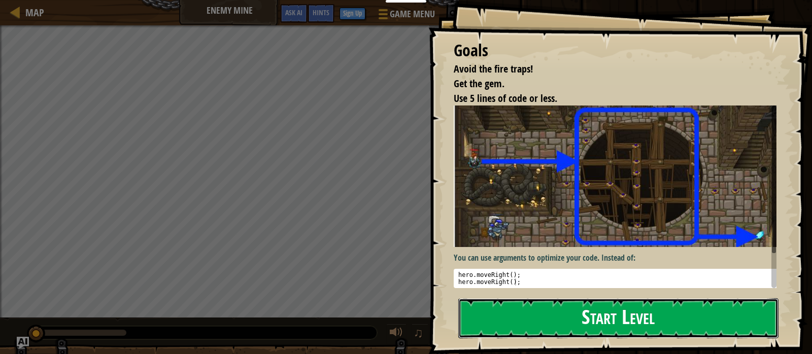
click at [514, 298] on button "Start Level" at bounding box center [618, 318] width 320 height 40
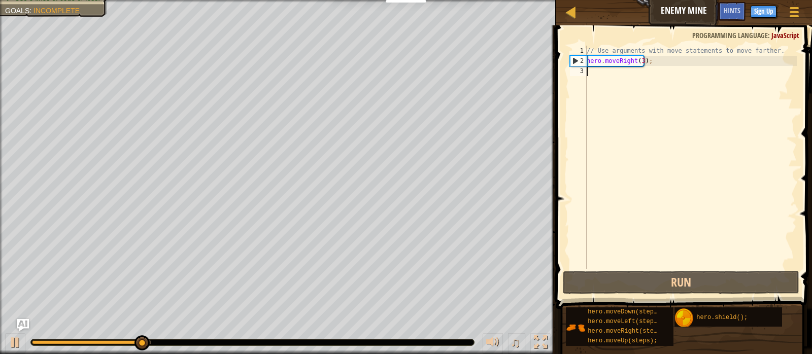
scroll to position [5, 0]
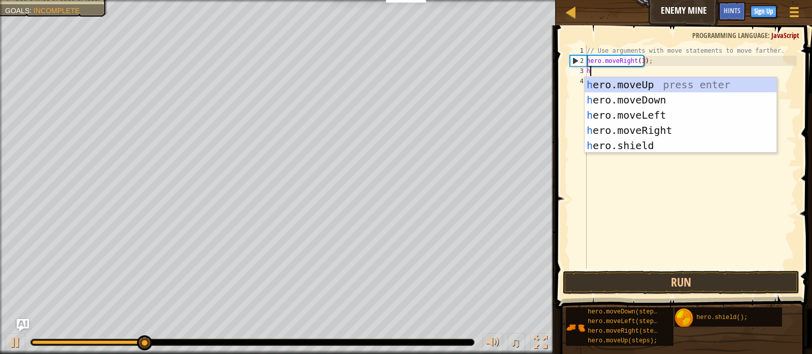
type textarea "he"
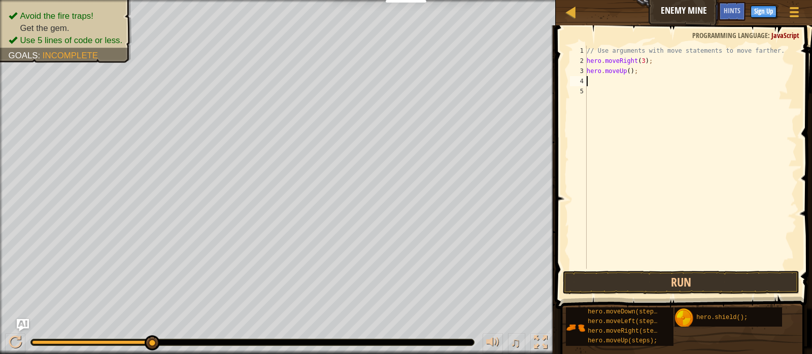
type textarea "her"
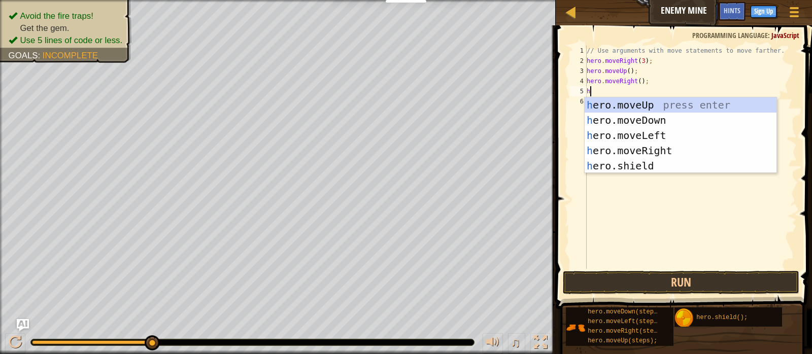
type textarea "her"
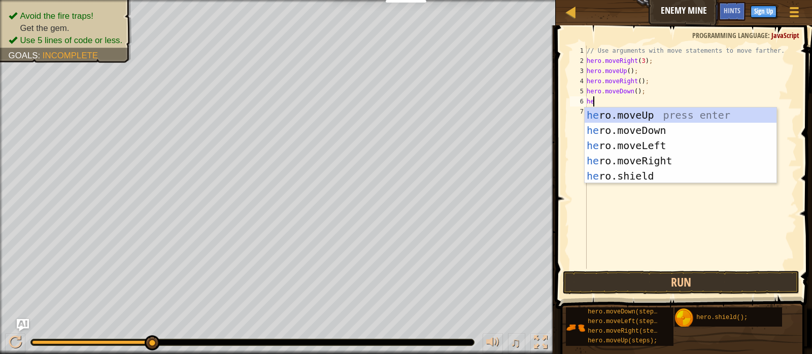
type textarea "h"
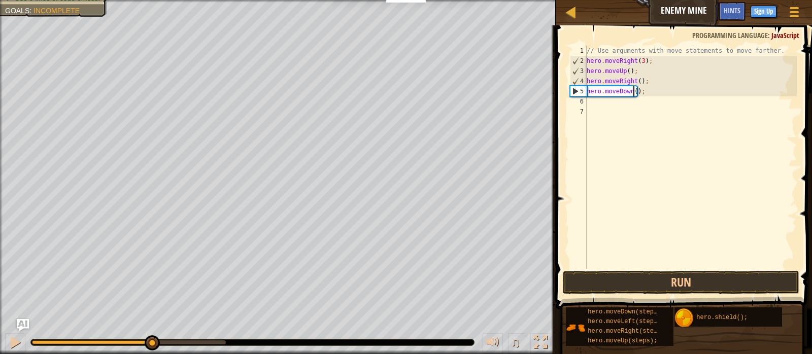
type textarea "hero.moveDown(2);"
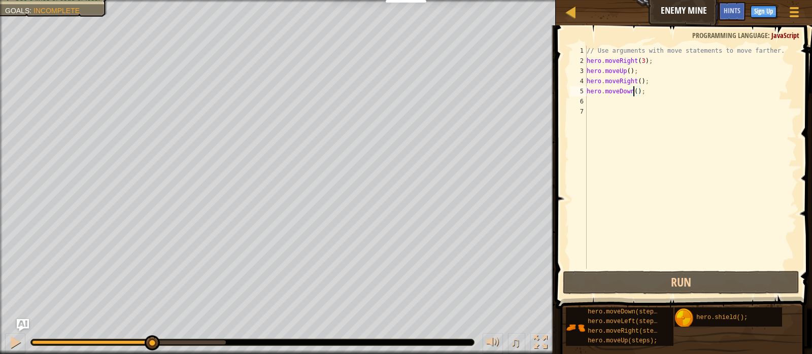
type textarea "hero.moveDown(3);"
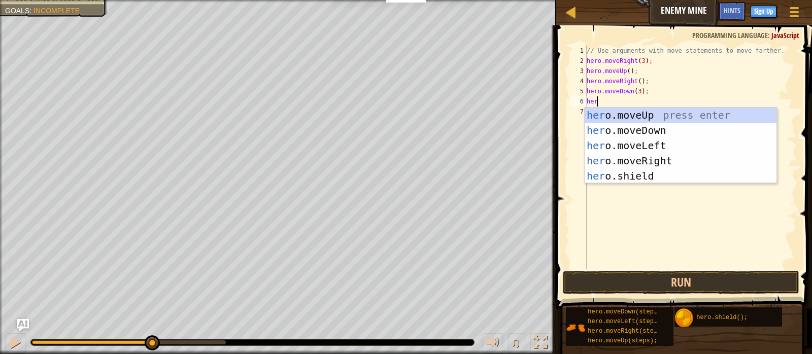
type textarea "hero"
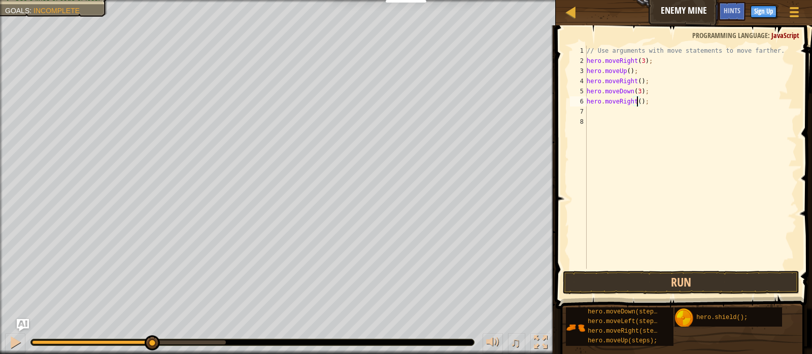
type textarea "hero.moveRight(2);"
click at [643, 269] on div "// Use arguments with move statements to move farther. hero . moveRight ( 3 ) ;…" at bounding box center [691, 168] width 212 height 244
click at [643, 275] on button "Run" at bounding box center [681, 282] width 237 height 23
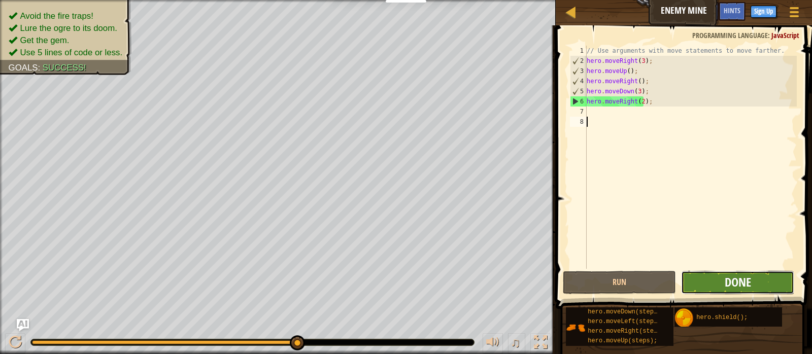
click at [730, 284] on span "Done" at bounding box center [738, 282] width 26 height 16
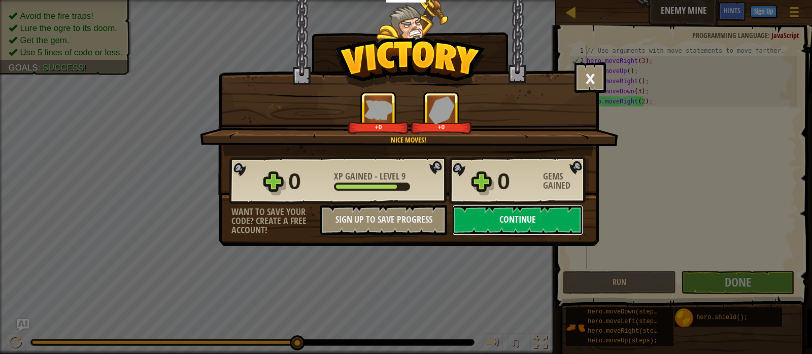
click at [538, 221] on button "Continue" at bounding box center [517, 220] width 131 height 30
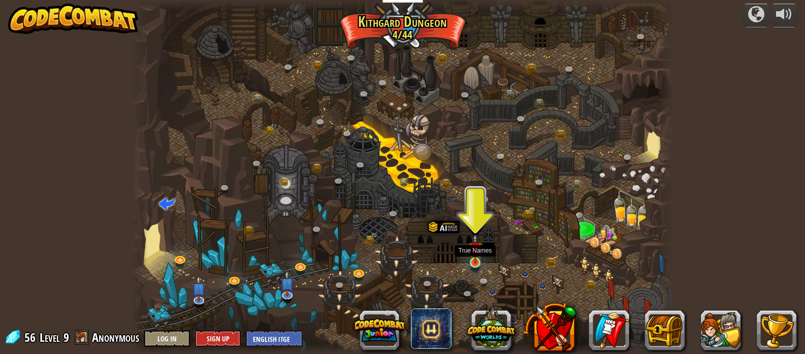
click at [481, 259] on img at bounding box center [475, 248] width 13 height 30
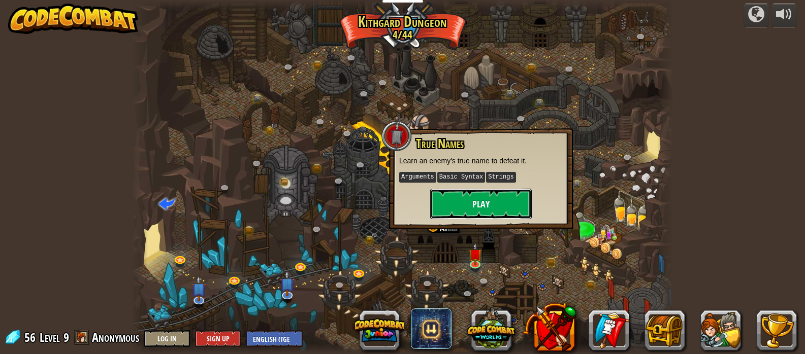
click at [469, 202] on button "Play" at bounding box center [481, 204] width 102 height 30
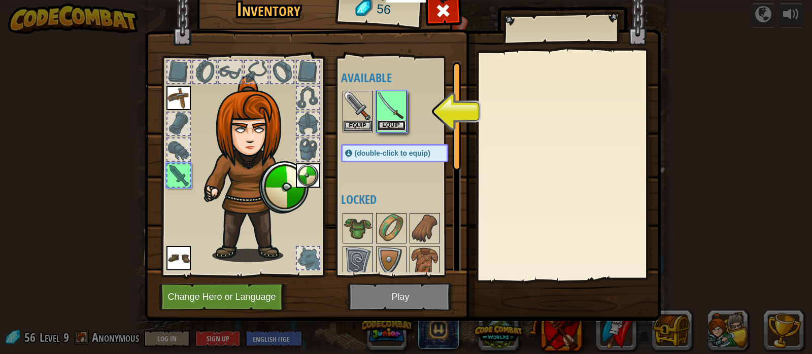
click at [395, 126] on button "Equip" at bounding box center [391, 125] width 28 height 11
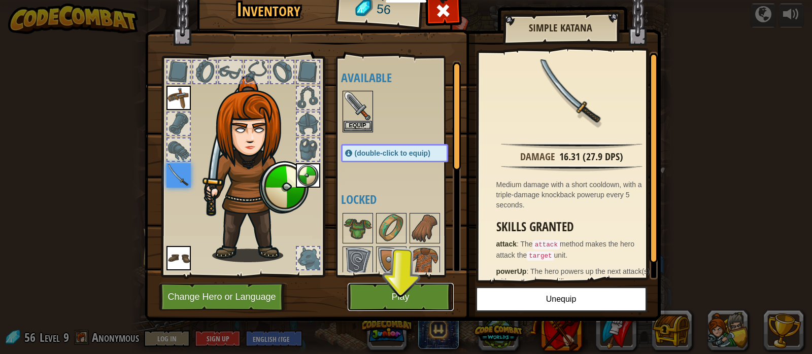
click at [399, 297] on button "Play" at bounding box center [401, 297] width 106 height 28
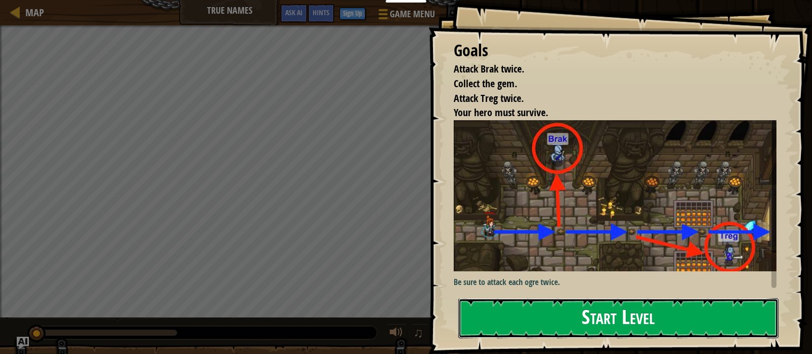
click at [552, 308] on button "Start Level" at bounding box center [618, 318] width 320 height 40
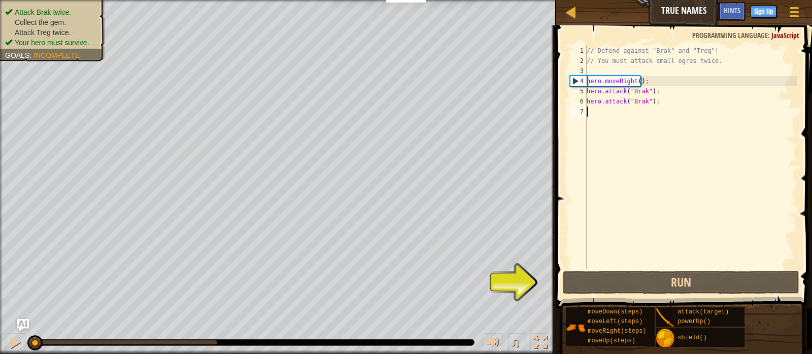
scroll to position [5, 0]
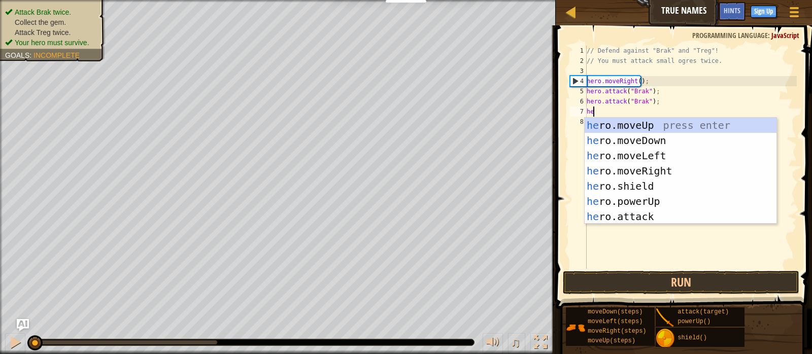
type textarea "her"
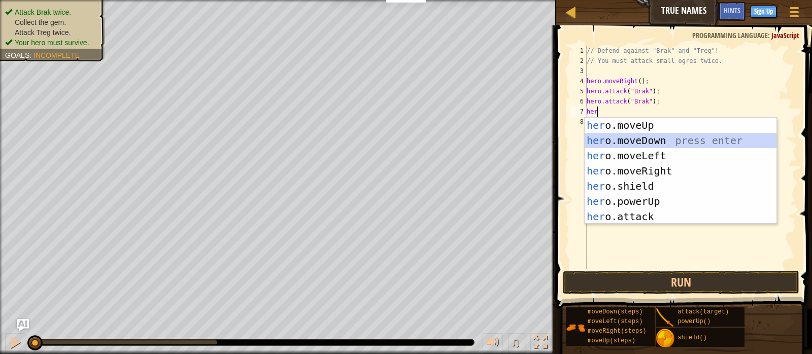
scroll to position [5, 0]
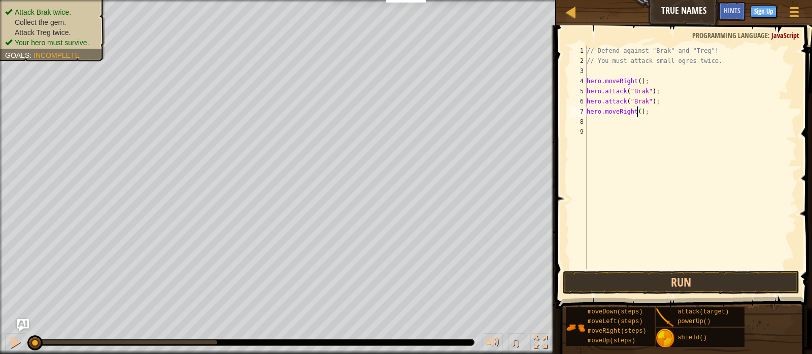
type textarea "hero.moveRight(2);"
type textarea "hero.attack("Treg");"
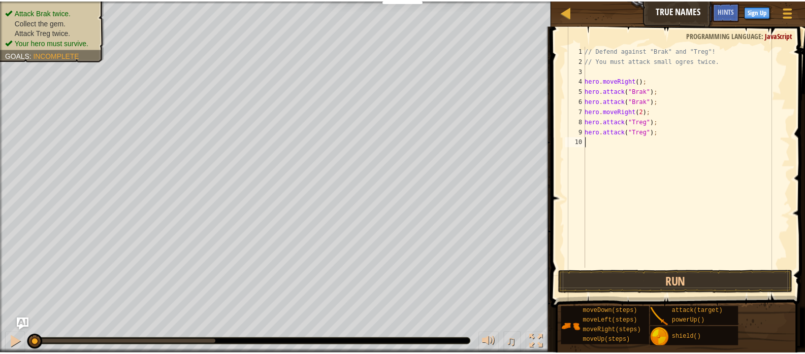
scroll to position [5, 0]
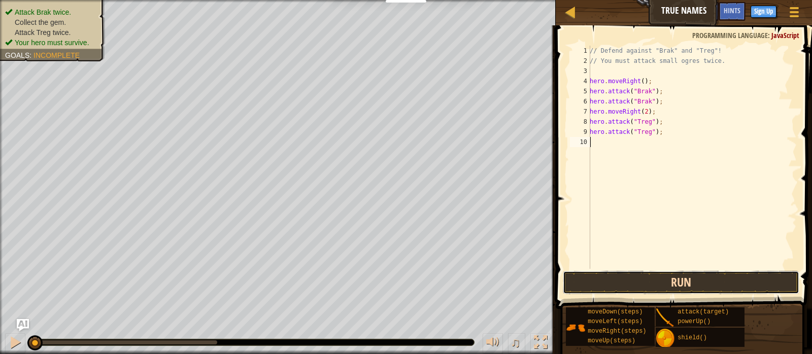
click at [687, 287] on button "Run" at bounding box center [681, 282] width 237 height 23
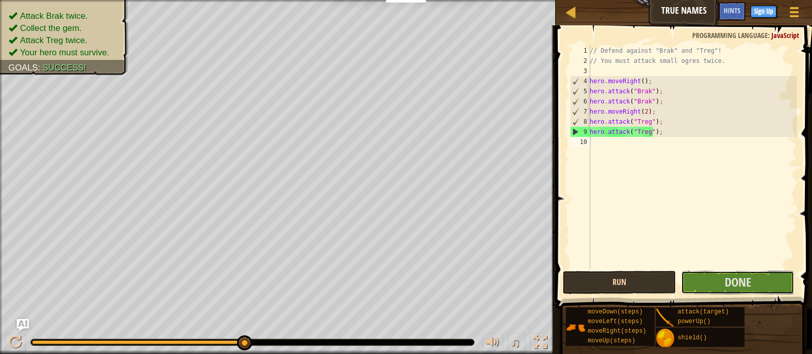
click at [687, 287] on button "Done" at bounding box center [737, 282] width 113 height 23
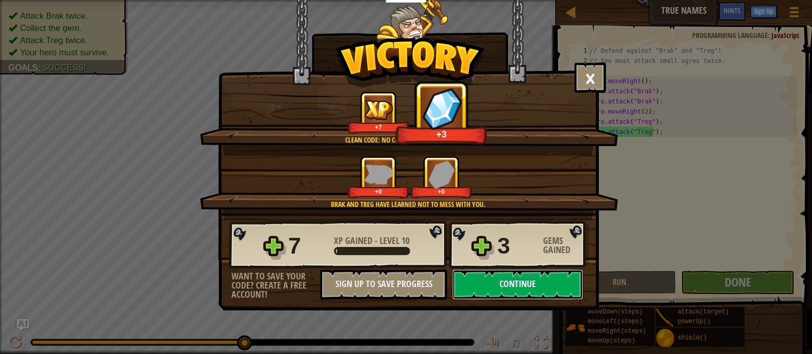
click at [552, 288] on button "Continue" at bounding box center [517, 285] width 131 height 30
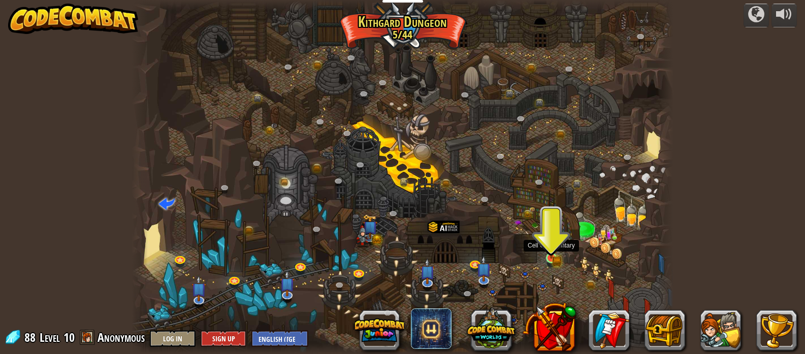
click at [555, 258] on img at bounding box center [550, 244] width 13 height 29
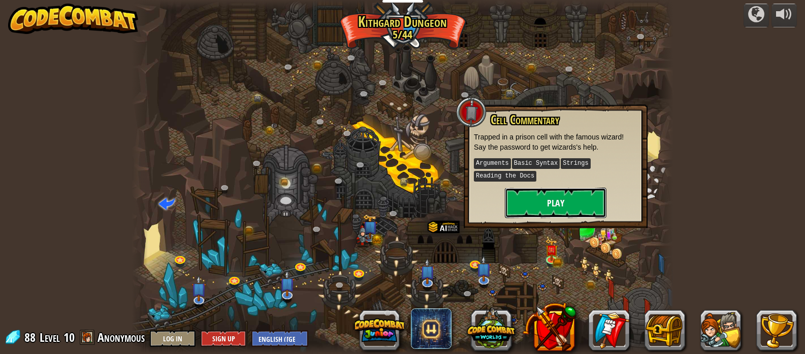
click at [554, 199] on button "Play" at bounding box center [556, 203] width 102 height 30
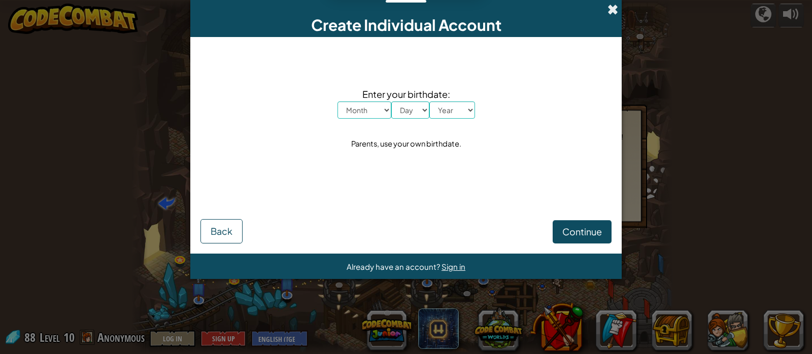
click at [611, 7] on span at bounding box center [613, 9] width 11 height 11
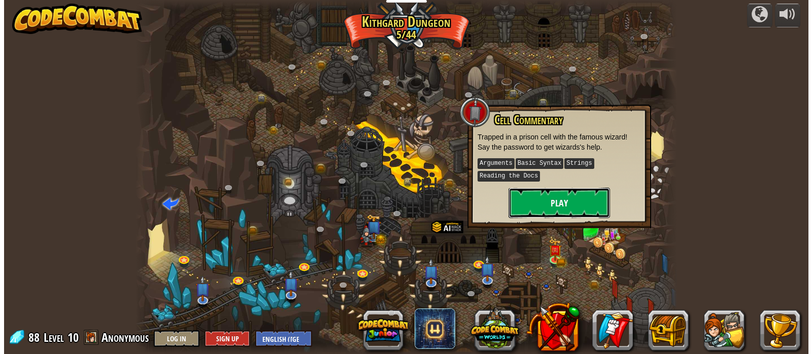
scroll to position [1, 0]
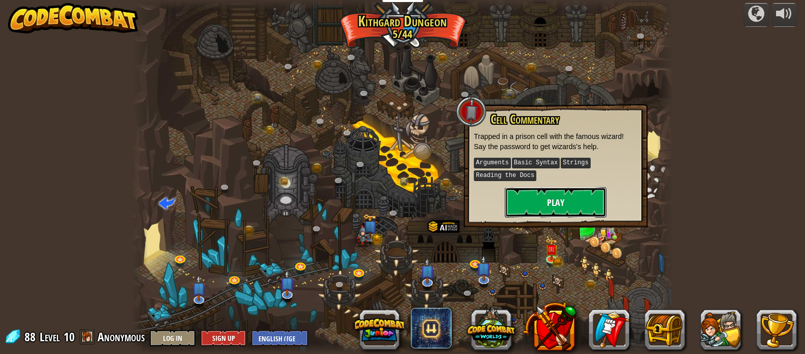
click at [564, 197] on button "Play" at bounding box center [556, 202] width 102 height 30
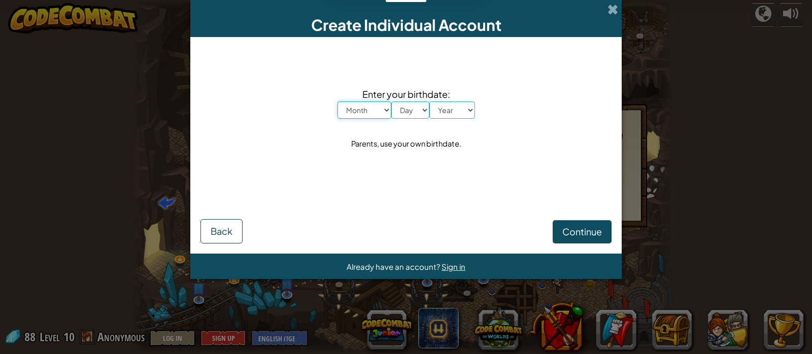
click at [377, 110] on select "Month January February March April May June July August September October Novem…" at bounding box center [365, 110] width 54 height 17
select select "4"
click at [338, 102] on select "Month January February March April May June July August September October Novem…" at bounding box center [365, 110] width 54 height 17
click at [415, 112] on select "Day 1 2 3 4 5 6 7 8 9 10 11 12 13 14 15 16 17 18 19 20 21 22 23 24 25 26 27 28 …" at bounding box center [410, 110] width 38 height 17
select select "26"
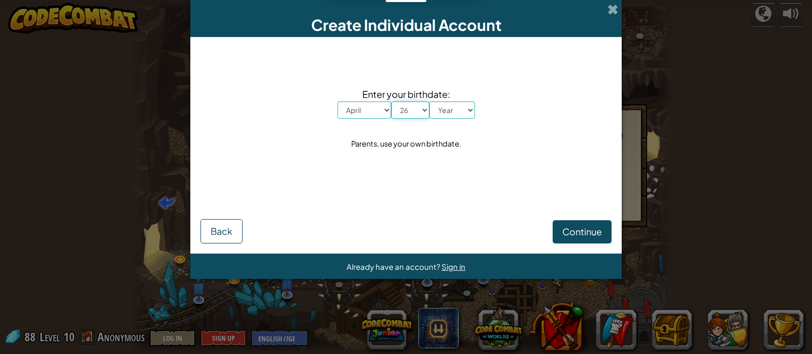
click at [391, 102] on select "Day 1 2 3 4 5 6 7 8 9 10 11 12 13 14 15 16 17 18 19 20 21 22 23 24 25 26 27 28 …" at bounding box center [410, 110] width 38 height 17
click at [454, 110] on select "Year [DATE] 2024 2023 2022 2021 2020 2019 2018 2017 2016 2015 2014 2013 2012 20…" at bounding box center [452, 110] width 46 height 17
select select "2002"
click at [429, 102] on select "Year [DATE] 2024 2023 2022 2021 2020 2019 2018 2017 2016 2015 2014 2013 2012 20…" at bounding box center [452, 110] width 46 height 17
click at [584, 225] on button "Continue" at bounding box center [582, 231] width 59 height 23
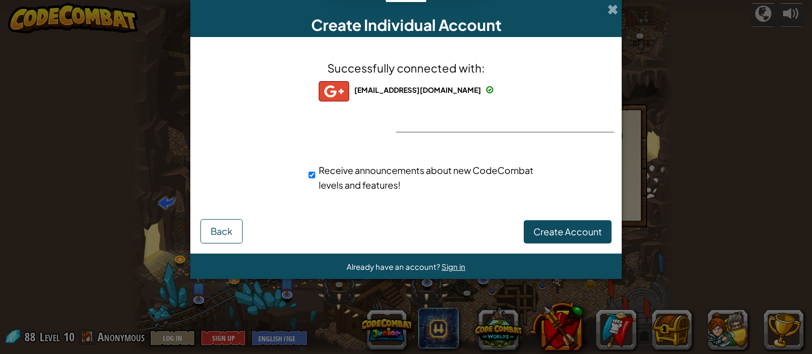
click at [585, 218] on div "Create Account Back" at bounding box center [406, 230] width 411 height 26
click at [589, 227] on span "Create Account" at bounding box center [567, 232] width 69 height 12
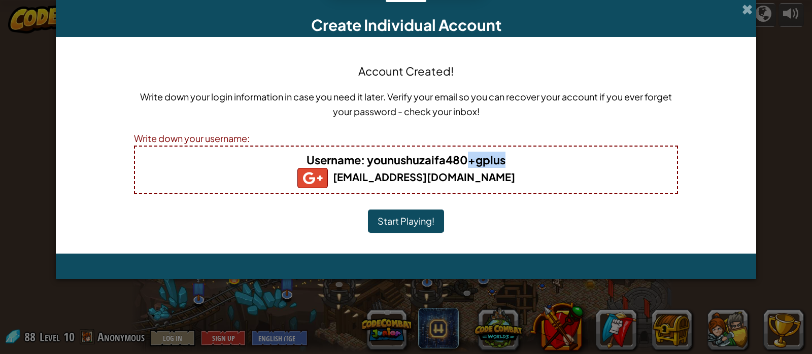
drag, startPoint x: 467, startPoint y: 161, endPoint x: 504, endPoint y: 160, distance: 36.0
click at [504, 160] on b "Username : younushuzaifa480+gplus" at bounding box center [406, 160] width 199 height 14
click at [515, 158] on h4 "Username : younushuzaifa480+gplus" at bounding box center [406, 160] width 522 height 16
drag, startPoint x: 507, startPoint y: 160, endPoint x: 368, endPoint y: 165, distance: 139.2
click at [368, 165] on h4 "Username : younushuzaifa480+gplus" at bounding box center [406, 160] width 522 height 16
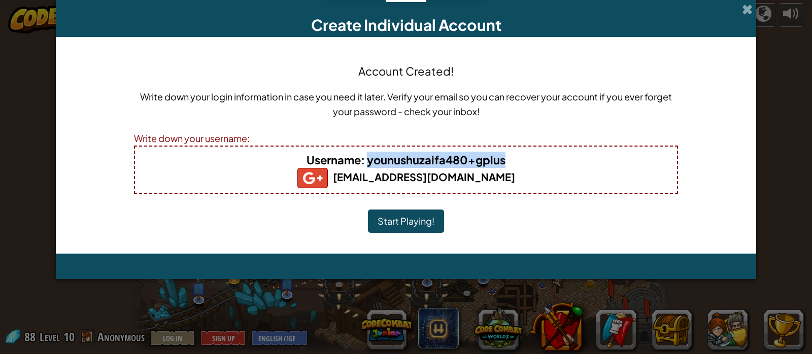
copy b "younushuzaifa480+gplus"
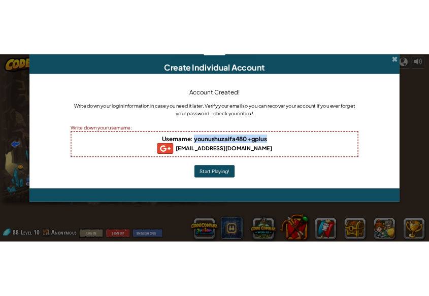
scroll to position [0, 0]
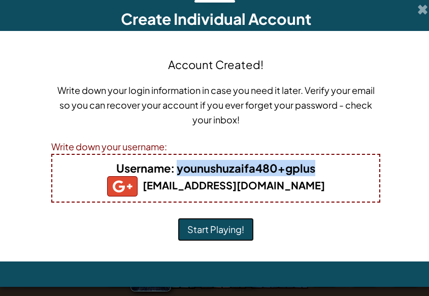
click at [195, 230] on button "Start Playing!" at bounding box center [216, 229] width 76 height 23
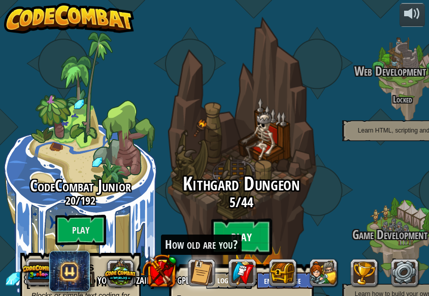
click at [243, 219] on btn "Play" at bounding box center [241, 237] width 61 height 37
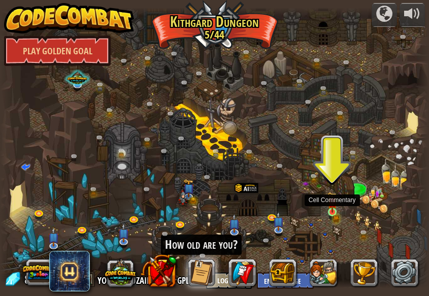
click at [331, 202] on img at bounding box center [332, 202] width 10 height 21
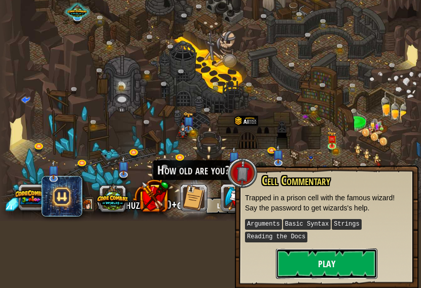
click at [330, 264] on button "Play" at bounding box center [327, 264] width 102 height 30
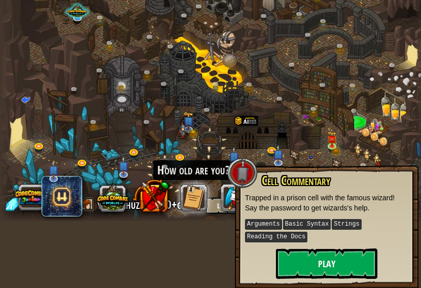
scroll to position [59, 0]
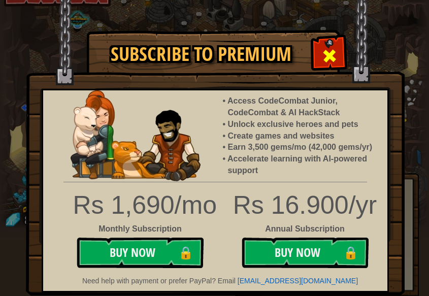
click at [325, 44] on div at bounding box center [329, 55] width 32 height 32
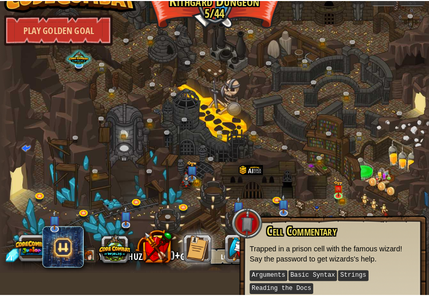
scroll to position [0, 0]
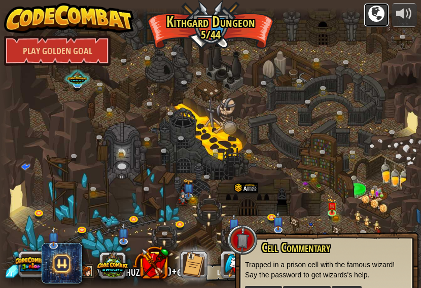
click at [380, 14] on div at bounding box center [377, 14] width 16 height 16
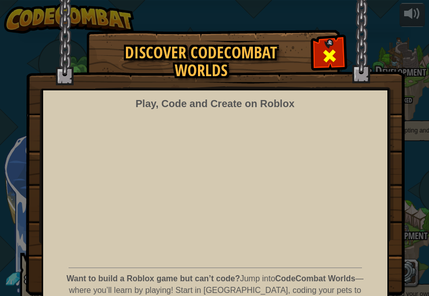
click at [321, 54] on span at bounding box center [329, 56] width 16 height 16
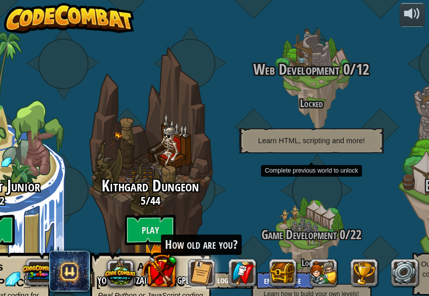
click at [303, 59] on span "Web Development" at bounding box center [296, 69] width 86 height 21
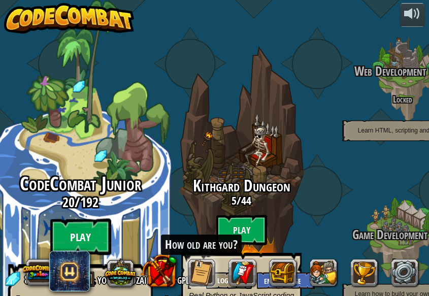
click at [84, 219] on btn "Play" at bounding box center [80, 237] width 61 height 37
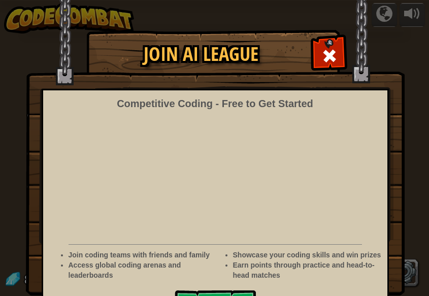
click at [318, 48] on img at bounding box center [215, 147] width 379 height 295
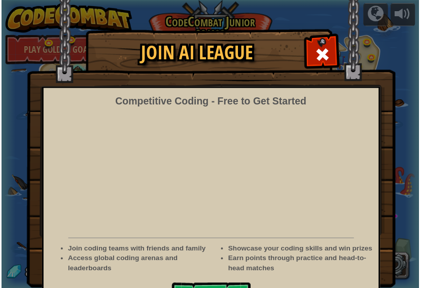
scroll to position [31, 0]
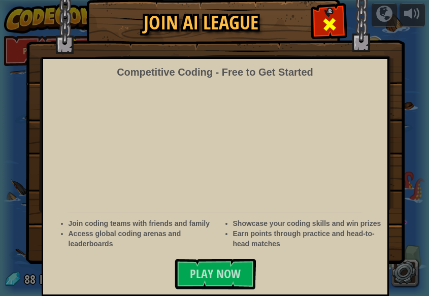
click at [328, 16] on span at bounding box center [329, 24] width 16 height 16
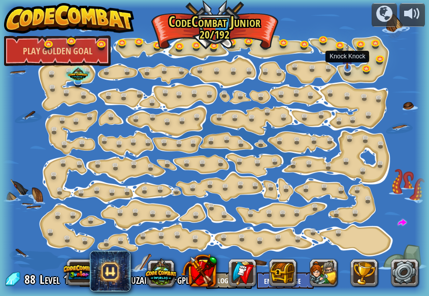
click at [348, 69] on img at bounding box center [347, 56] width 11 height 25
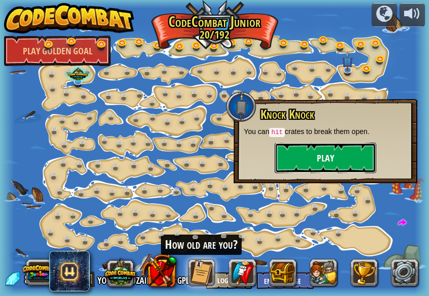
click at [312, 153] on button "Play" at bounding box center [326, 158] width 102 height 30
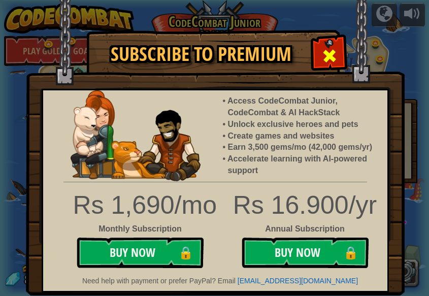
click at [333, 44] on div at bounding box center [329, 55] width 32 height 32
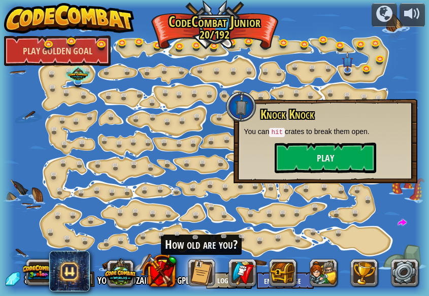
click at [62, 52] on link "Play Golden Goal" at bounding box center [57, 51] width 107 height 30
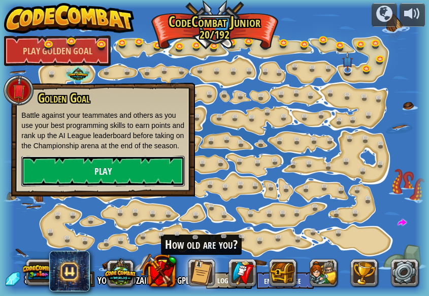
click at [101, 173] on link "Play" at bounding box center [102, 171] width 163 height 30
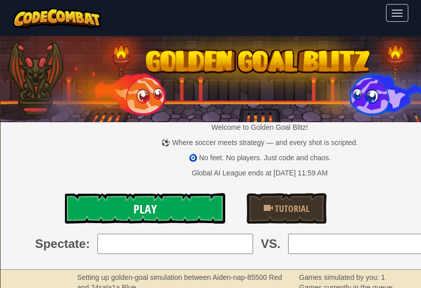
click at [188, 217] on link "Play" at bounding box center [145, 208] width 160 height 30
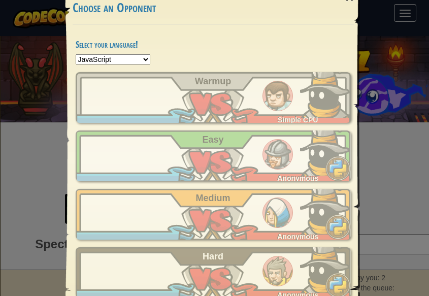
scroll to position [67, 0]
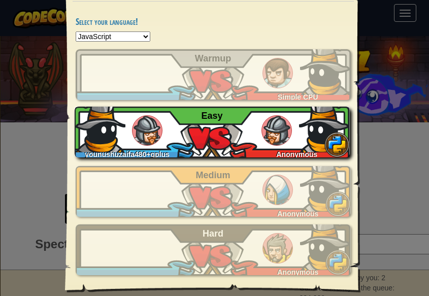
click at [185, 139] on div "younushuzaifa480+gplus Anonymous Easy" at bounding box center [212, 132] width 275 height 51
